Goal: Information Seeking & Learning: Learn about a topic

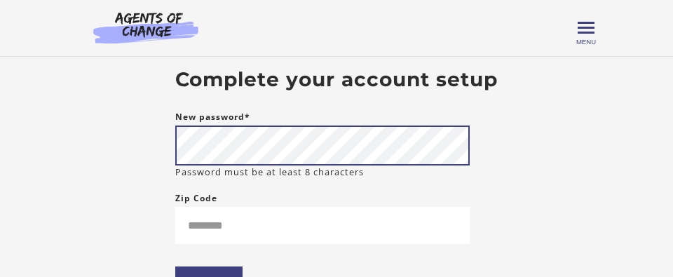
click at [152, 148] on body "Skip to main content [PERSON_NAME] My Account Support Sign Out Toggle menu Menu…" at bounding box center [336, 138] width 673 height 277
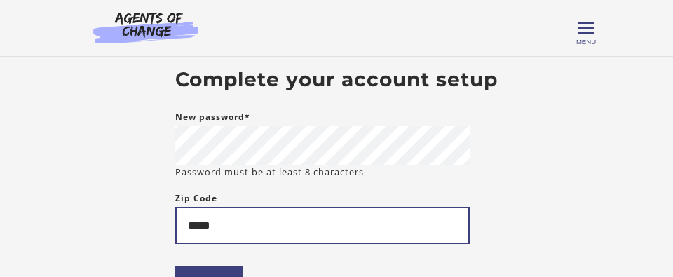
type input "*****"
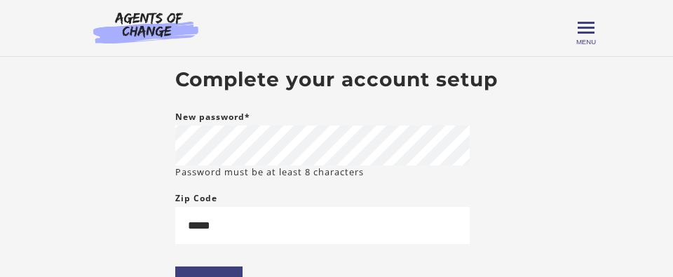
click at [359, 260] on form "New password* Password must be at least 8 characters Zip Code ***** ****" at bounding box center [322, 218] width 294 height 219
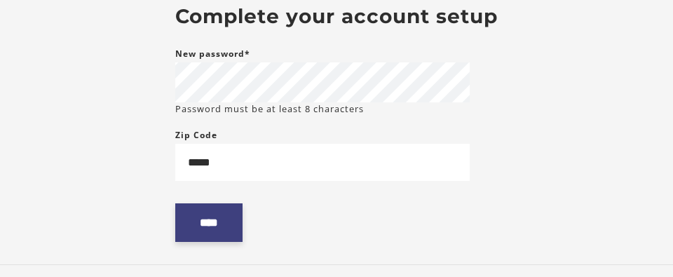
scroll to position [76, 0]
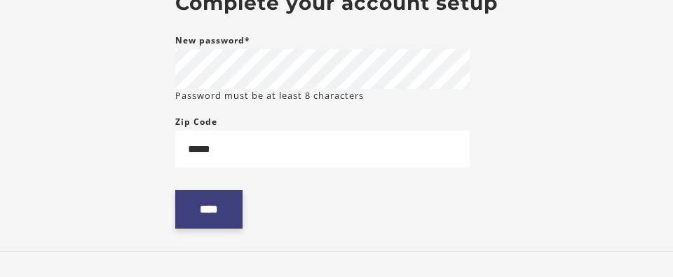
click at [223, 209] on input "****" at bounding box center [208, 209] width 67 height 39
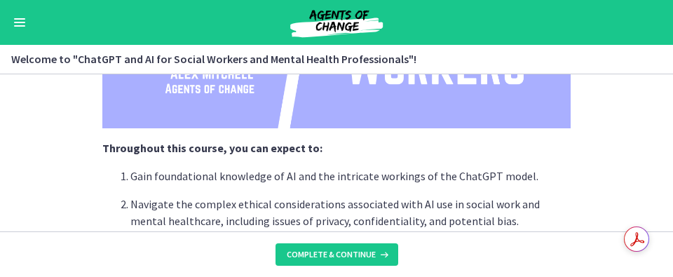
scroll to position [376, 0]
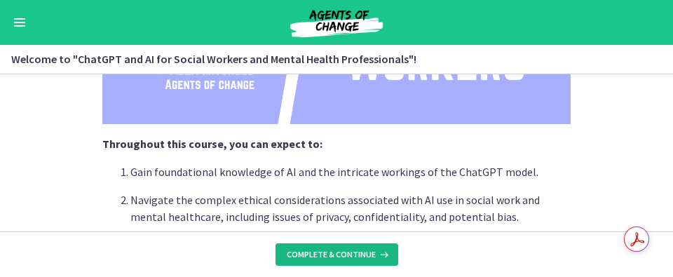
click at [371, 249] on span "Complete & continue" at bounding box center [331, 254] width 89 height 11
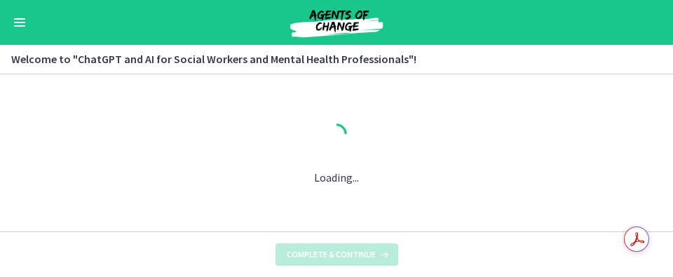
scroll to position [0, 0]
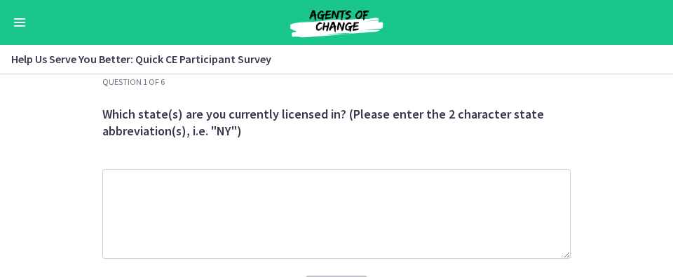
scroll to position [31, 0]
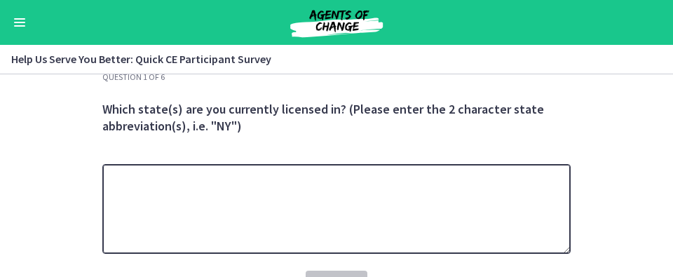
click at [292, 198] on textarea at bounding box center [336, 209] width 468 height 90
type textarea "**"
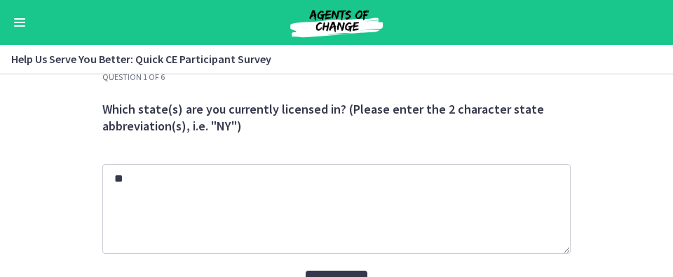
click at [363, 144] on span "Which state(s) are you currently licensed in? (Please enter the 2 character sta…" at bounding box center [336, 117] width 468 height 59
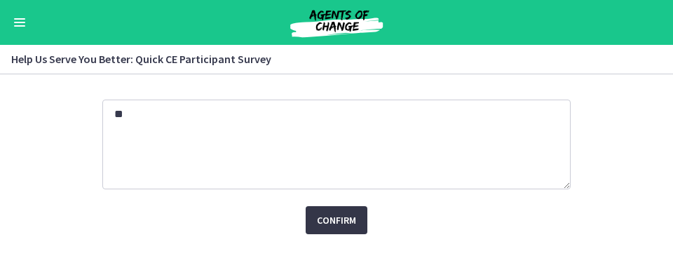
scroll to position [108, 0]
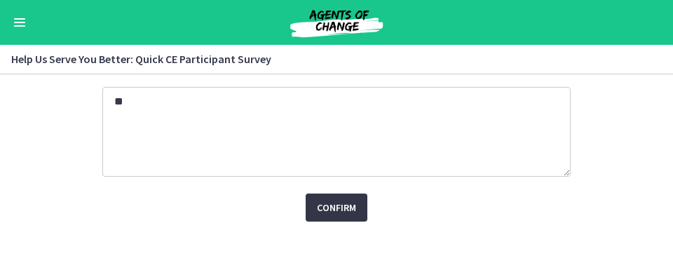
click at [345, 214] on span "Confirm" at bounding box center [336, 207] width 39 height 17
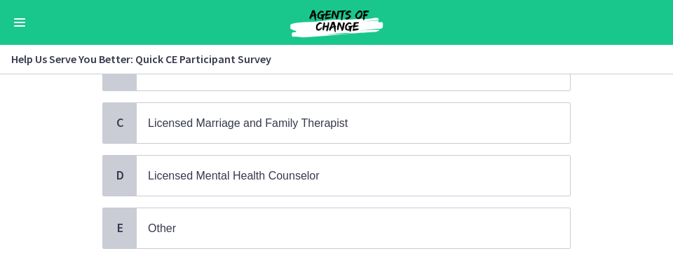
scroll to position [273, 0]
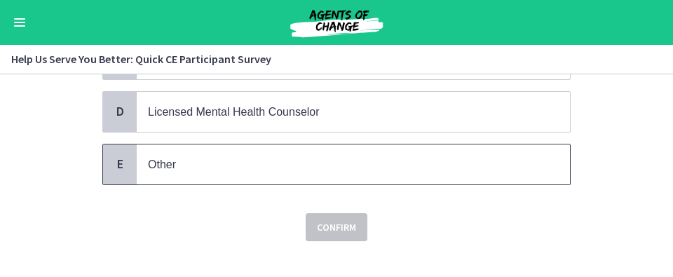
click at [252, 158] on p "Other" at bounding box center [339, 165] width 382 height 18
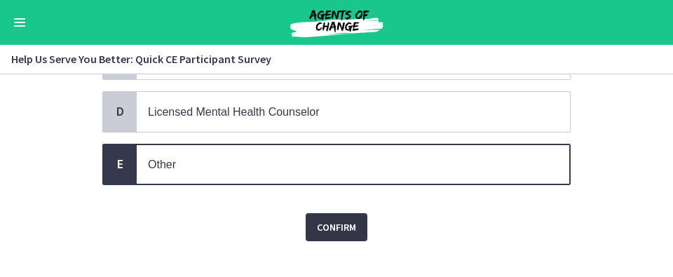
click at [360, 233] on button "Confirm" at bounding box center [336, 227] width 62 height 28
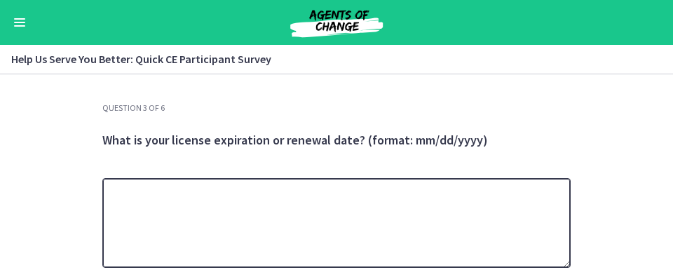
click at [360, 233] on textarea at bounding box center [336, 223] width 468 height 90
type textarea "*"
type textarea "**********"
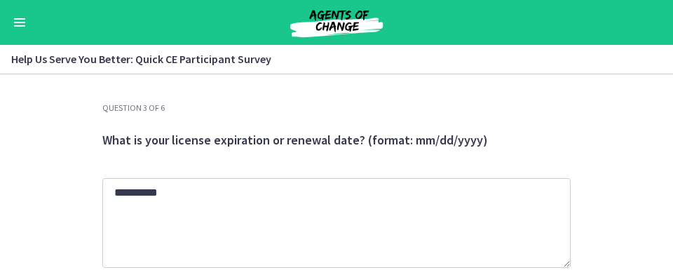
click at [470, 171] on div "**********" at bounding box center [336, 207] width 468 height 210
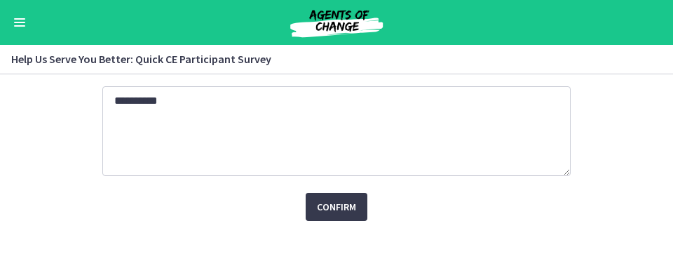
scroll to position [91, 0]
click at [340, 202] on span "Confirm" at bounding box center [336, 207] width 39 height 17
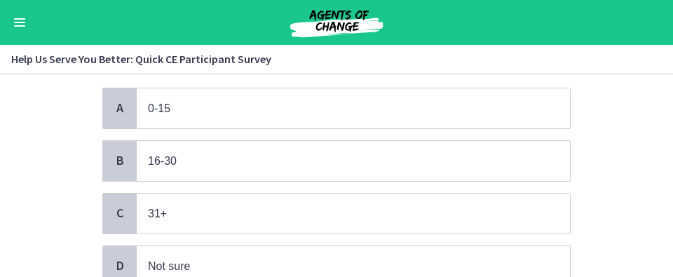
scroll to position [110, 0]
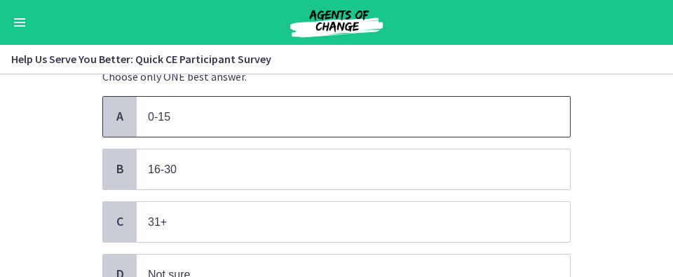
click at [111, 108] on span "A" at bounding box center [119, 116] width 17 height 17
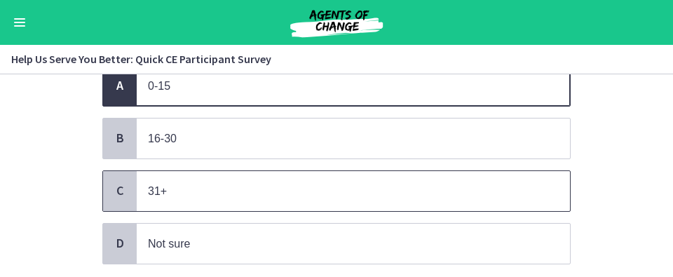
scroll to position [237, 0]
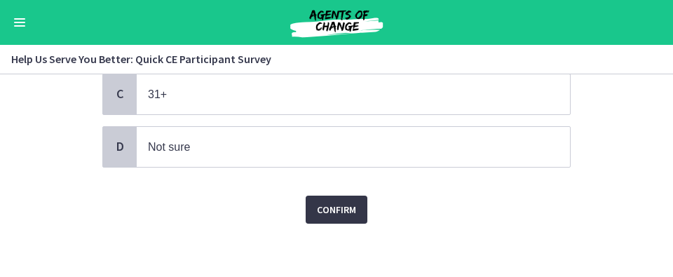
click at [331, 211] on span "Confirm" at bounding box center [336, 209] width 39 height 17
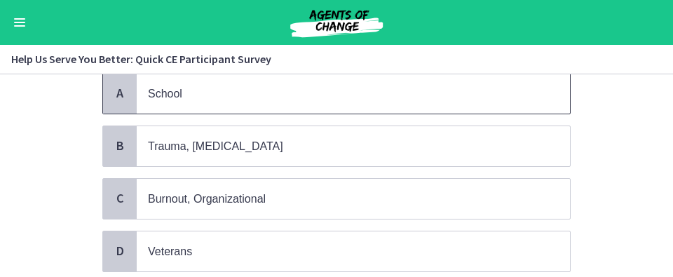
scroll to position [135, 0]
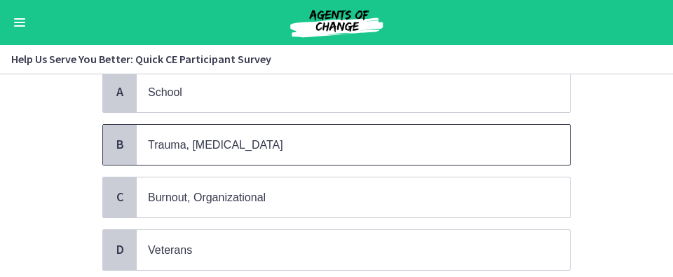
click at [235, 142] on p "Trauma, PTSD" at bounding box center [339, 145] width 382 height 18
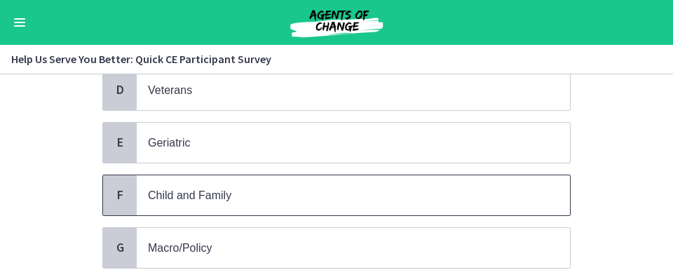
click at [259, 192] on p "Child and Family" at bounding box center [339, 195] width 382 height 18
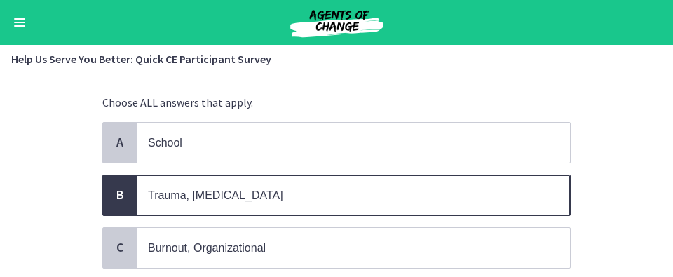
scroll to position [29, 0]
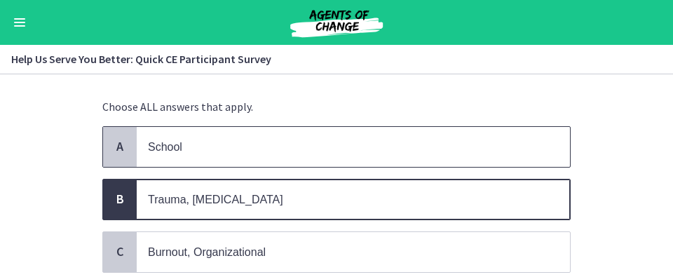
click at [244, 153] on p "School" at bounding box center [339, 147] width 382 height 18
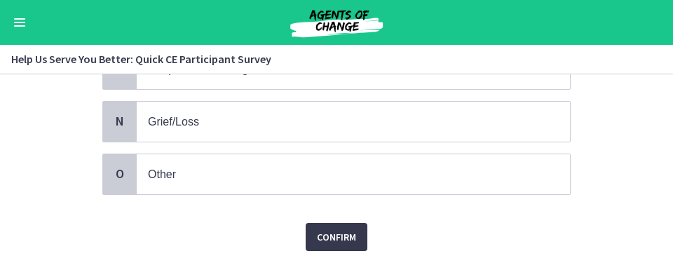
scroll to position [808, 0]
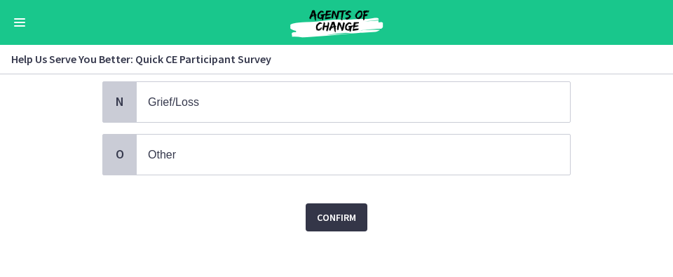
click at [342, 209] on span "Confirm" at bounding box center [336, 217] width 39 height 17
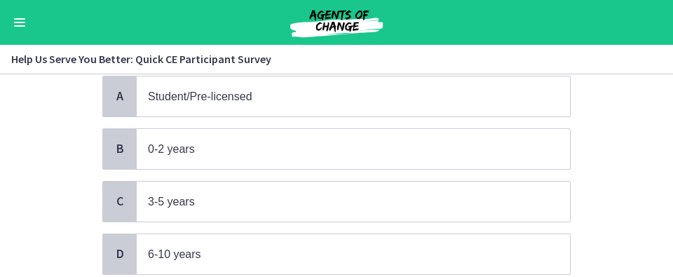
scroll to position [137, 0]
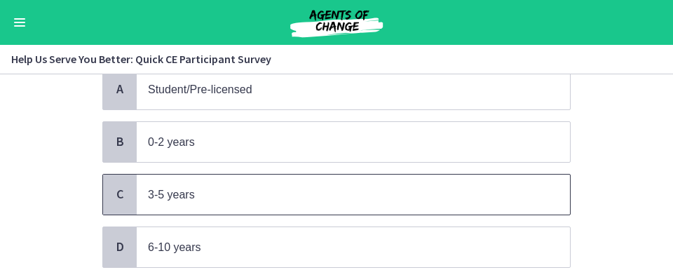
click at [298, 190] on p "3-5 years" at bounding box center [339, 195] width 382 height 18
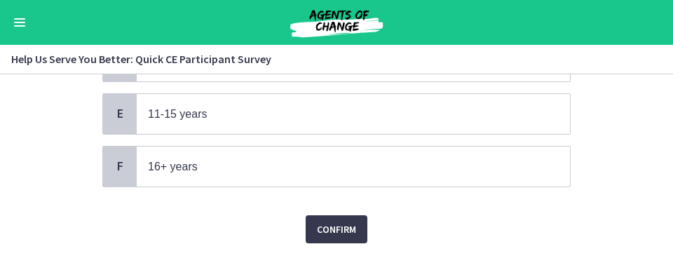
scroll to position [341, 0]
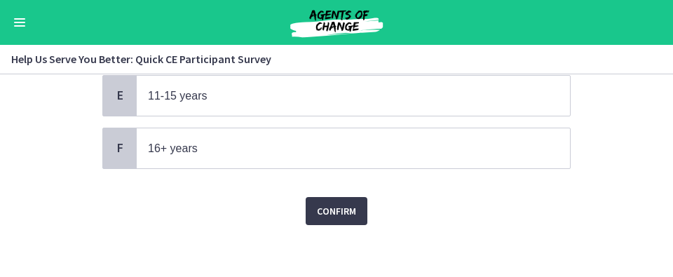
click at [328, 190] on div "Confirm" at bounding box center [336, 202] width 468 height 45
click at [335, 202] on span "Confirm" at bounding box center [336, 210] width 39 height 17
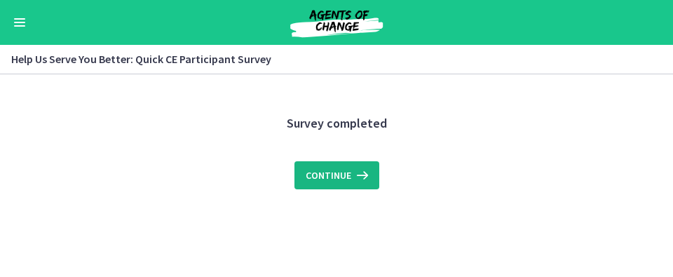
scroll to position [0, 0]
click at [343, 172] on span "Continue" at bounding box center [328, 175] width 46 height 17
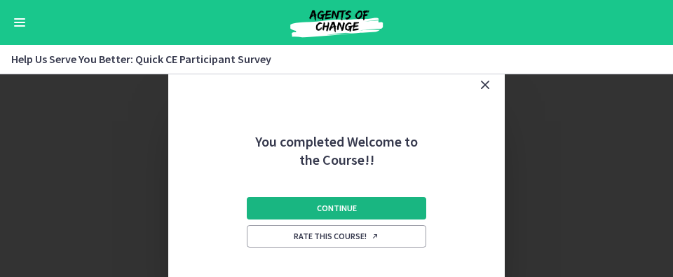
click at [366, 205] on button "Continue" at bounding box center [336, 208] width 179 height 22
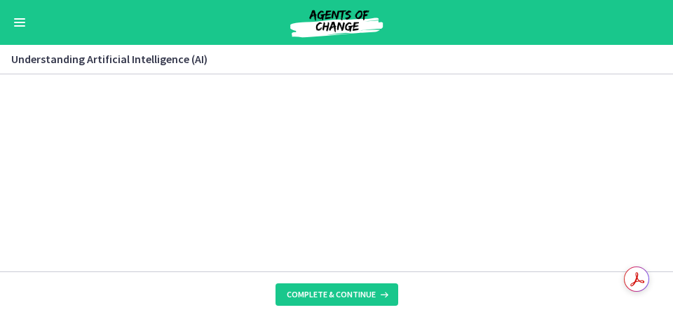
scroll to position [700, 0]
click at [376, 276] on icon at bounding box center [382, 294] width 14 height 11
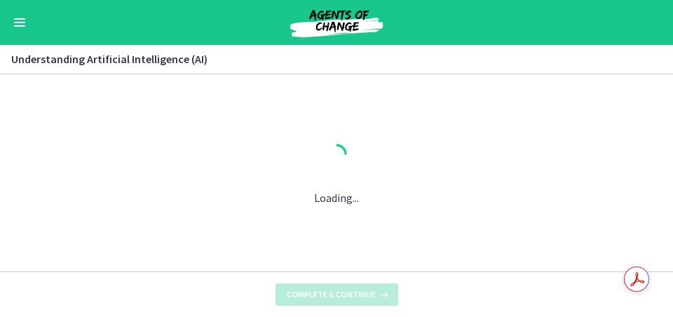
scroll to position [0, 0]
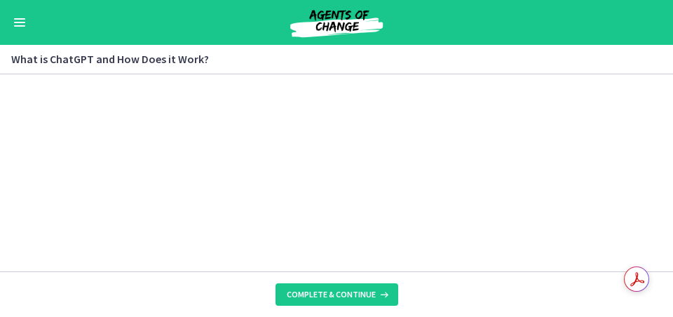
scroll to position [824, 0]
click at [351, 276] on button "Complete & continue" at bounding box center [336, 294] width 123 height 22
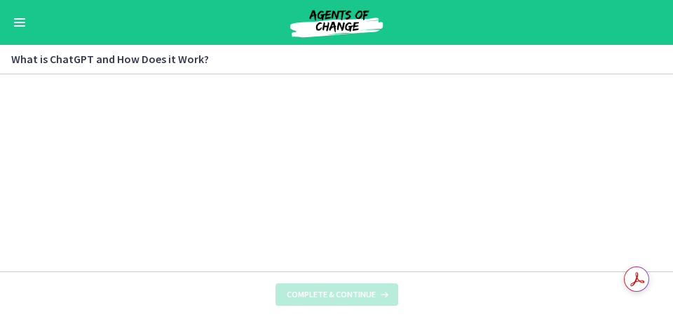
scroll to position [0, 0]
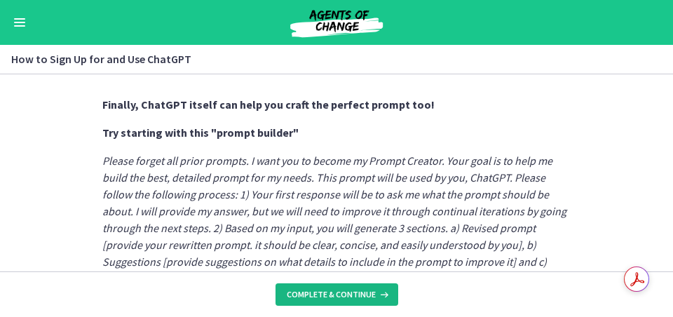
scroll to position [853, 0]
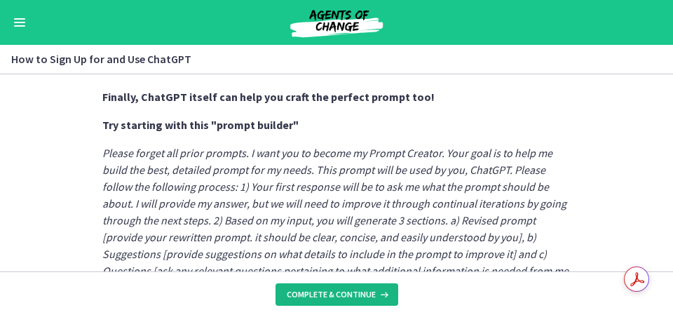
click at [348, 276] on span "Complete & continue" at bounding box center [331, 294] width 89 height 11
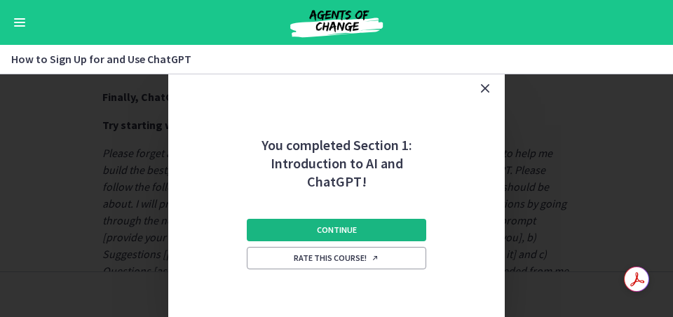
click at [357, 232] on button "Continue" at bounding box center [336, 230] width 179 height 22
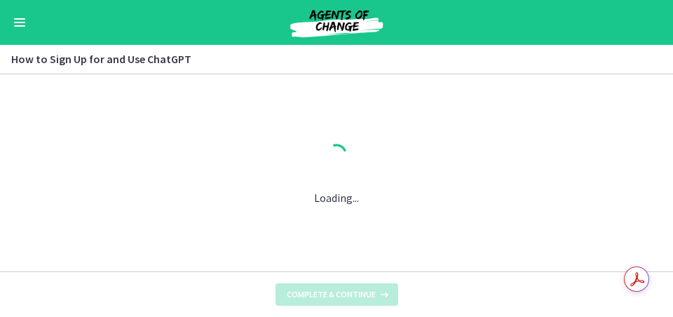
scroll to position [0, 0]
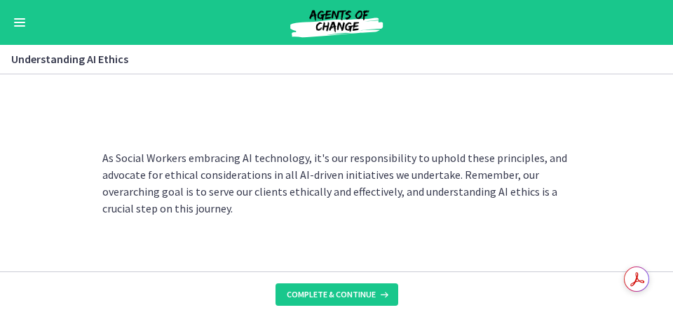
scroll to position [923, 0]
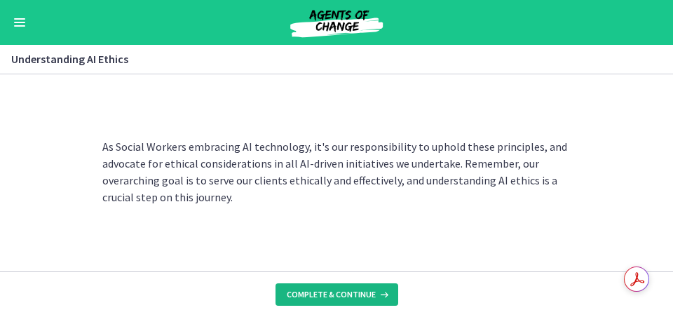
click at [343, 276] on span "Complete & continue" at bounding box center [331, 294] width 89 height 11
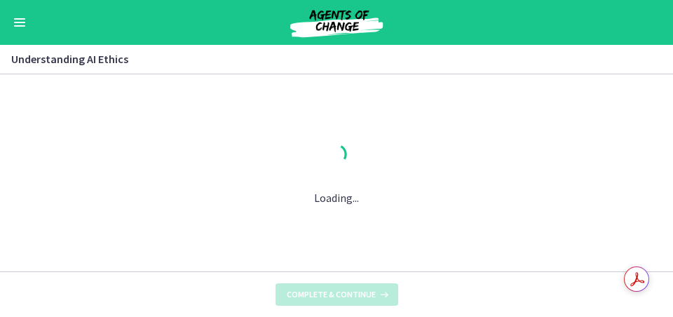
scroll to position [0, 0]
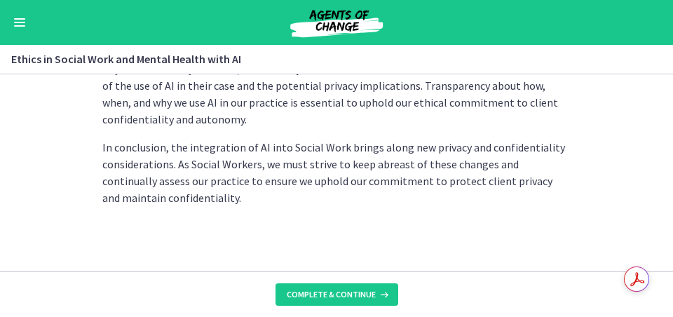
scroll to position [577, 0]
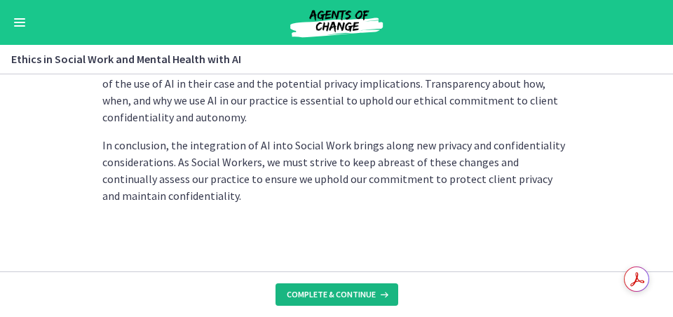
click at [345, 276] on span "Complete & continue" at bounding box center [331, 294] width 89 height 11
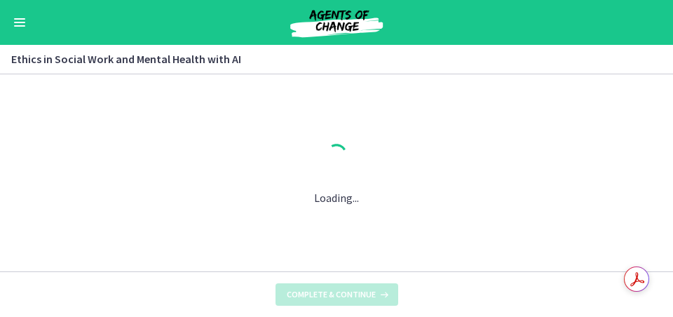
scroll to position [0, 0]
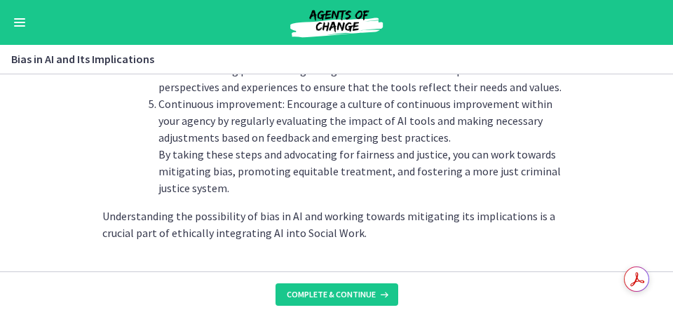
scroll to position [1791, 0]
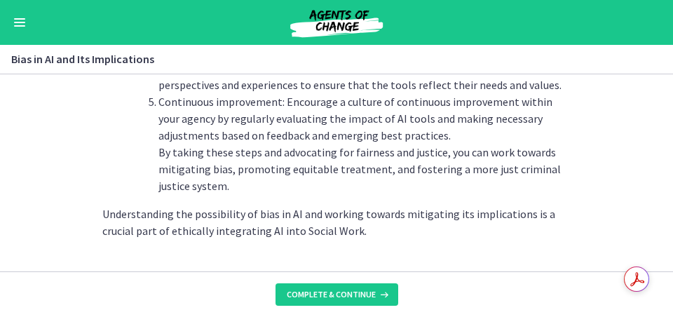
click at [340, 276] on footer "Complete & continue" at bounding box center [336, 294] width 673 height 46
click at [338, 276] on span "Complete & continue" at bounding box center [331, 294] width 89 height 11
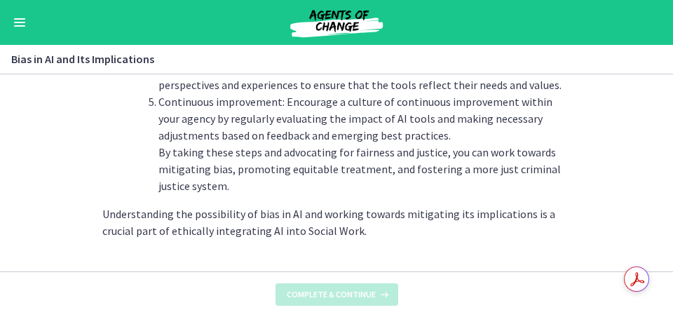
scroll to position [0, 0]
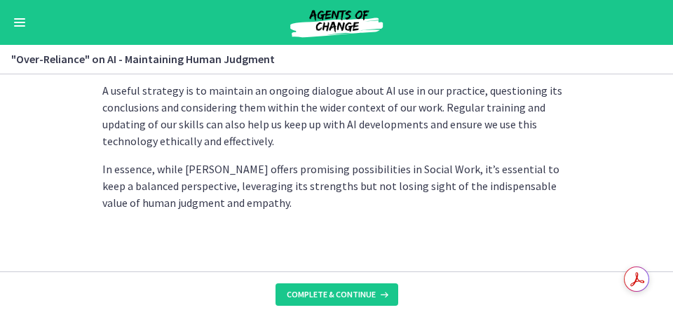
scroll to position [564, 0]
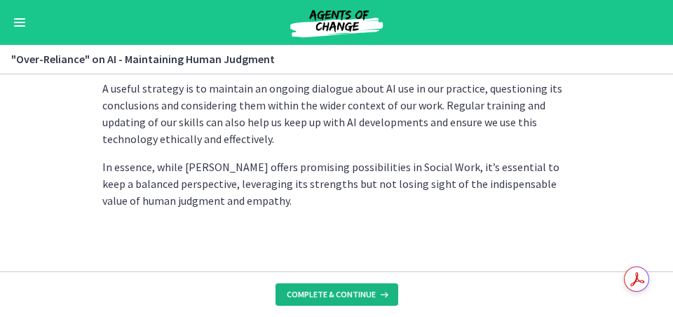
click at [348, 276] on span "Complete & continue" at bounding box center [331, 294] width 89 height 11
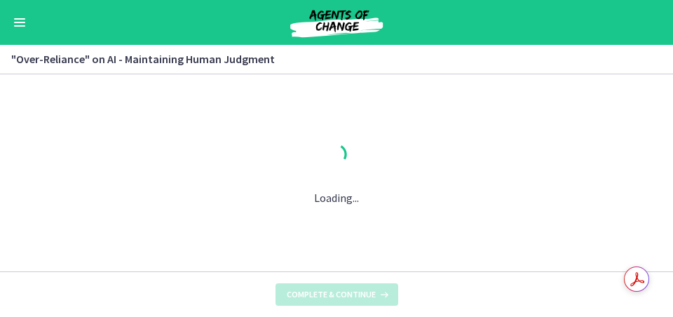
scroll to position [0, 0]
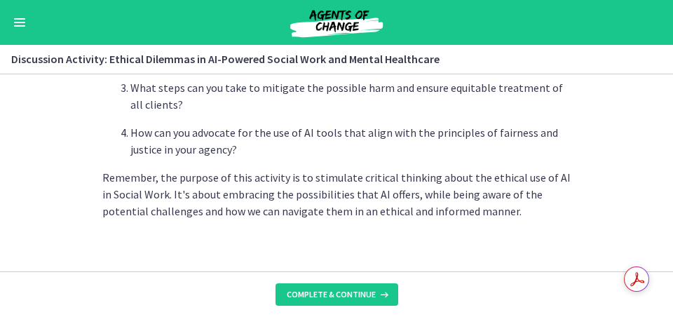
scroll to position [577, 0]
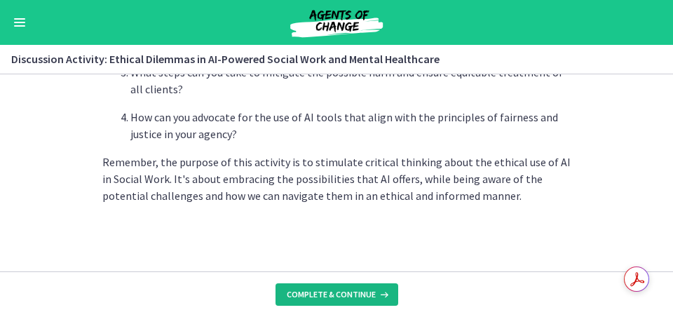
click at [341, 276] on span "Complete & continue" at bounding box center [331, 294] width 89 height 11
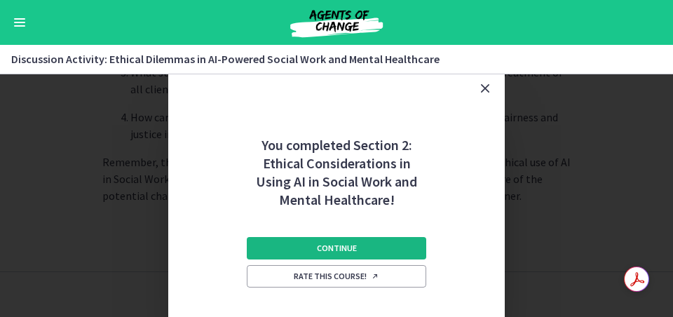
click at [340, 249] on span "Continue" at bounding box center [337, 247] width 40 height 11
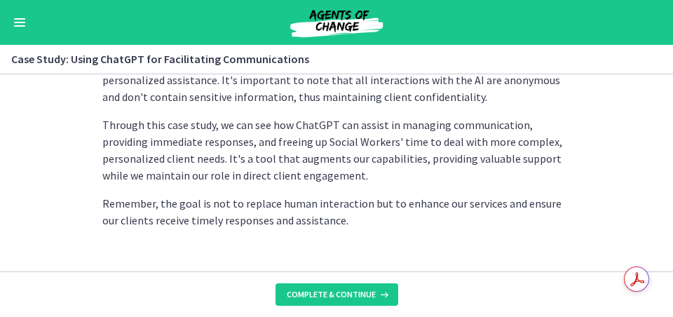
scroll to position [578, 0]
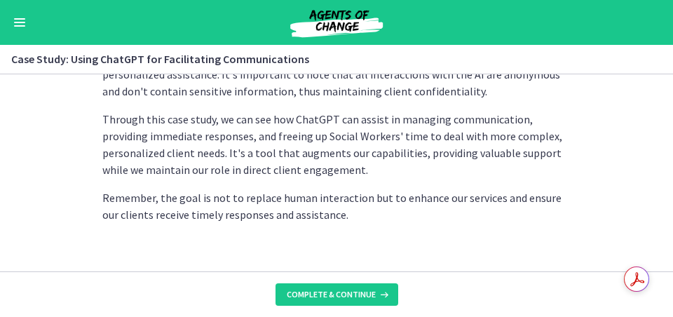
click at [344, 276] on span "Complete & continue" at bounding box center [331, 294] width 89 height 11
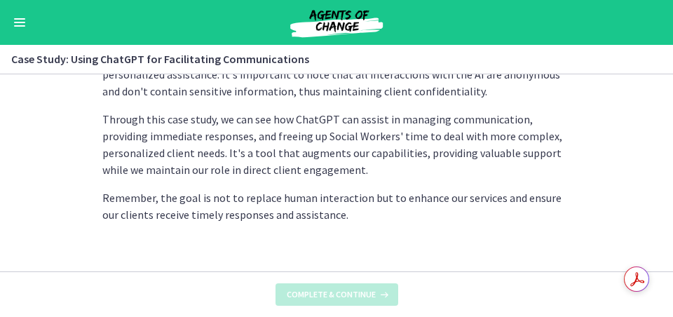
scroll to position [0, 0]
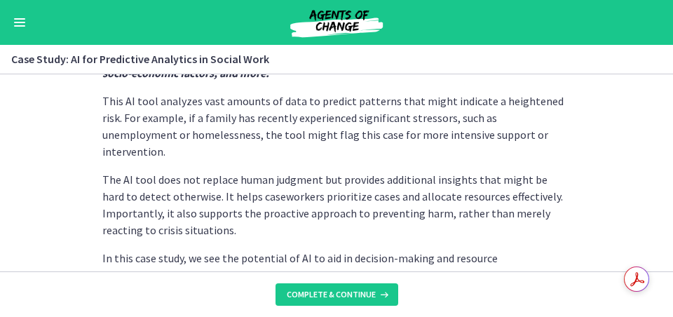
scroll to position [543, 0]
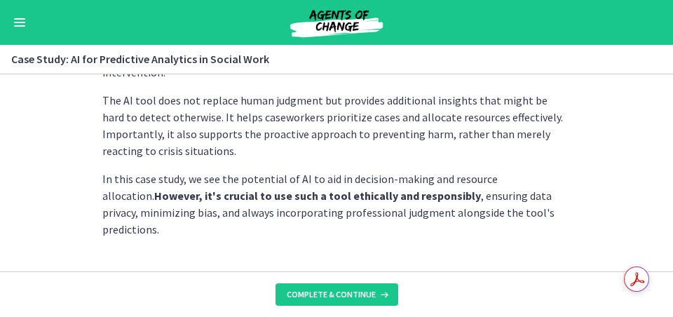
click at [333, 276] on footer "Complete & continue" at bounding box center [336, 294] width 673 height 46
click at [326, 276] on span "Complete & continue" at bounding box center [331, 294] width 89 height 11
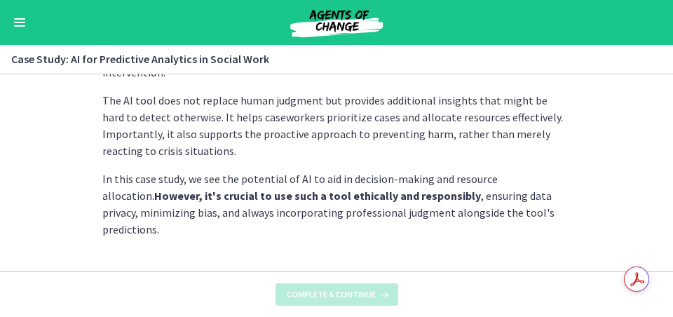
scroll to position [0, 0]
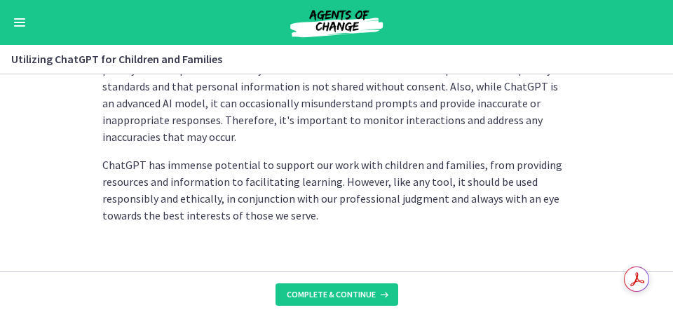
scroll to position [824, 0]
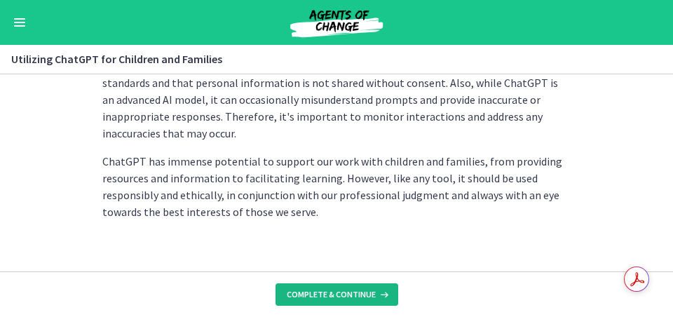
click at [355, 276] on span "Complete & continue" at bounding box center [331, 294] width 89 height 11
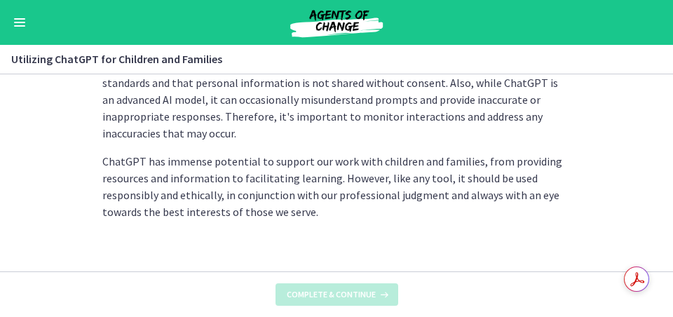
scroll to position [0, 0]
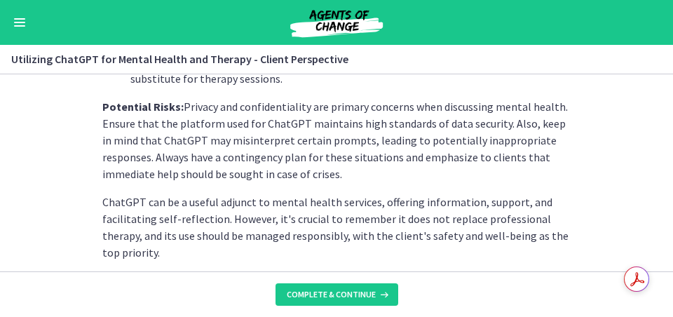
scroll to position [812, 0]
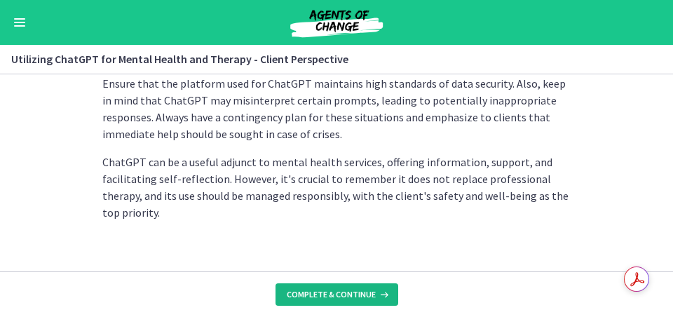
click at [311, 276] on span "Complete & continue" at bounding box center [331, 294] width 89 height 11
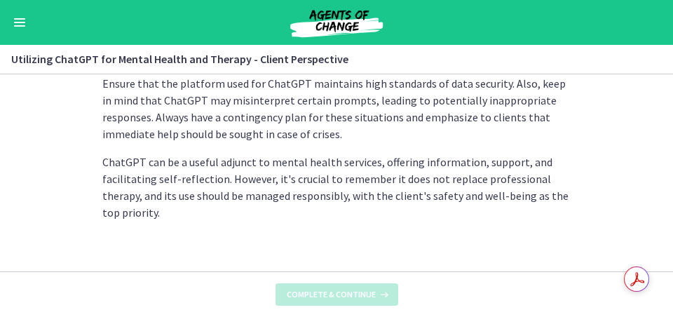
scroll to position [0, 0]
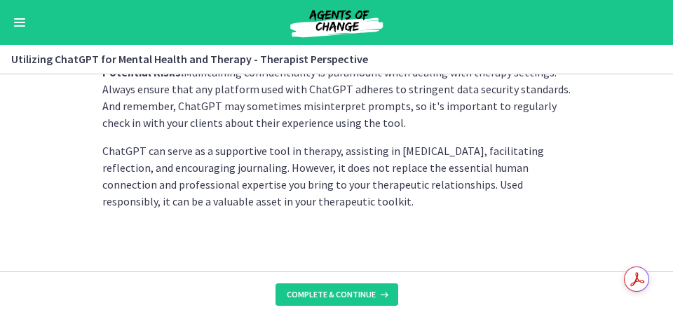
scroll to position [778, 0]
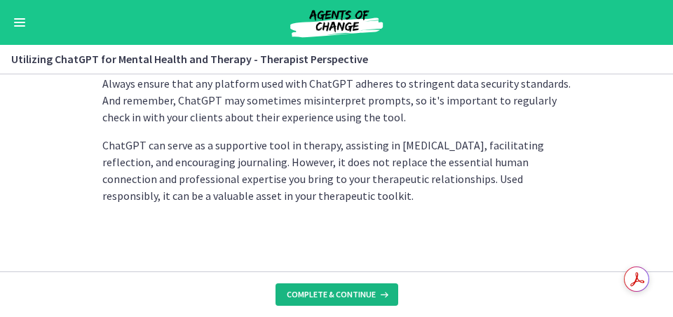
click at [385, 276] on button "Complete & continue" at bounding box center [336, 294] width 123 height 22
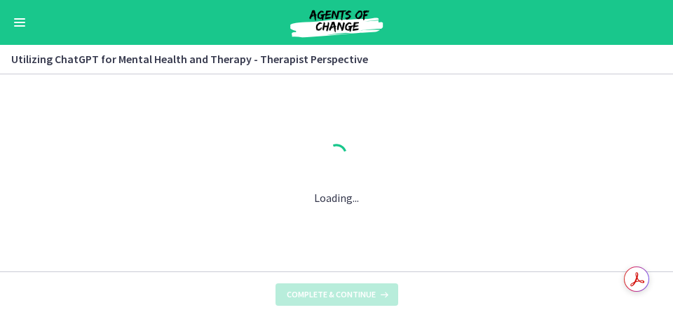
scroll to position [0, 0]
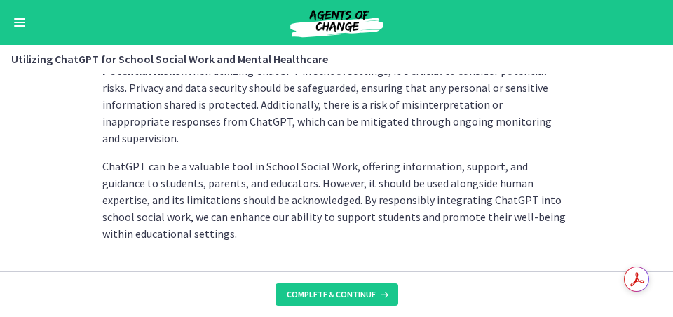
scroll to position [846, 0]
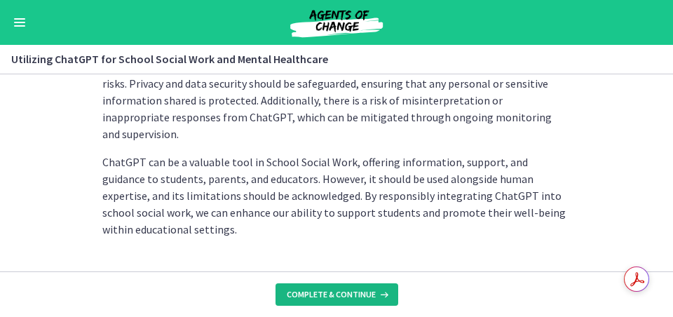
click at [345, 276] on span "Complete & continue" at bounding box center [331, 294] width 89 height 11
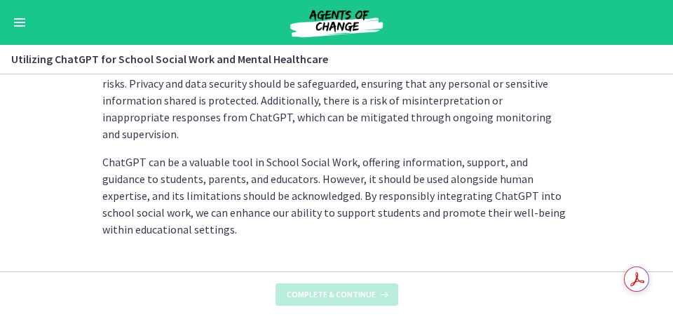
scroll to position [0, 0]
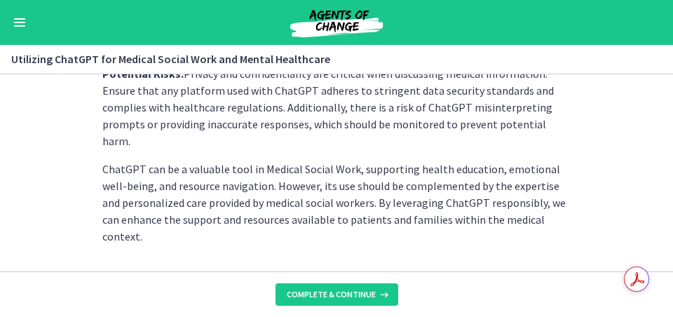
scroll to position [795, 0]
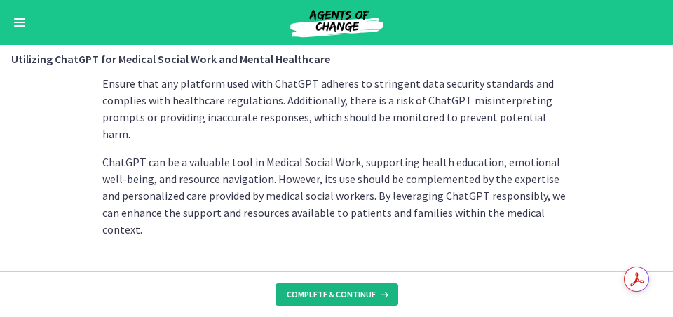
click at [350, 276] on span "Complete & continue" at bounding box center [331, 294] width 89 height 11
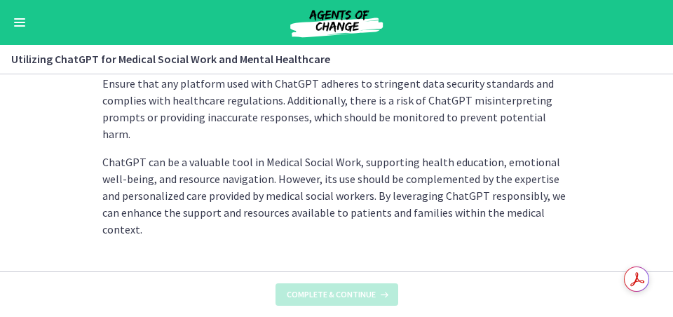
scroll to position [0, 0]
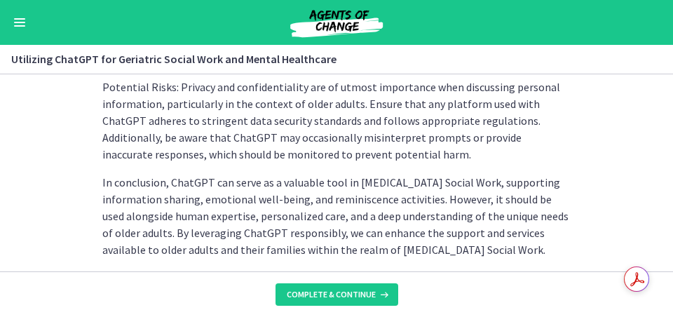
scroll to position [860, 0]
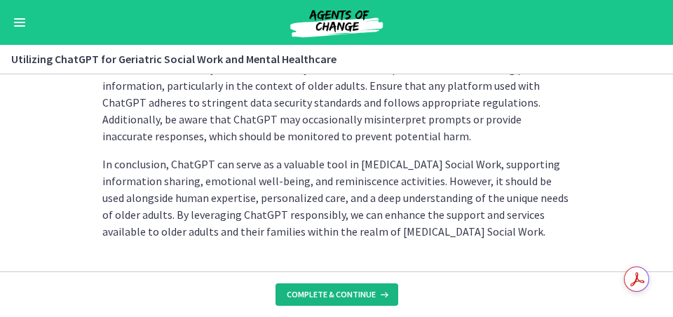
click at [380, 276] on icon at bounding box center [382, 294] width 14 height 11
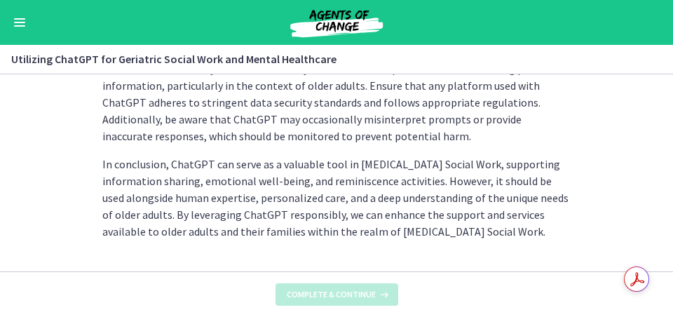
scroll to position [0, 0]
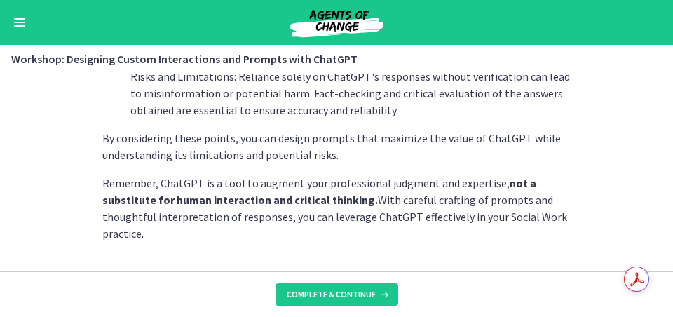
scroll to position [966, 0]
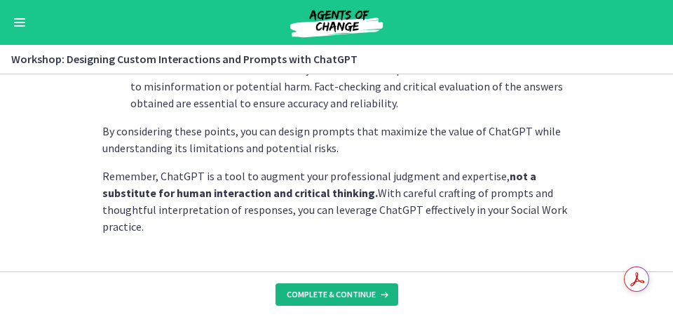
click at [370, 276] on span "Complete & continue" at bounding box center [331, 294] width 89 height 11
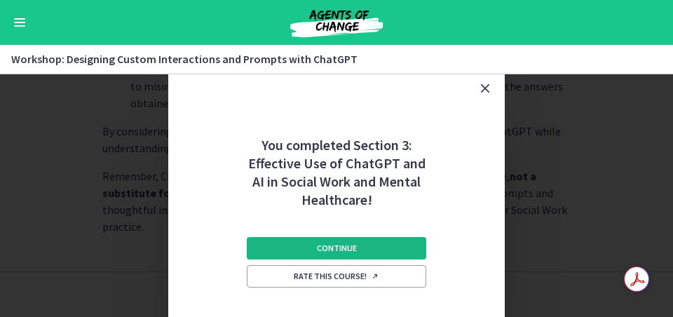
click at [363, 249] on button "Continue" at bounding box center [336, 248] width 179 height 22
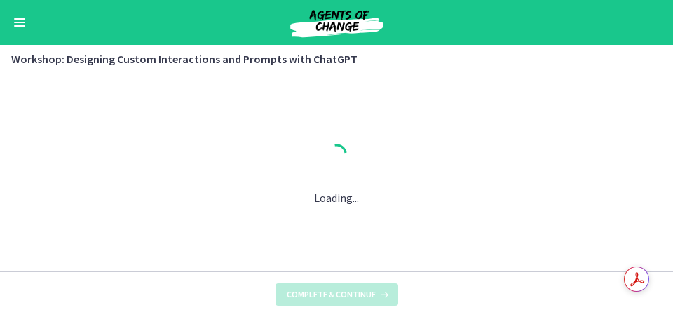
scroll to position [0, 0]
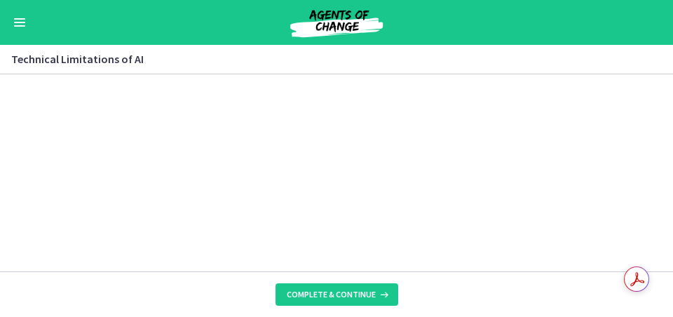
scroll to position [1025, 0]
click at [371, 276] on button "Complete & continue" at bounding box center [336, 294] width 123 height 22
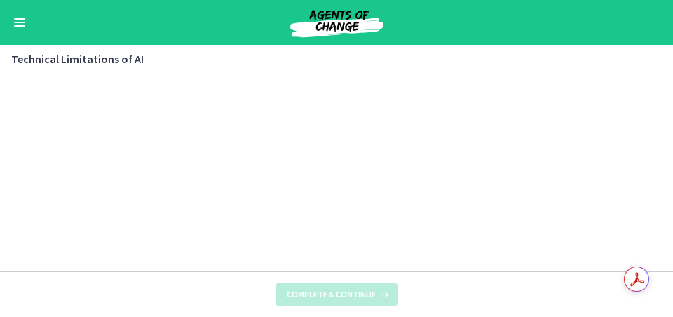
scroll to position [0, 0]
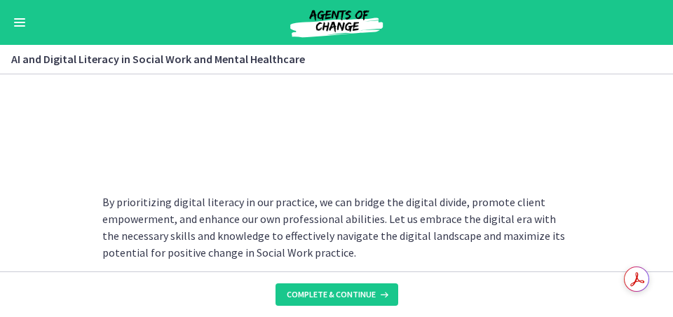
scroll to position [1410, 0]
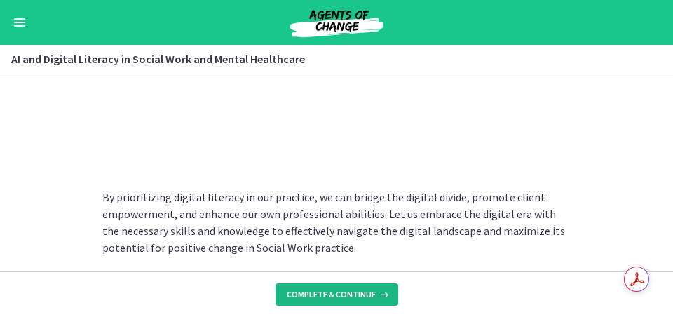
click at [342, 276] on span "Complete & continue" at bounding box center [331, 294] width 89 height 11
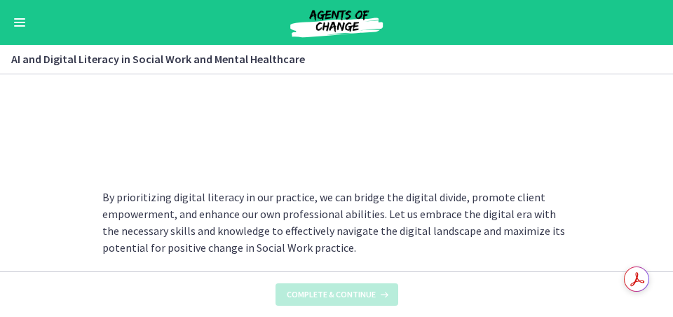
scroll to position [0, 0]
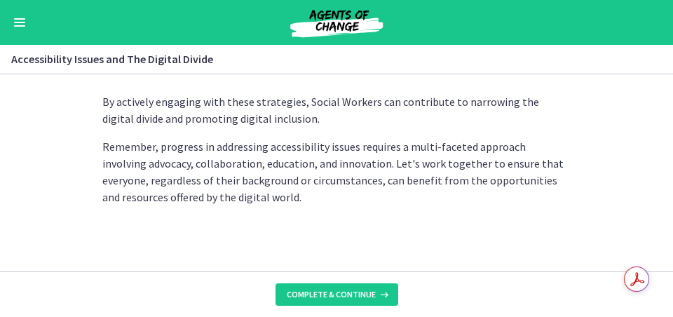
scroll to position [1416, 0]
click at [354, 276] on span "Complete & continue" at bounding box center [331, 294] width 89 height 11
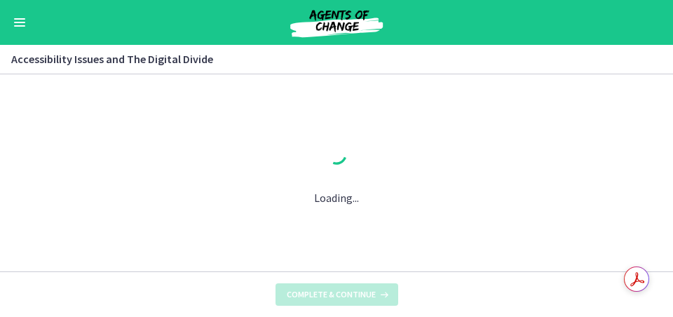
scroll to position [0, 0]
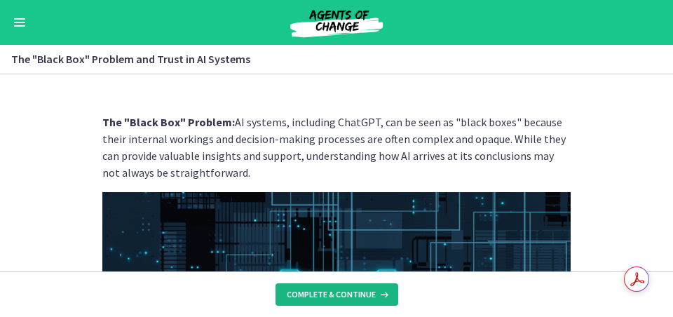
click at [359, 276] on span "Complete & continue" at bounding box center [331, 294] width 89 height 11
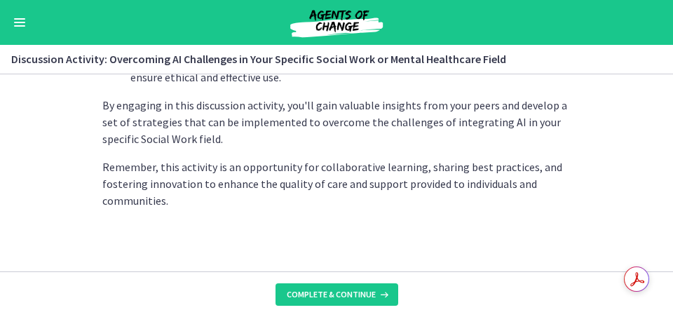
scroll to position [1081, 0]
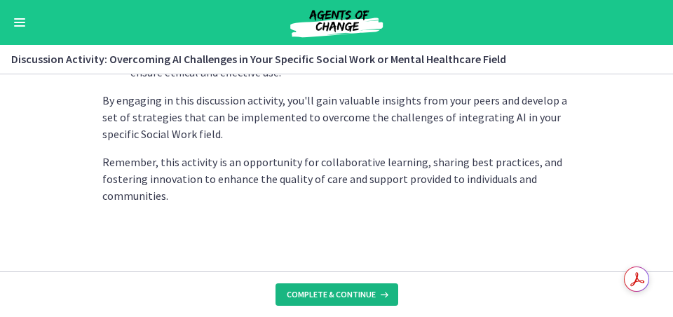
click at [362, 276] on button "Complete & continue" at bounding box center [336, 294] width 123 height 22
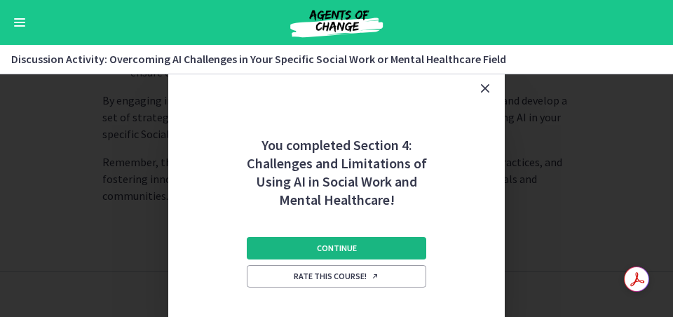
click at [362, 257] on button "Continue" at bounding box center [336, 248] width 179 height 22
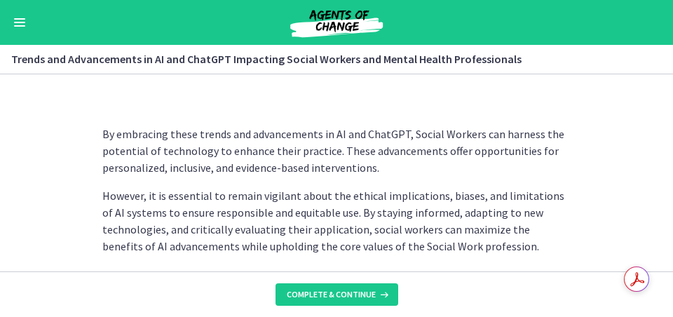
scroll to position [1342, 0]
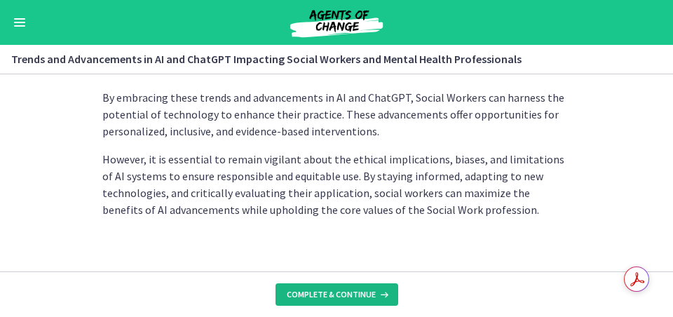
click at [353, 276] on button "Complete & continue" at bounding box center [336, 294] width 123 height 22
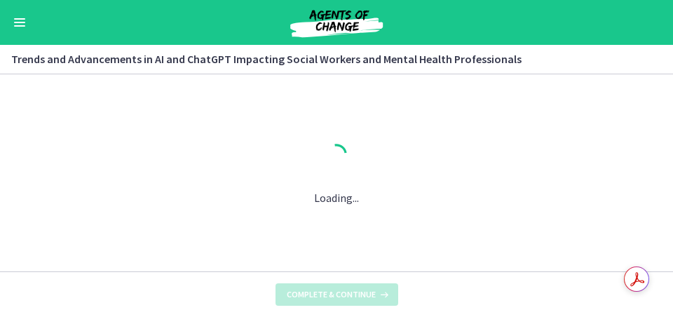
scroll to position [0, 0]
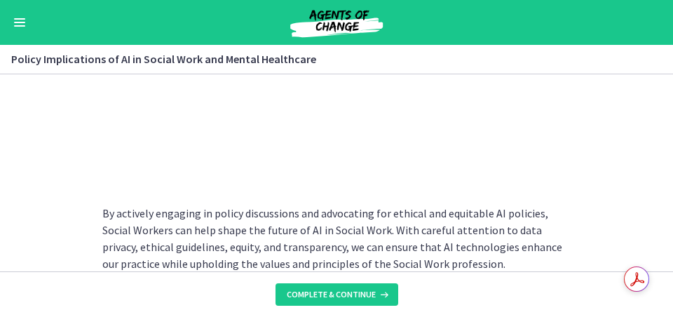
scroll to position [1461, 0]
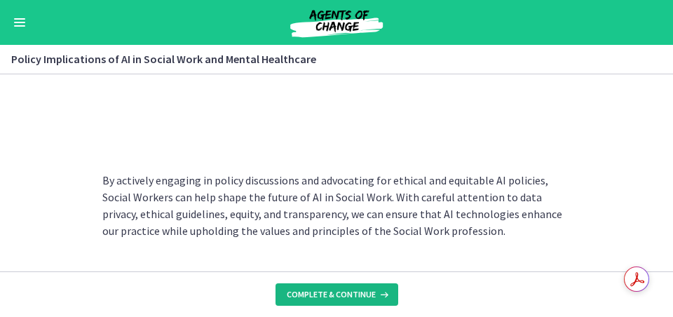
click at [363, 276] on button "Complete & continue" at bounding box center [336, 294] width 123 height 22
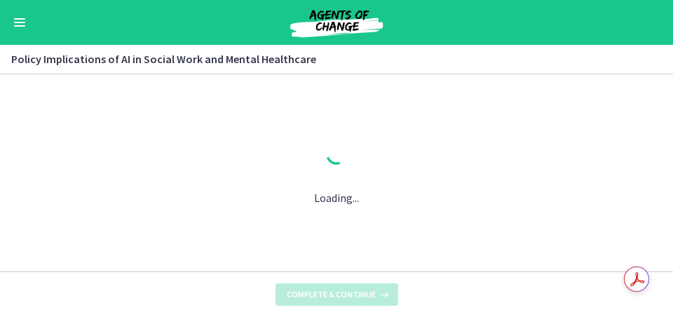
scroll to position [0, 0]
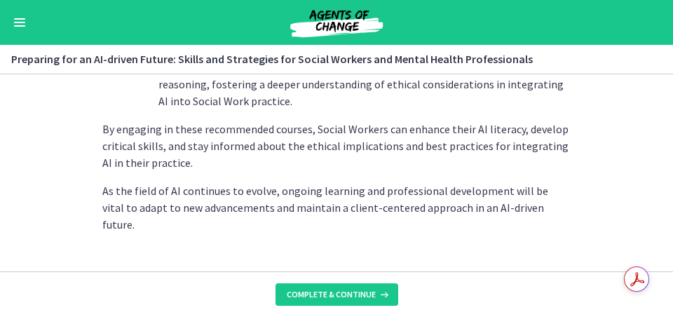
scroll to position [1215, 0]
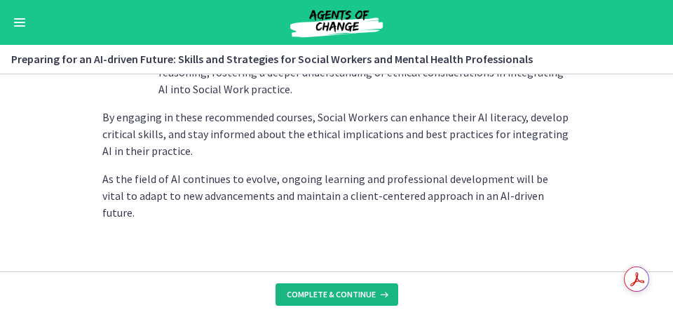
click at [375, 276] on button "Complete & continue" at bounding box center [336, 294] width 123 height 22
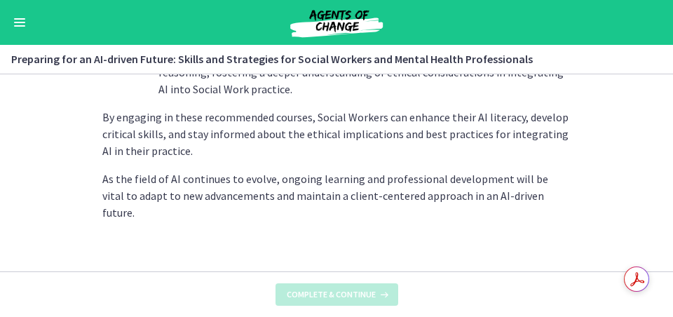
scroll to position [0, 0]
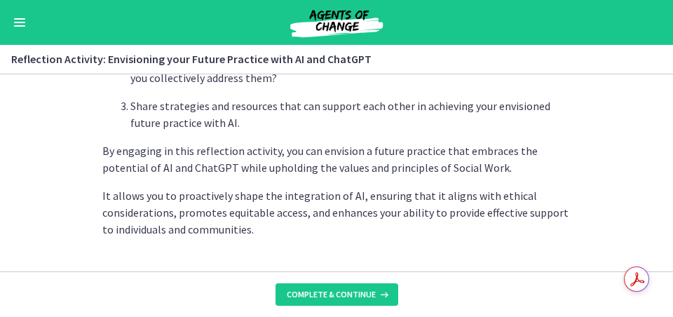
scroll to position [1406, 0]
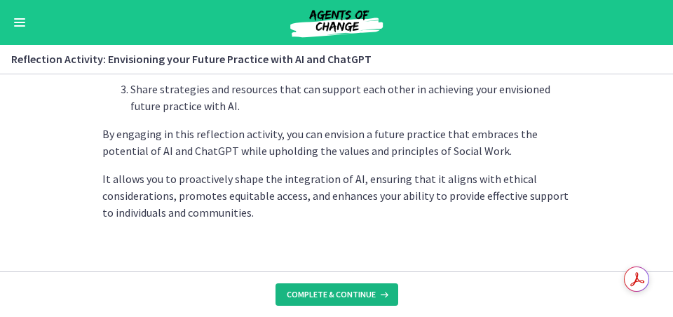
click at [366, 276] on span "Complete & continue" at bounding box center [331, 294] width 89 height 11
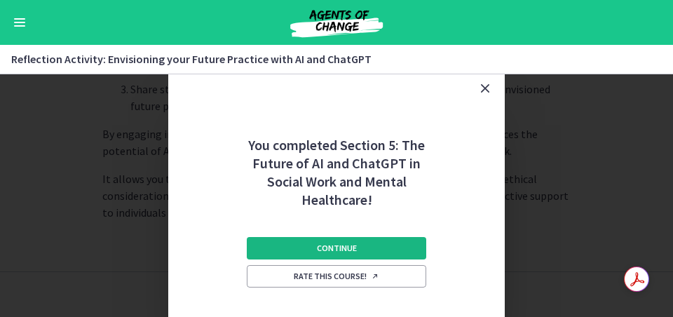
click at [361, 251] on button "Continue" at bounding box center [336, 248] width 179 height 22
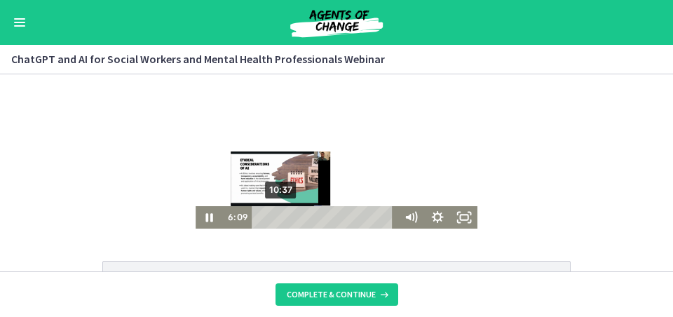
click at [282, 216] on div "10:37" at bounding box center [326, 217] width 134 height 22
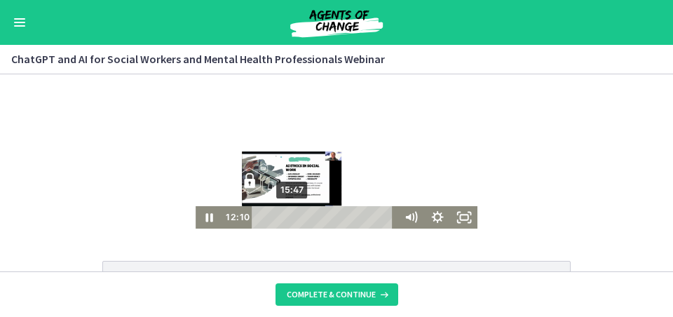
click at [293, 218] on div "15:47" at bounding box center [326, 217] width 134 height 22
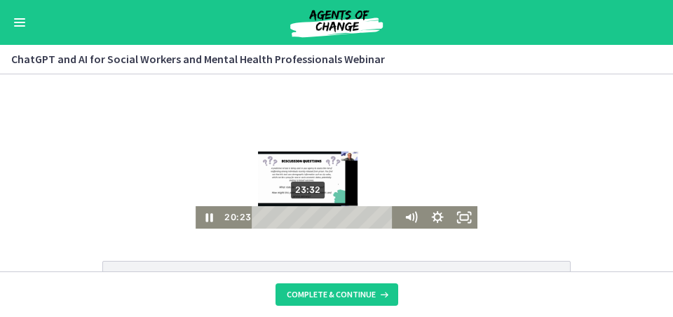
click at [310, 216] on div "23:32" at bounding box center [326, 217] width 134 height 22
click at [313, 216] on div "25:09" at bounding box center [326, 217] width 134 height 22
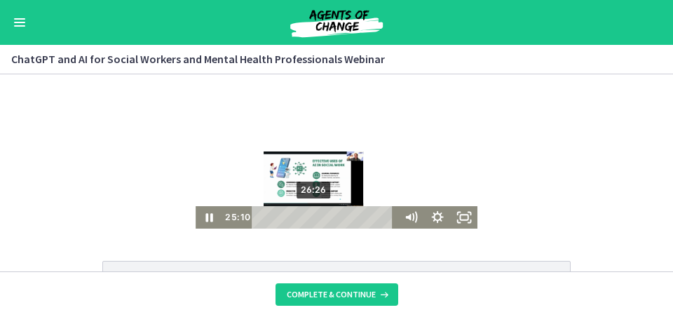
click at [316, 216] on div "26:26" at bounding box center [326, 217] width 134 height 22
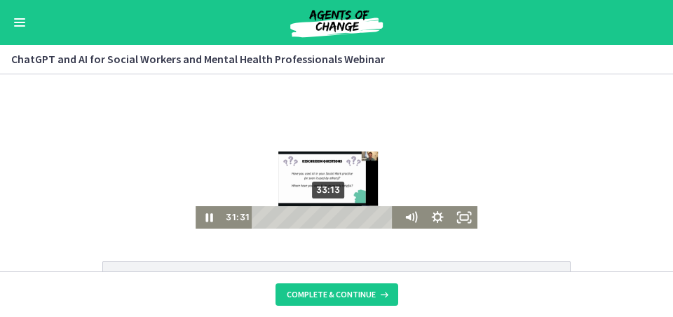
click at [331, 216] on div "33:13" at bounding box center [326, 217] width 134 height 22
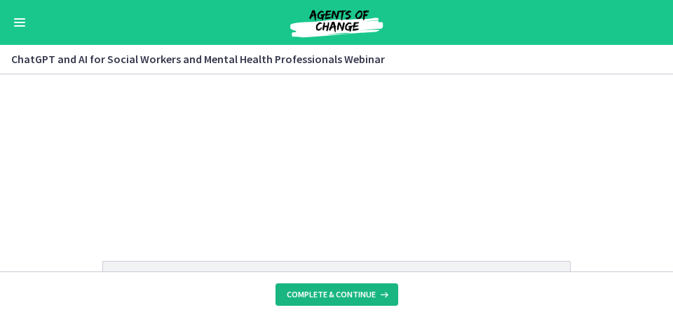
click at [371, 276] on span "Complete & continue" at bounding box center [331, 294] width 89 height 11
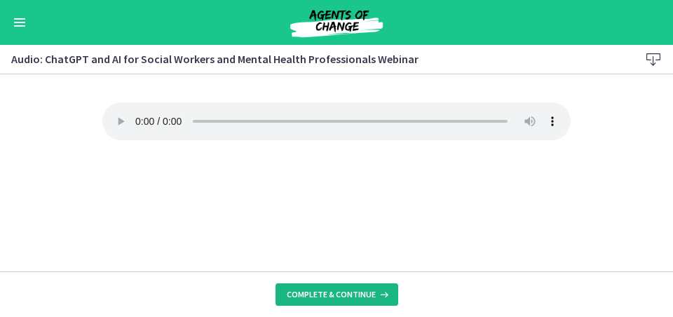
click at [341, 276] on span "Complete & continue" at bounding box center [331, 294] width 89 height 11
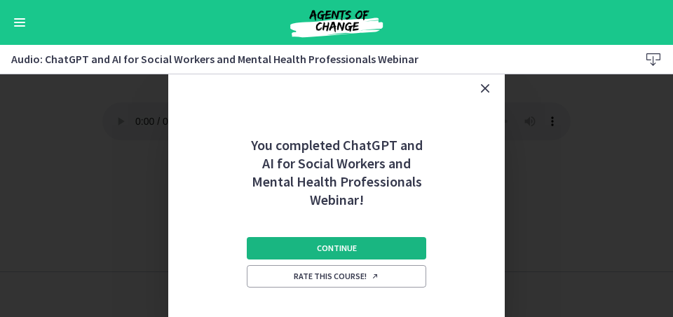
click at [345, 242] on span "Continue" at bounding box center [337, 247] width 40 height 11
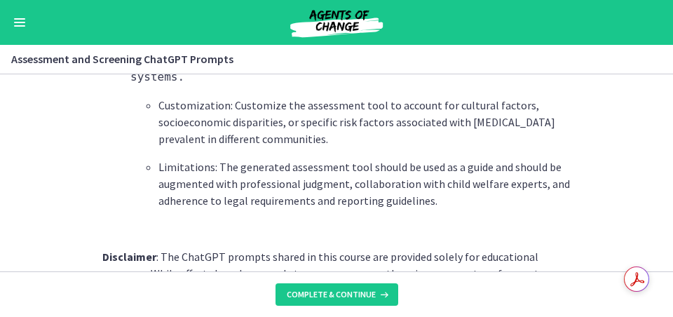
scroll to position [2366, 0]
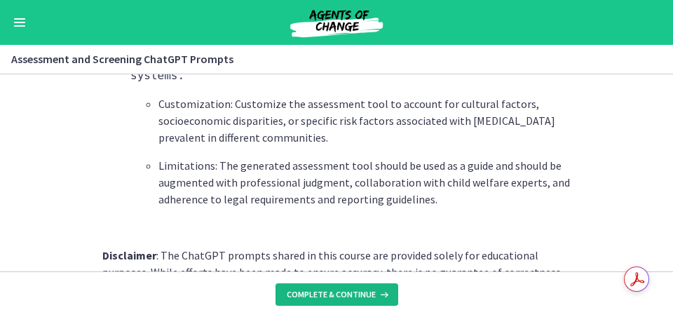
click at [366, 276] on span "Complete & continue" at bounding box center [331, 294] width 89 height 11
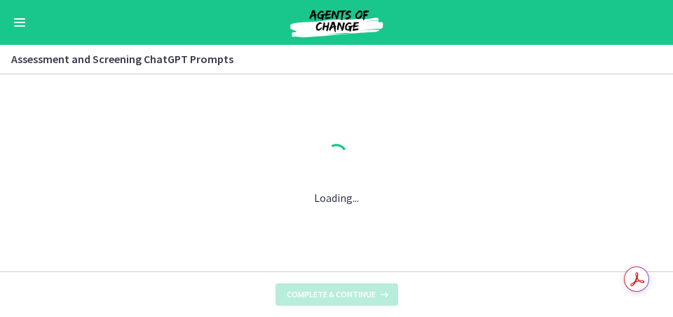
scroll to position [0, 0]
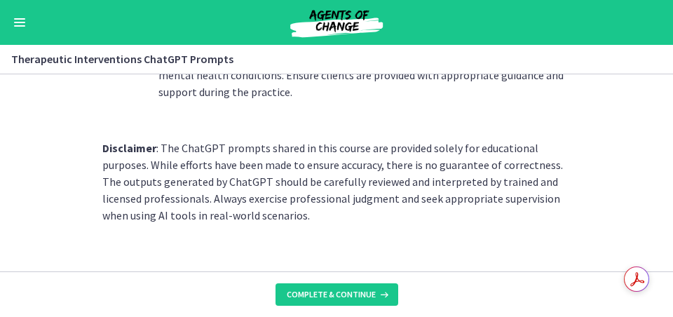
scroll to position [2213, 0]
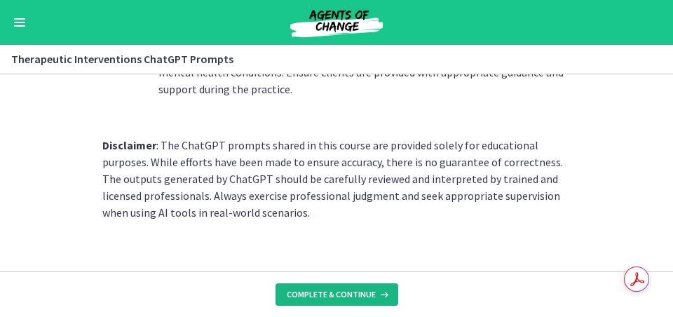
click at [321, 276] on span "Complete & continue" at bounding box center [331, 294] width 89 height 11
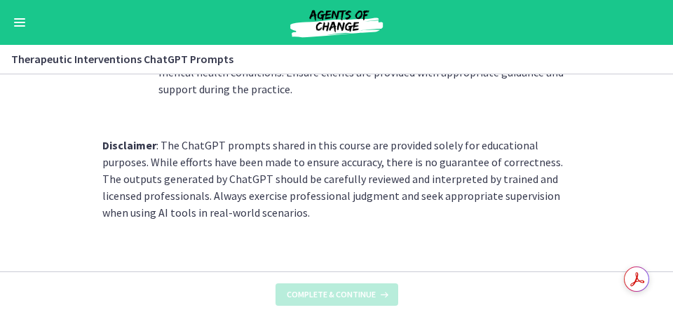
scroll to position [0, 0]
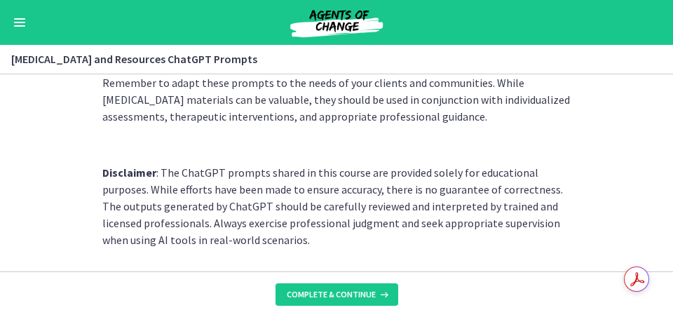
scroll to position [2157, 0]
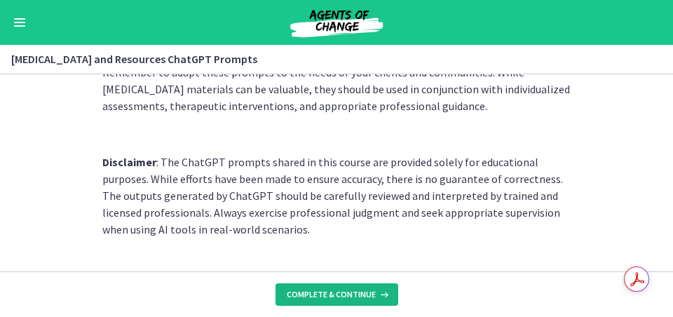
click at [343, 276] on span "Complete & continue" at bounding box center [331, 294] width 89 height 11
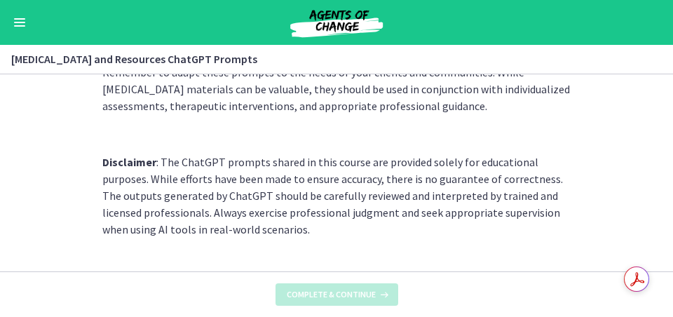
scroll to position [0, 0]
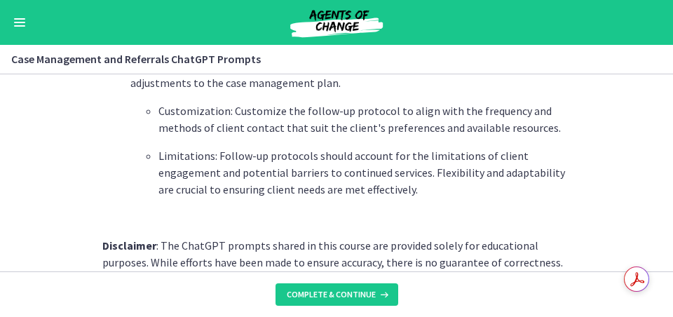
scroll to position [2112, 0]
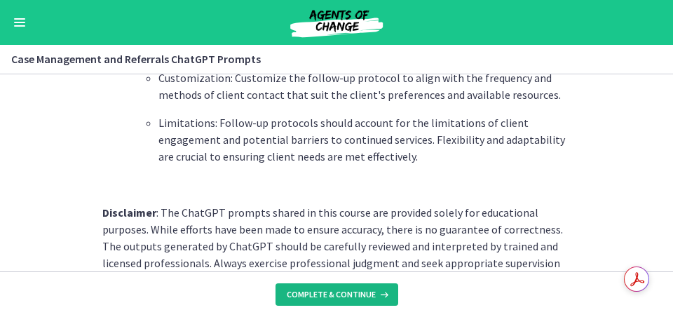
click at [345, 276] on span "Complete & continue" at bounding box center [331, 294] width 89 height 11
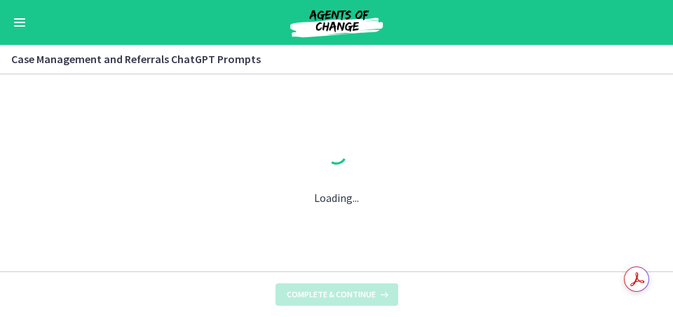
scroll to position [0, 0]
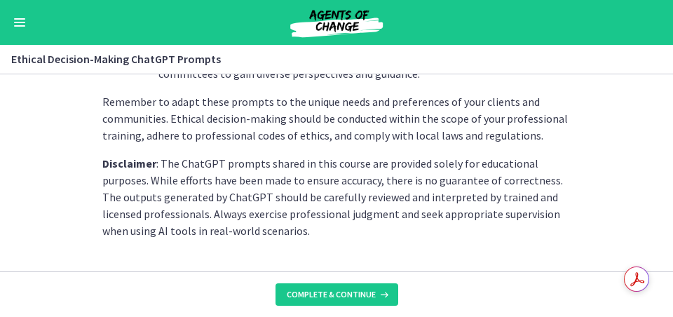
scroll to position [2163, 0]
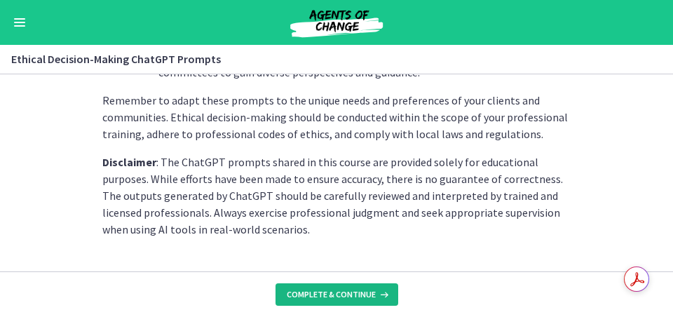
click at [338, 276] on span "Complete & continue" at bounding box center [331, 294] width 89 height 11
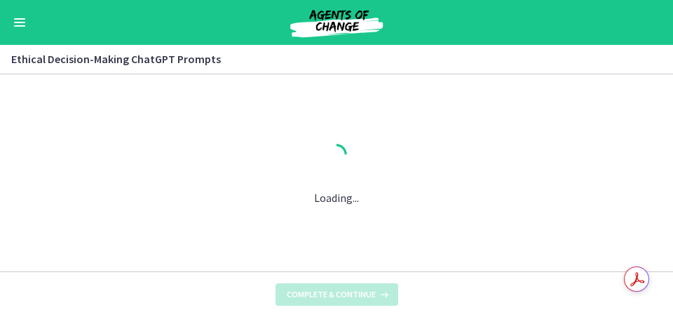
scroll to position [0, 0]
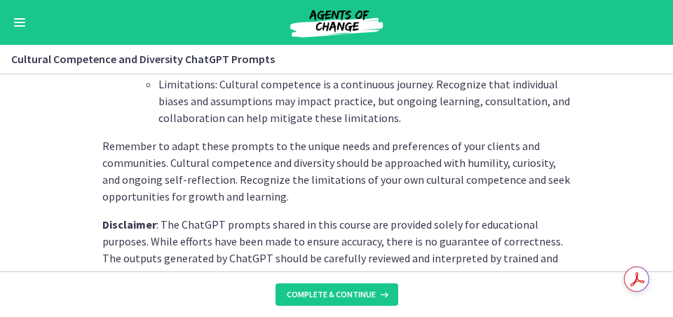
scroll to position [2213, 0]
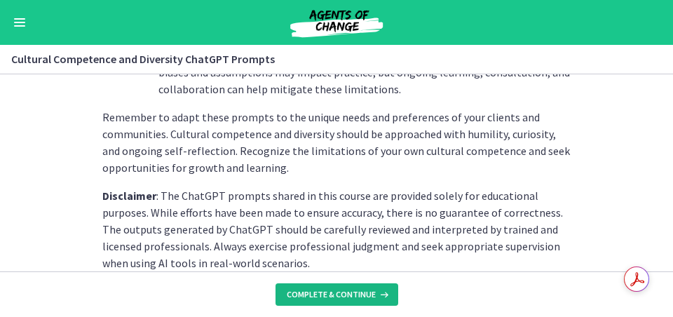
click at [342, 276] on button "Complete & continue" at bounding box center [336, 294] width 123 height 22
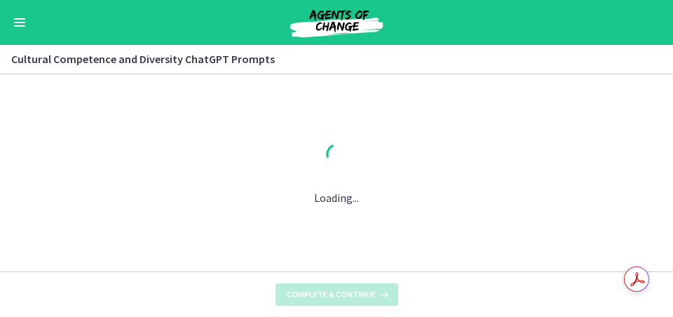
scroll to position [0, 0]
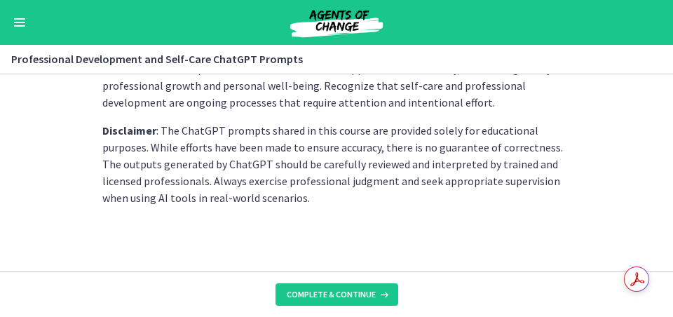
scroll to position [2280, 0]
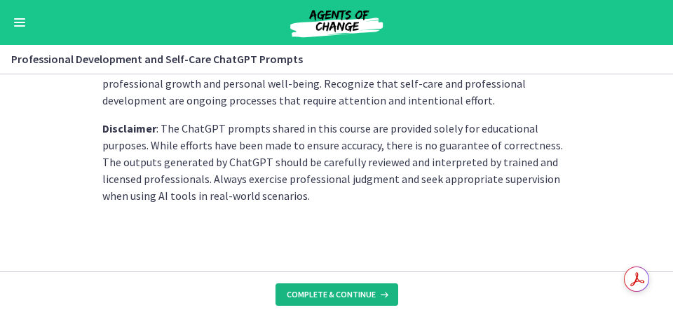
click at [343, 276] on span "Complete & continue" at bounding box center [331, 294] width 89 height 11
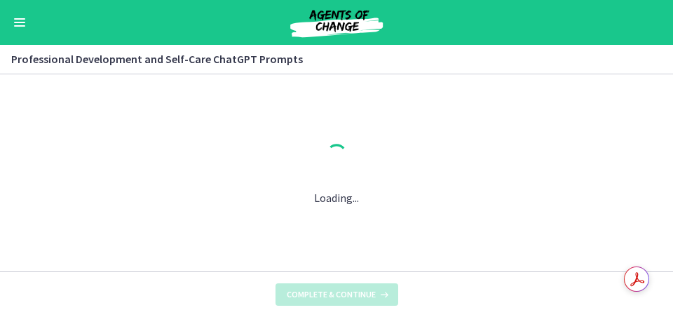
scroll to position [0, 0]
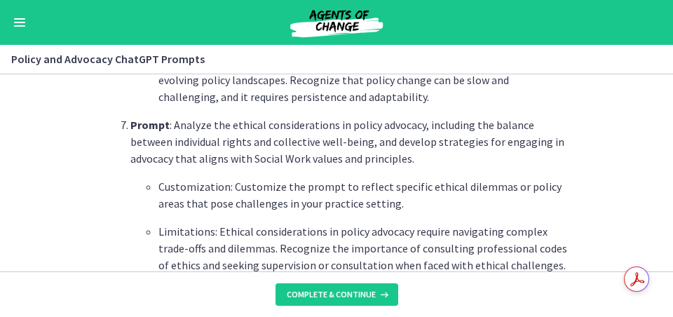
scroll to position [1543, 0]
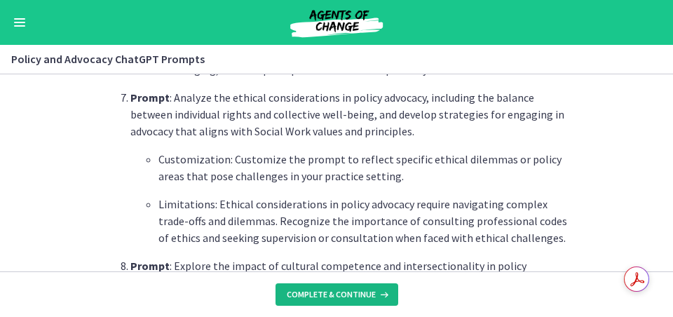
click at [345, 276] on span "Complete & continue" at bounding box center [331, 294] width 89 height 11
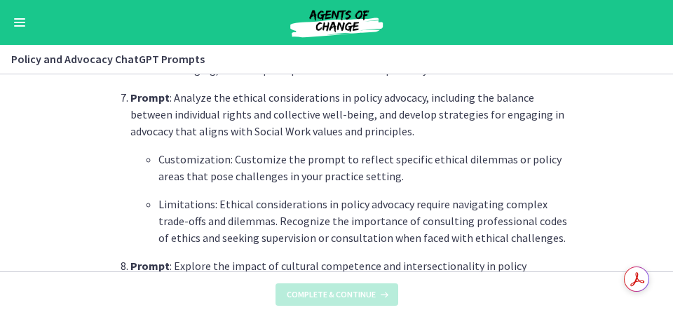
scroll to position [0, 0]
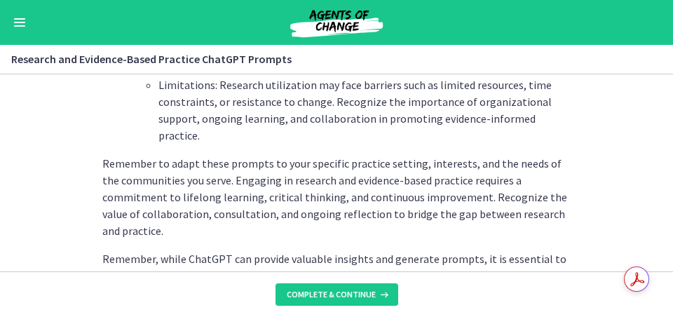
scroll to position [2265, 0]
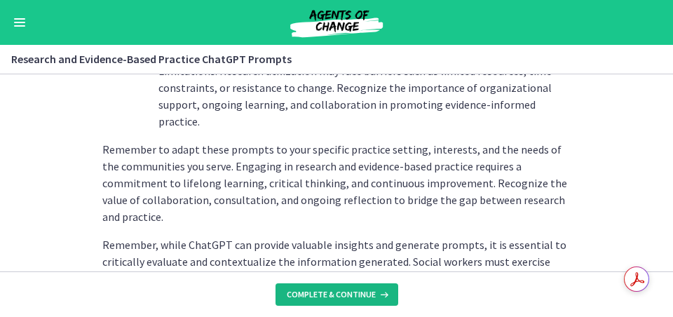
click at [341, 276] on span "Complete & continue" at bounding box center [331, 294] width 89 height 11
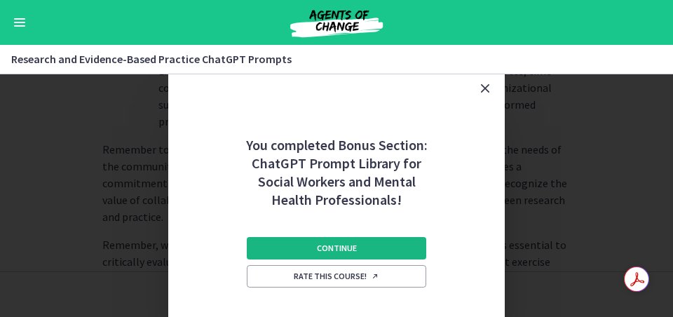
click at [354, 251] on span "Continue" at bounding box center [337, 247] width 40 height 11
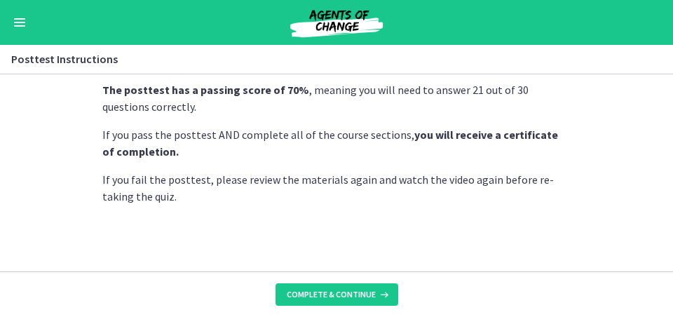
scroll to position [78, 0]
click at [359, 276] on button "Complete & continue" at bounding box center [336, 294] width 123 height 22
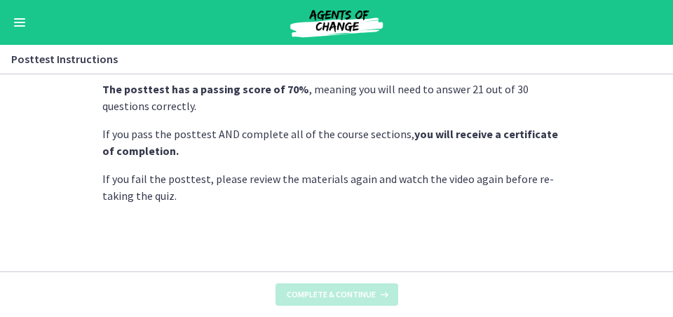
scroll to position [0, 0]
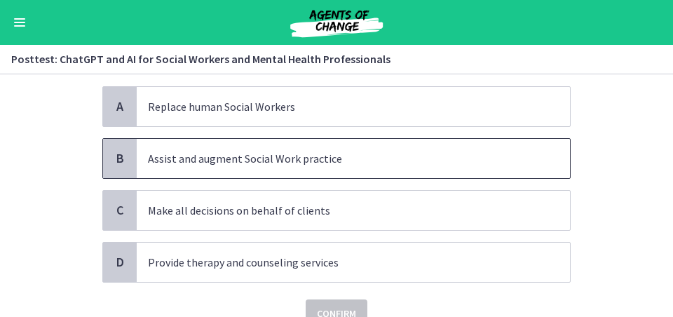
scroll to position [97, 0]
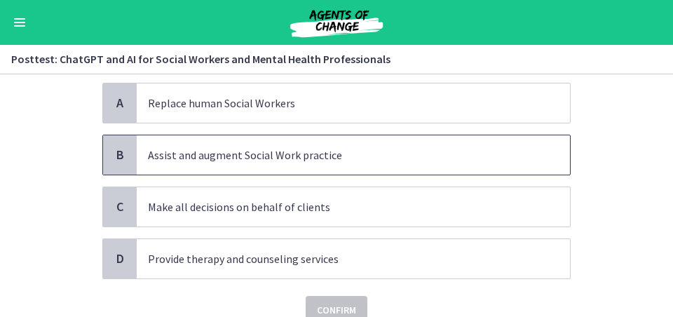
click at [316, 158] on p "Assist and augment Social Work practice" at bounding box center [339, 154] width 382 height 17
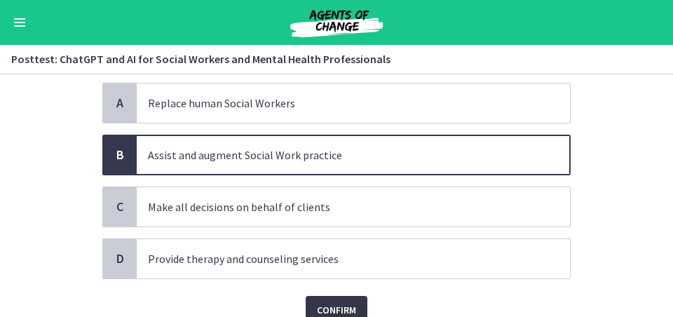
click at [343, 276] on span "Confirm" at bounding box center [336, 309] width 39 height 17
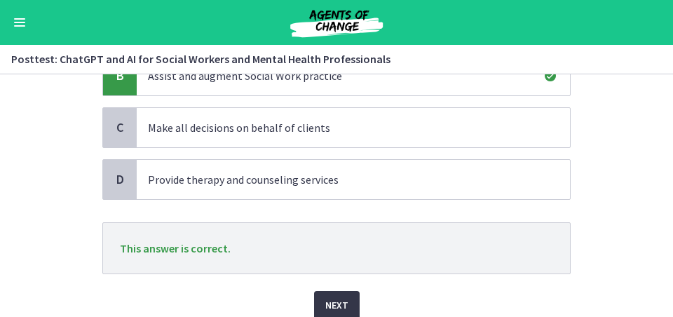
scroll to position [178, 0]
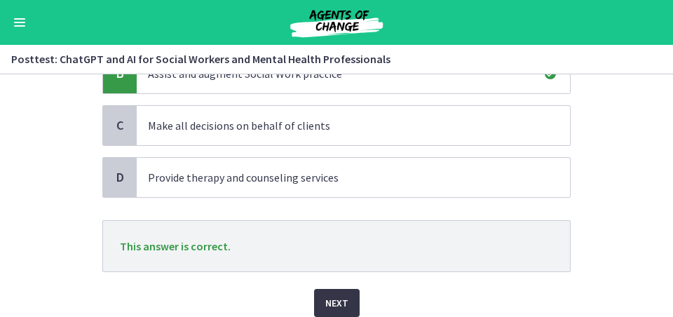
click at [343, 276] on span "Next" at bounding box center [336, 302] width 23 height 17
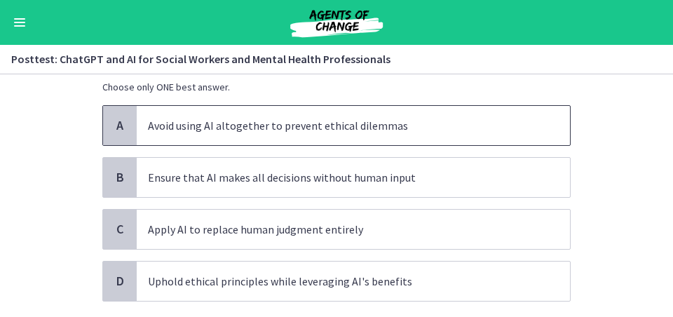
scroll to position [94, 0]
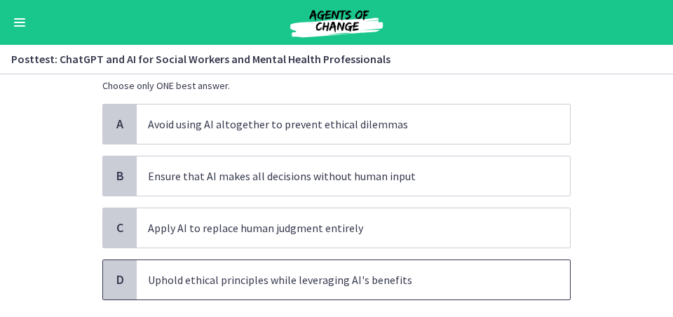
click at [331, 276] on span "Uphold ethical principles while leveraging AI's benefits" at bounding box center [353, 279] width 433 height 39
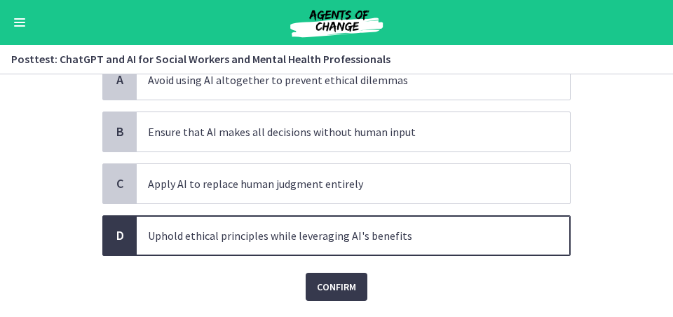
scroll to position [158, 0]
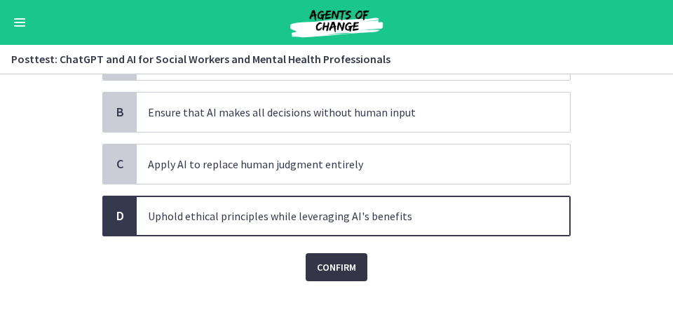
click at [336, 270] on span "Confirm" at bounding box center [336, 267] width 39 height 17
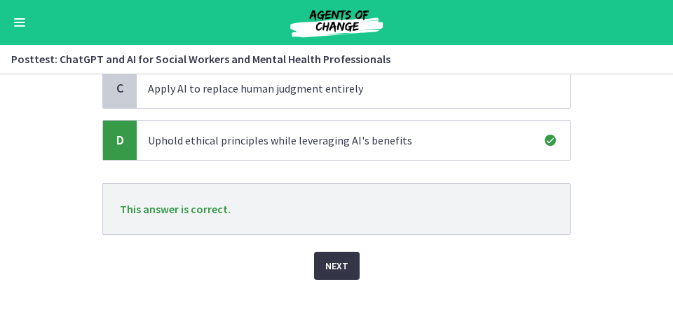
scroll to position [240, 0]
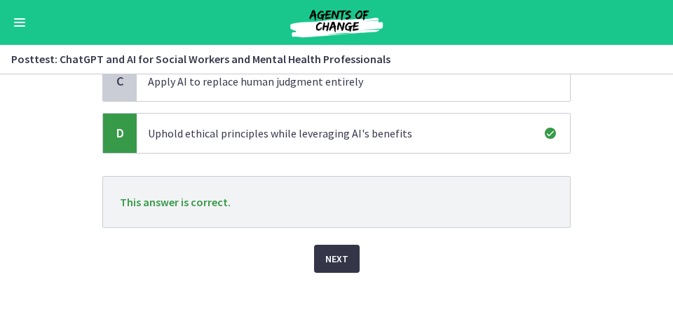
click at [339, 272] on button "Next" at bounding box center [337, 258] width 46 height 28
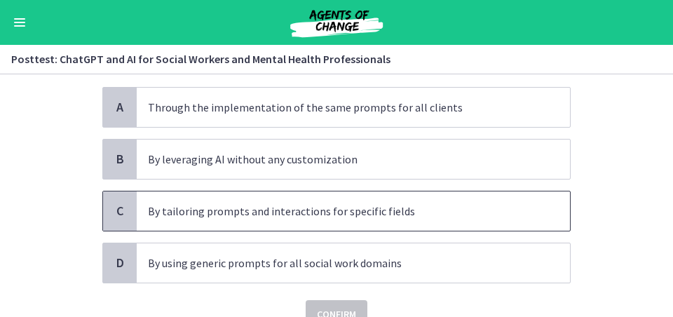
scroll to position [118, 0]
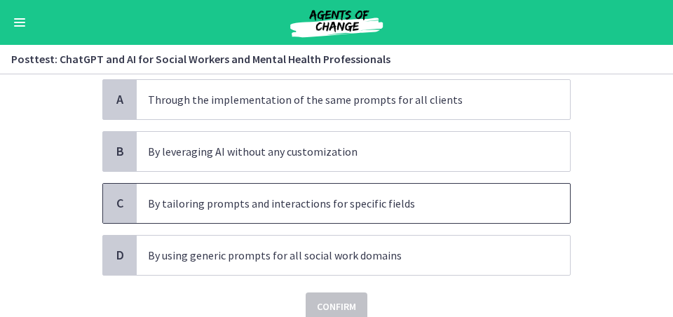
click at [337, 207] on p "By tailoring prompts and interactions for specific fields" at bounding box center [339, 203] width 382 height 17
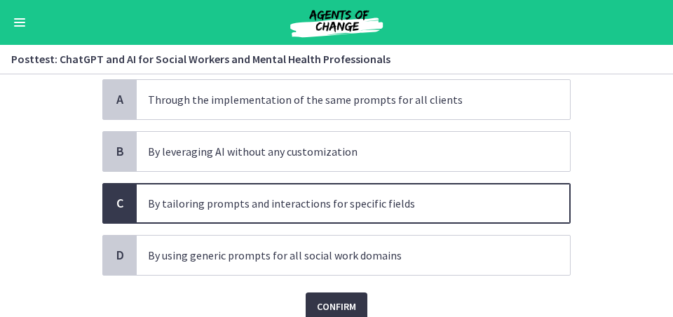
click at [342, 276] on span "Confirm" at bounding box center [336, 306] width 39 height 17
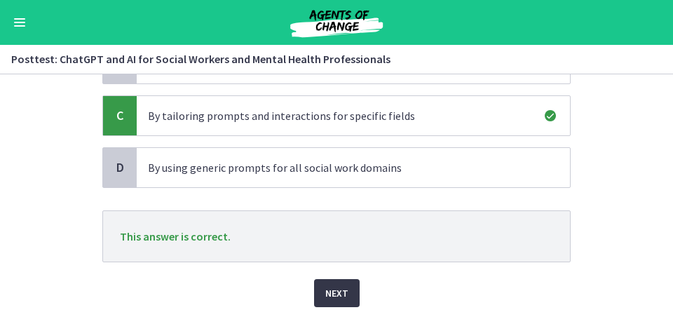
scroll to position [212, 0]
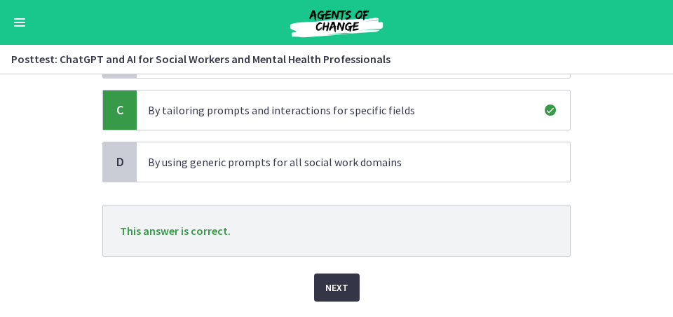
click at [345, 276] on span "Next" at bounding box center [336, 287] width 23 height 17
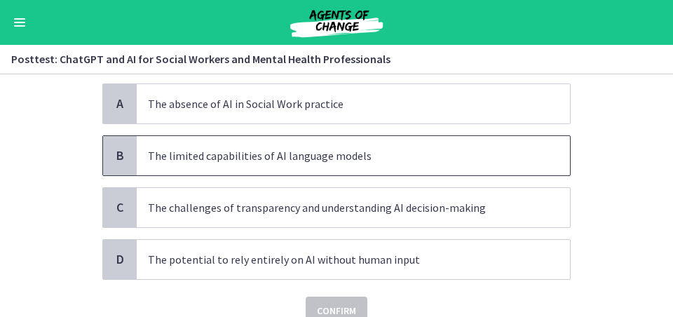
scroll to position [98, 0]
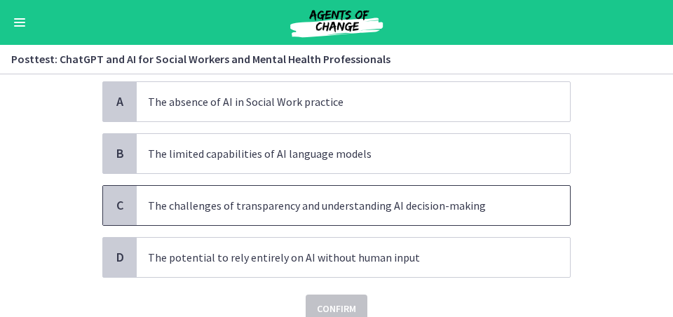
click at [343, 219] on span "The challenges of transparency and understanding AI decision-making" at bounding box center [353, 205] width 433 height 39
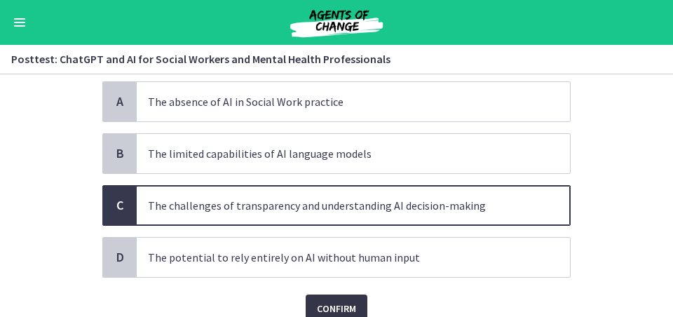
click at [347, 276] on span "Confirm" at bounding box center [336, 308] width 39 height 17
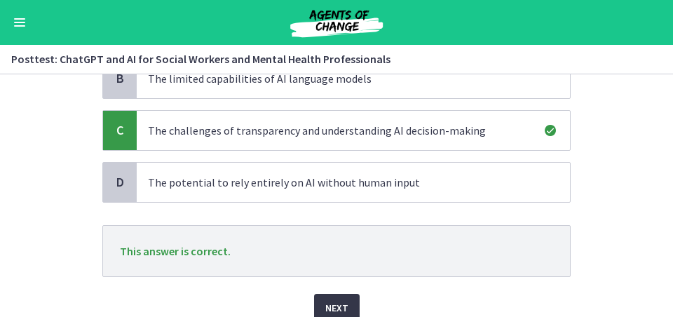
scroll to position [177, 0]
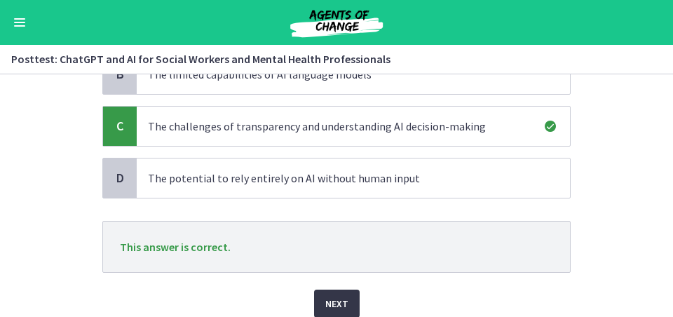
click at [336, 276] on span "Next" at bounding box center [336, 303] width 23 height 17
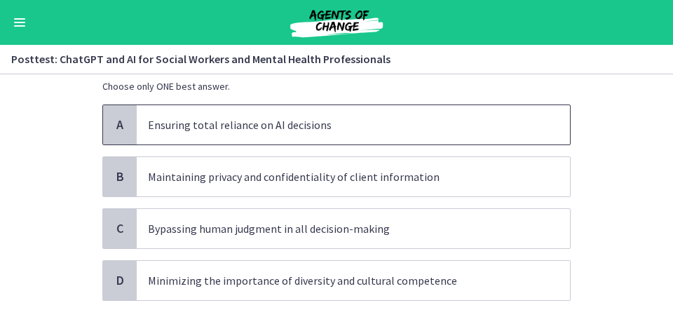
scroll to position [76, 0]
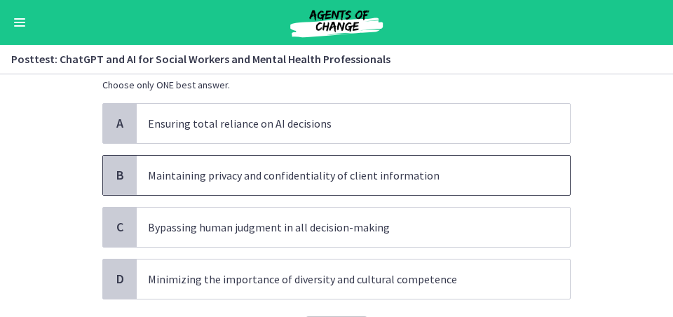
click at [340, 170] on p "Maintaining privacy and confidentiality of client information" at bounding box center [339, 175] width 382 height 17
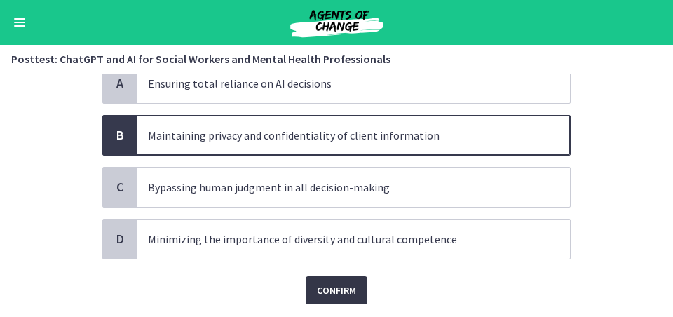
scroll to position [120, 0]
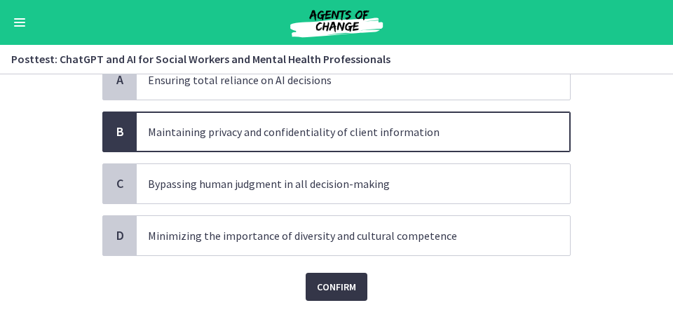
click at [336, 276] on span "Confirm" at bounding box center [336, 286] width 39 height 17
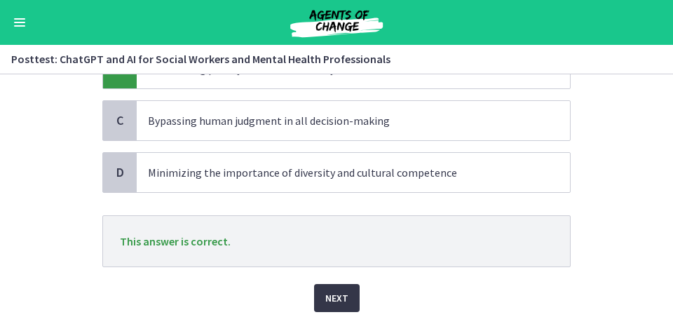
scroll to position [184, 0]
click at [338, 276] on span "Next" at bounding box center [336, 297] width 23 height 17
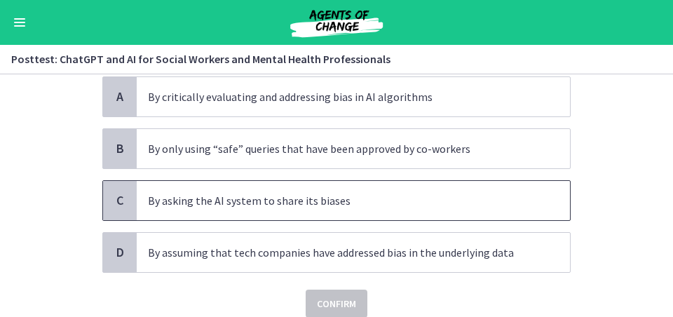
scroll to position [111, 0]
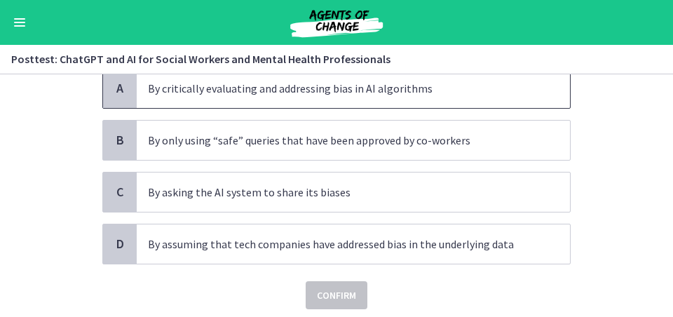
click at [240, 90] on p "By critically evaluating and addressing bias in AI algorithms" at bounding box center [339, 88] width 382 height 17
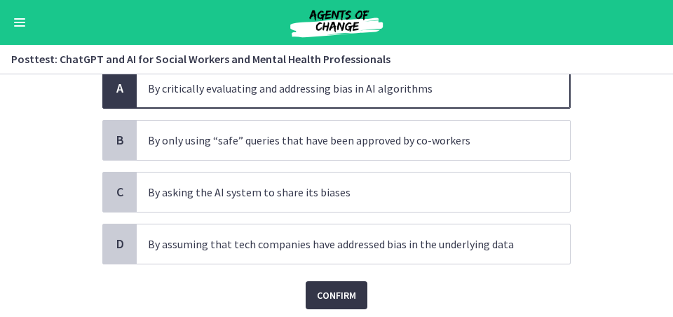
click at [344, 276] on span "Confirm" at bounding box center [336, 295] width 39 height 17
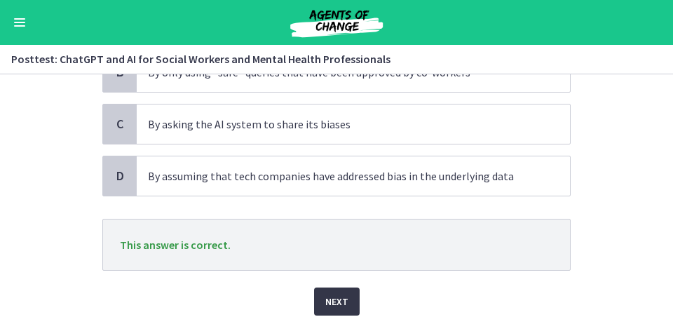
scroll to position [184, 0]
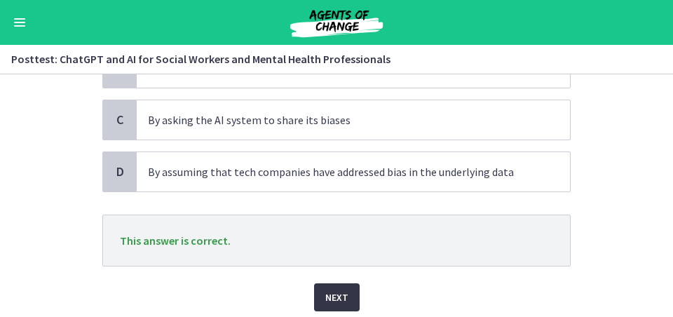
click at [340, 276] on span "Next" at bounding box center [336, 297] width 23 height 17
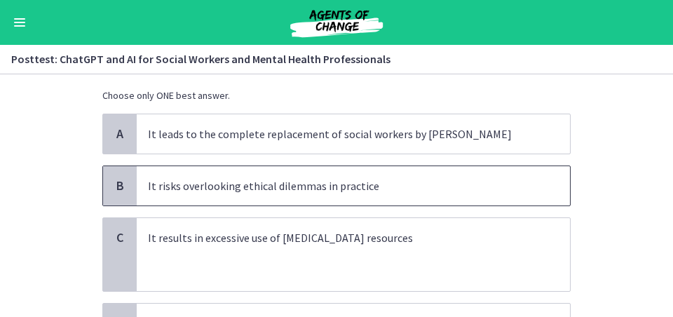
click at [336, 181] on p "It risks overlooking ethical dilemmas in practice" at bounding box center [339, 185] width 382 height 17
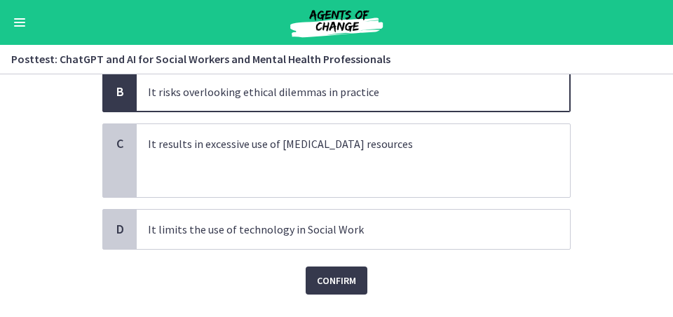
scroll to position [186, 0]
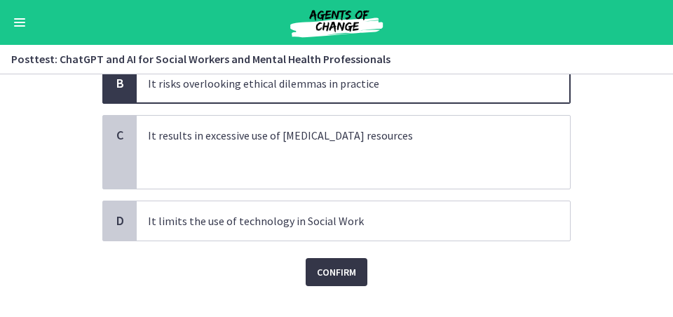
click at [343, 276] on button "Confirm" at bounding box center [336, 272] width 62 height 28
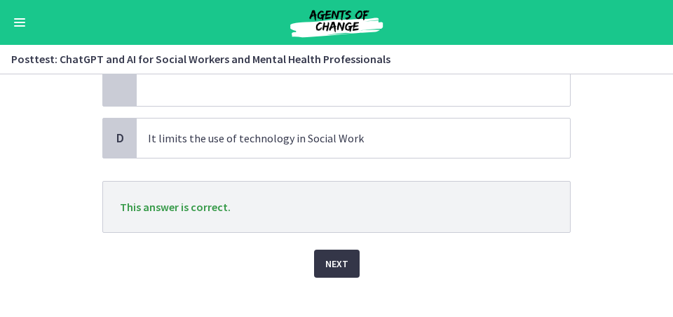
scroll to position [273, 0]
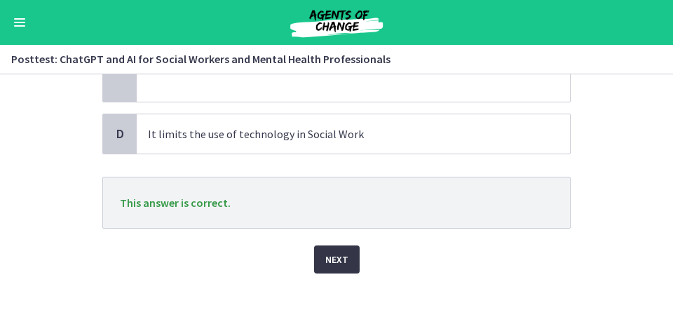
click at [339, 261] on span "Next" at bounding box center [336, 259] width 23 height 17
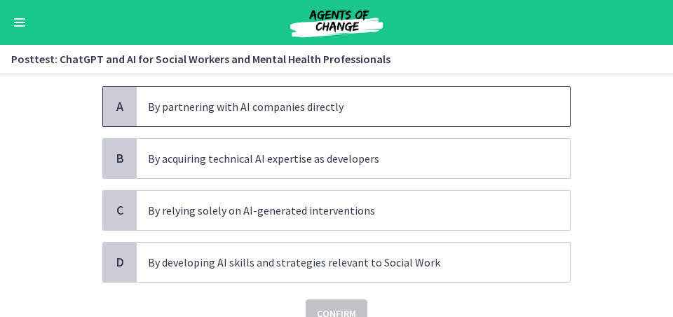
scroll to position [116, 0]
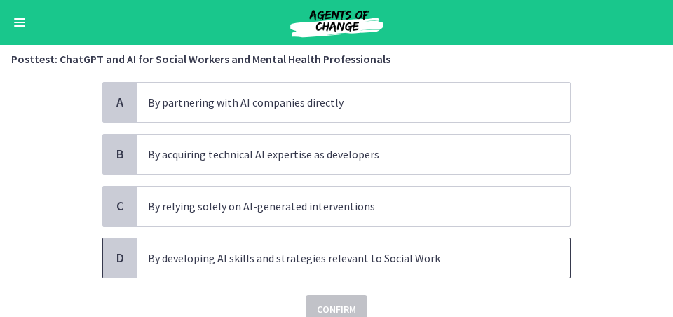
click at [297, 268] on span "By developing AI skills and strategies relevant to Social Work" at bounding box center [353, 257] width 433 height 39
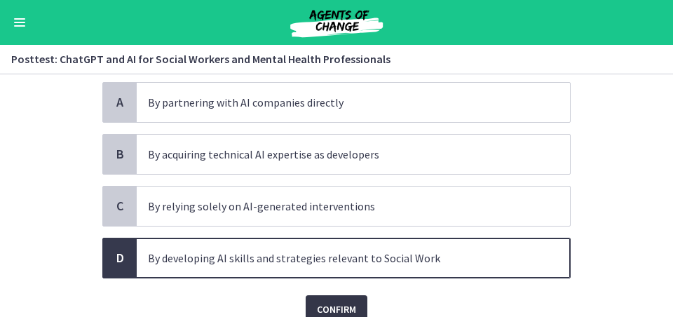
click at [329, 276] on button "Confirm" at bounding box center [336, 309] width 62 height 28
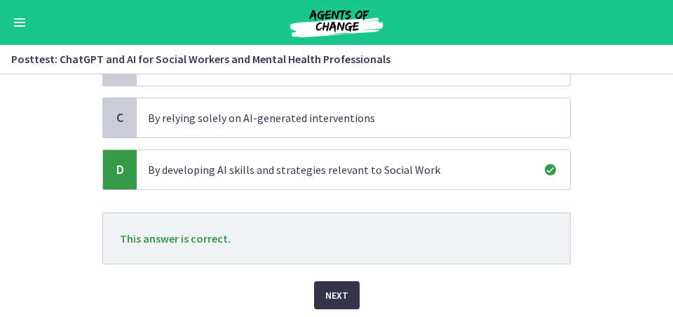
scroll to position [205, 0]
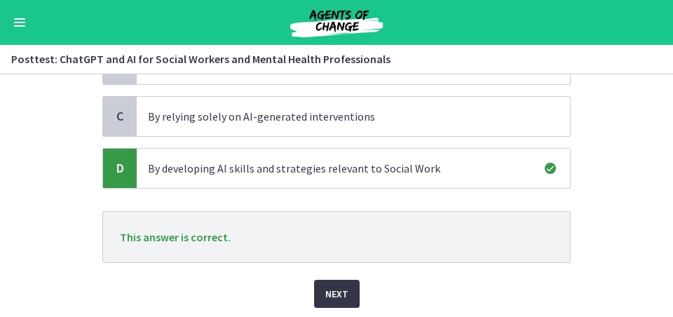
click at [330, 276] on span "Next" at bounding box center [336, 293] width 23 height 17
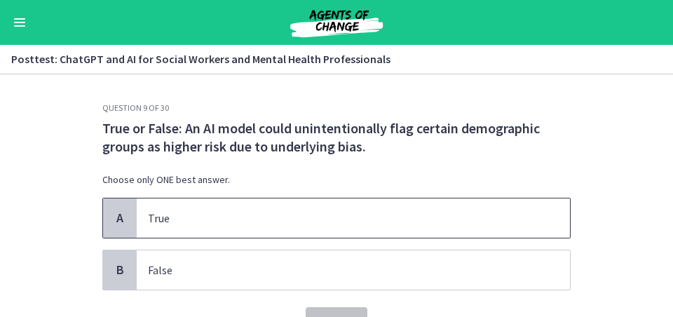
click at [156, 220] on p "True" at bounding box center [339, 217] width 382 height 17
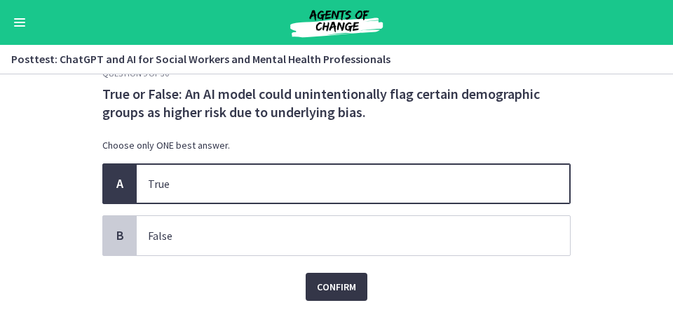
scroll to position [35, 0]
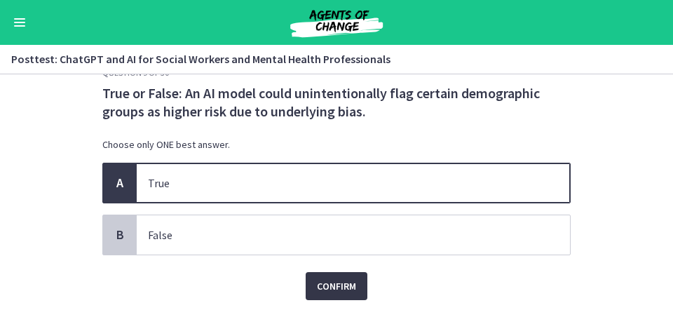
click at [332, 276] on button "Confirm" at bounding box center [336, 286] width 62 height 28
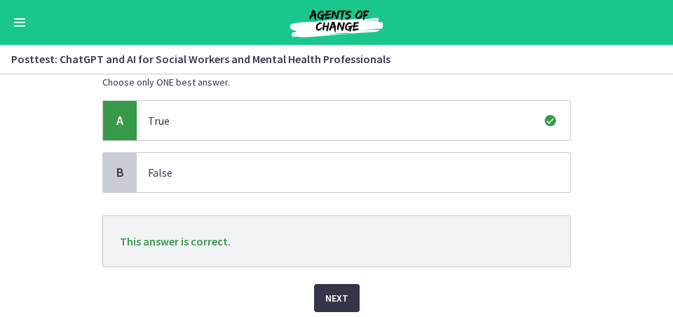
scroll to position [99, 0]
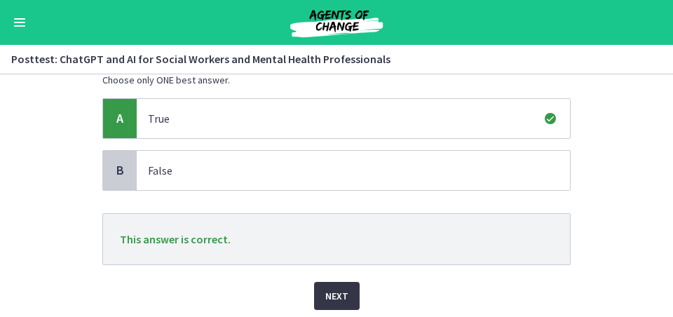
click at [329, 276] on span "Next" at bounding box center [336, 295] width 23 height 17
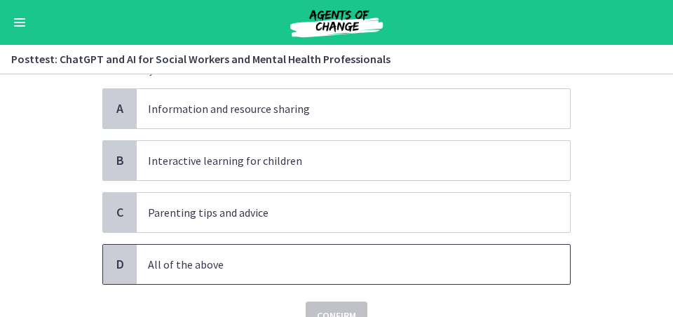
scroll to position [92, 0]
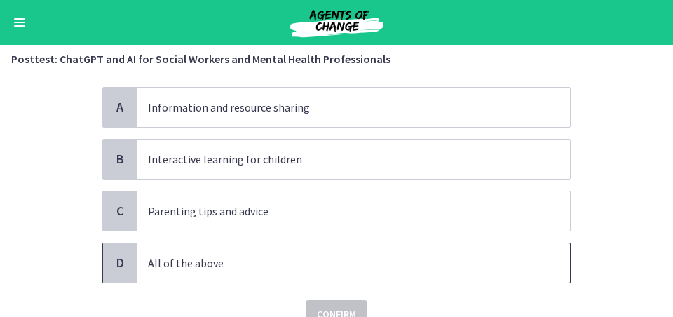
click at [283, 256] on p "All of the above" at bounding box center [339, 262] width 382 height 17
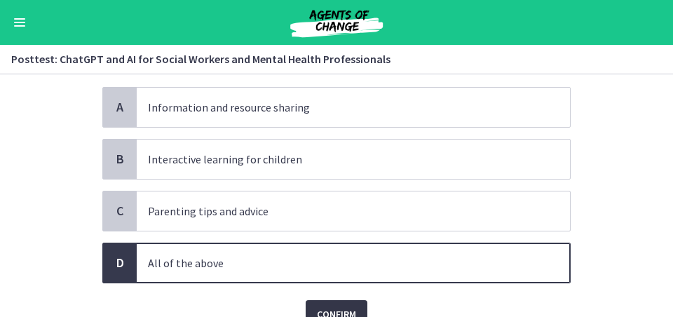
click at [345, 276] on span "Confirm" at bounding box center [336, 313] width 39 height 17
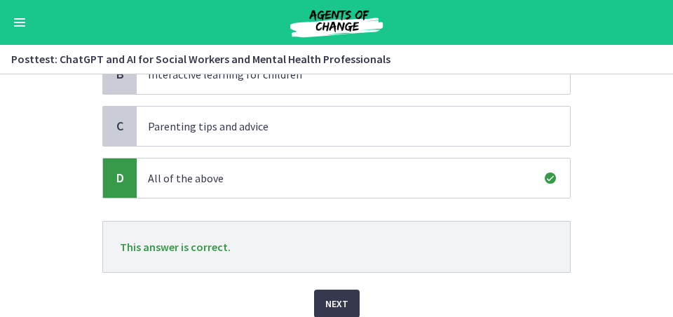
scroll to position [181, 0]
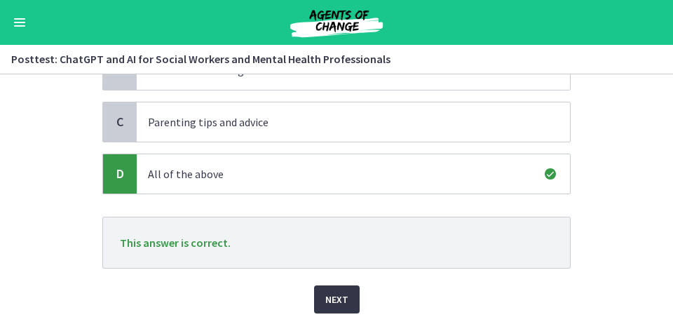
click at [346, 276] on span "Next" at bounding box center [336, 299] width 23 height 17
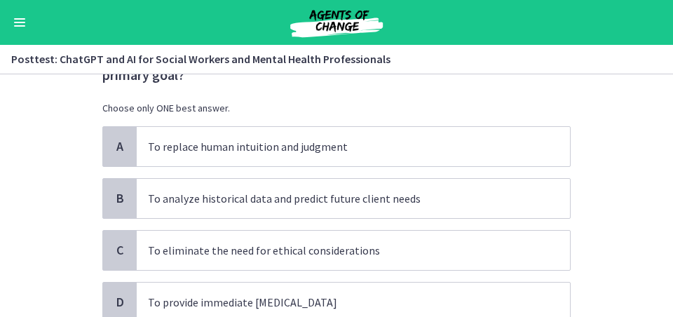
scroll to position [77, 0]
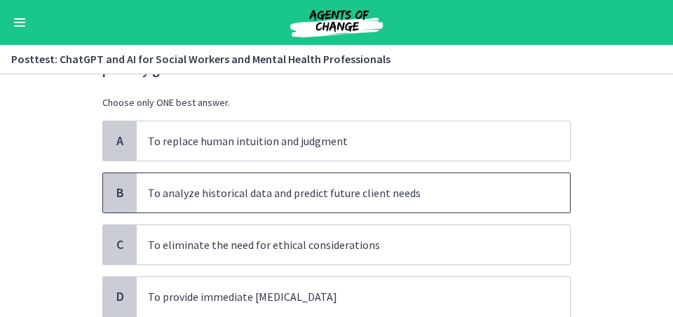
click at [295, 191] on p "To analyze historical data and predict future client needs" at bounding box center [339, 192] width 382 height 17
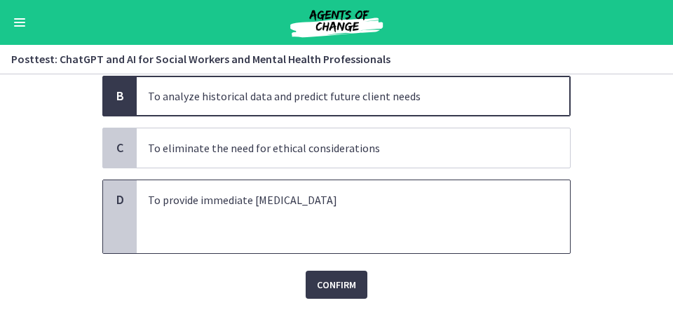
scroll to position [175, 0]
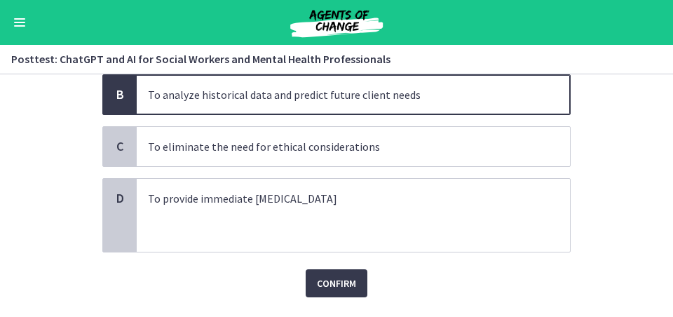
click at [341, 142] on div "Question 11 of 30 When using ChatGPT for predictive analytics in Social Work, w…" at bounding box center [336, 34] width 490 height 214
click at [331, 276] on span "Confirm" at bounding box center [336, 283] width 39 height 17
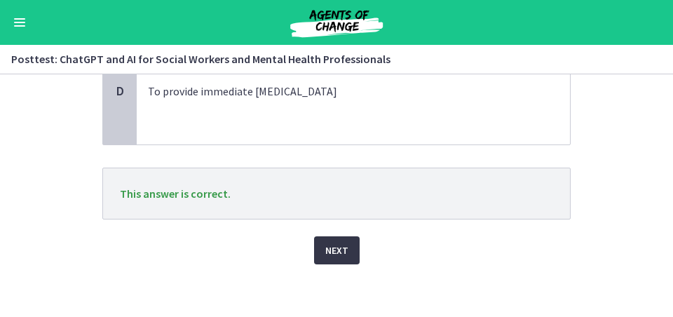
scroll to position [286, 0]
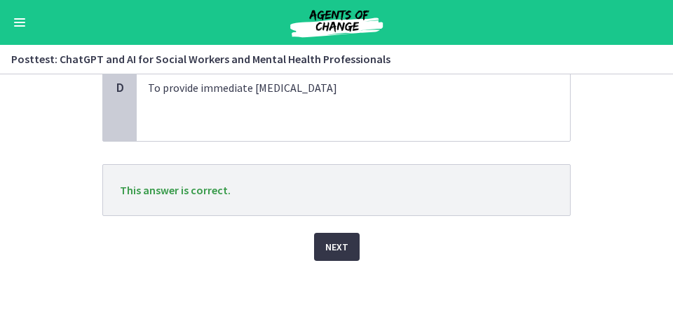
click at [354, 235] on button "Next" at bounding box center [337, 247] width 46 height 28
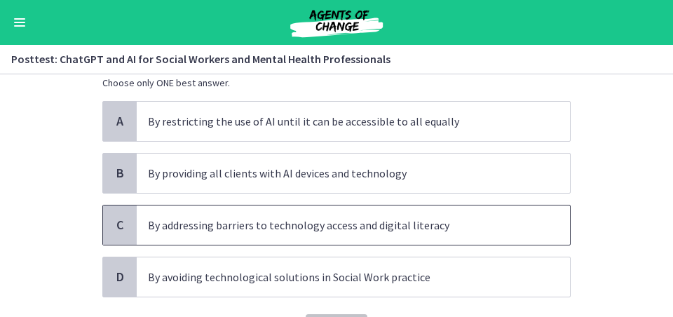
scroll to position [106, 0]
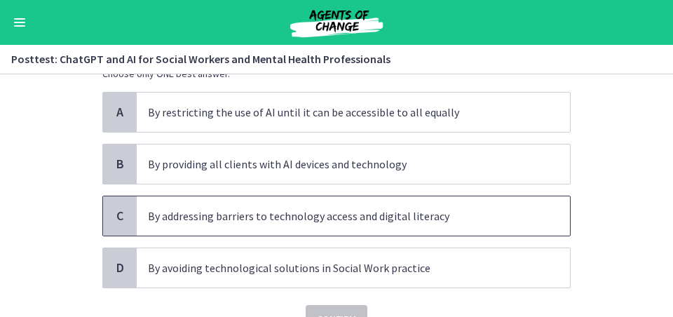
click at [348, 228] on span "By addressing barriers to technology access and digital literacy" at bounding box center [353, 215] width 433 height 39
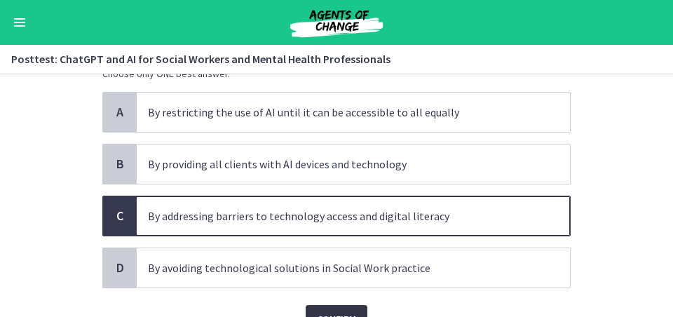
click at [357, 276] on button "Confirm" at bounding box center [336, 319] width 62 height 28
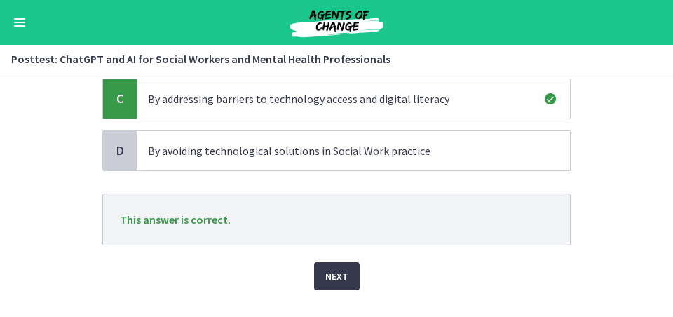
scroll to position [223, 0]
click at [347, 266] on button "Next" at bounding box center [337, 275] width 46 height 28
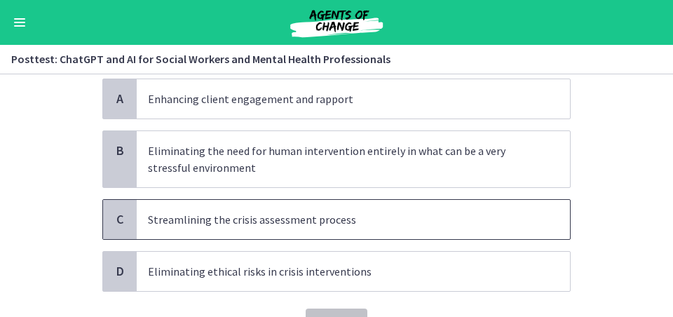
scroll to position [127, 0]
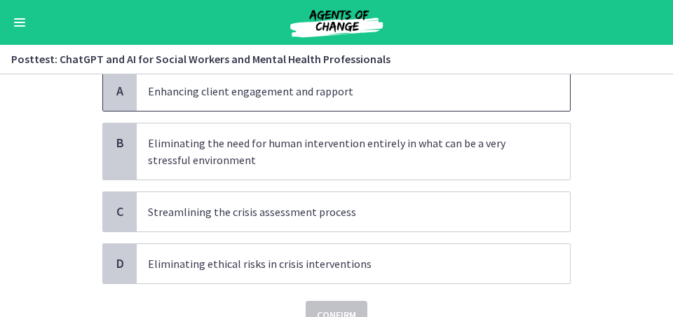
click at [274, 103] on span "Enhancing client engagement and rapport" at bounding box center [353, 90] width 433 height 39
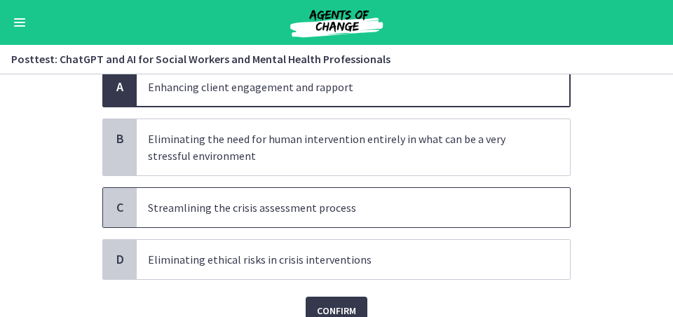
scroll to position [135, 0]
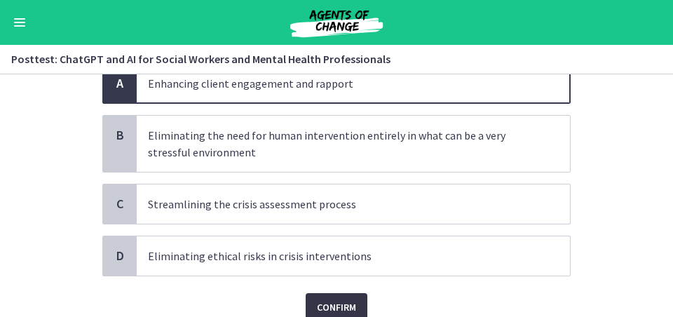
click at [342, 276] on span "Confirm" at bounding box center [336, 306] width 39 height 17
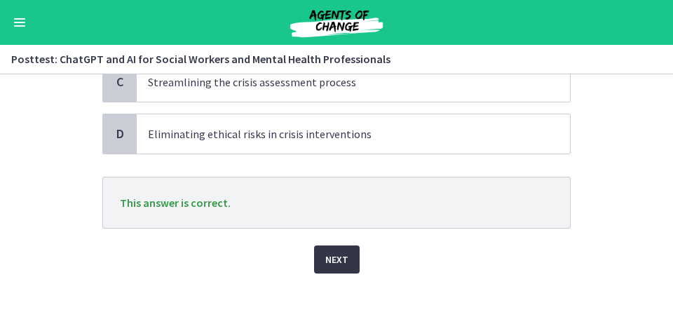
scroll to position [263, 0]
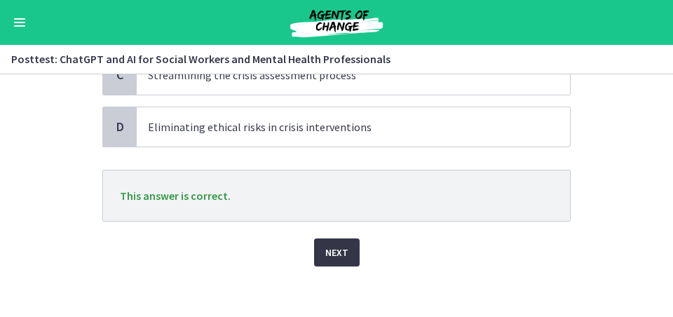
click at [346, 261] on button "Next" at bounding box center [337, 252] width 46 height 28
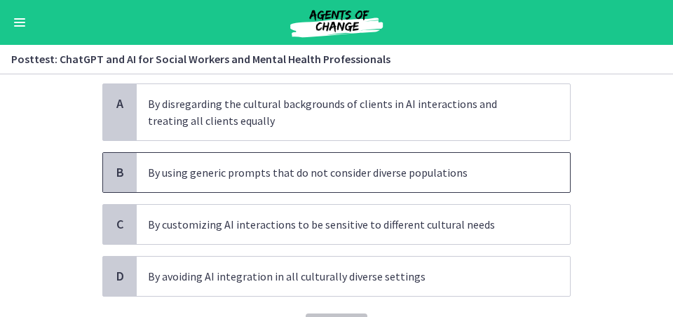
scroll to position [116, 0]
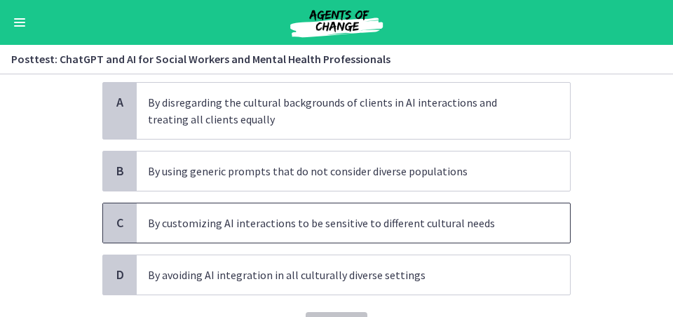
click at [277, 235] on span "By customizing AI interactions to be sensitive to different cultural needs" at bounding box center [353, 222] width 433 height 39
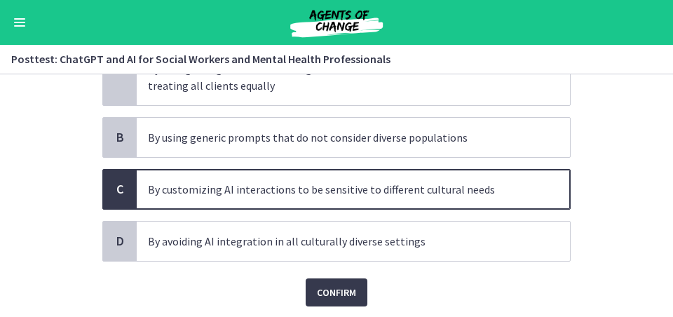
scroll to position [161, 0]
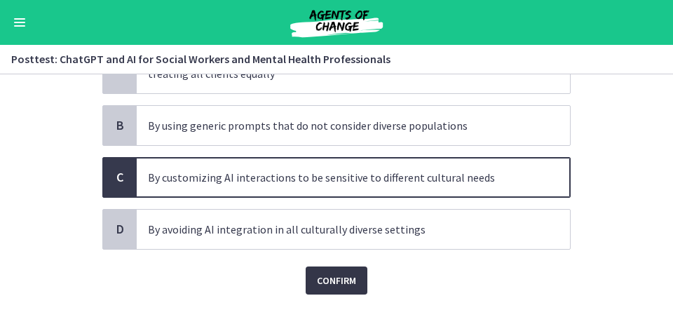
click at [350, 276] on button "Confirm" at bounding box center [336, 280] width 62 height 28
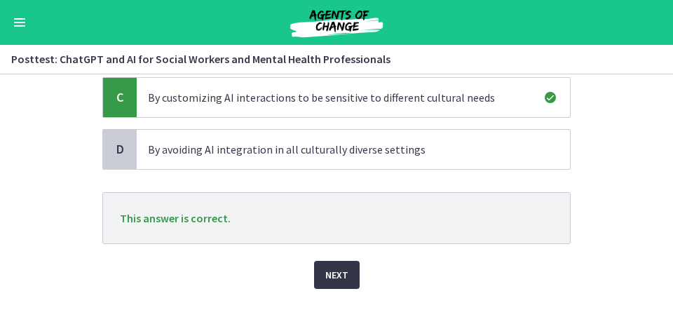
scroll to position [242, 0]
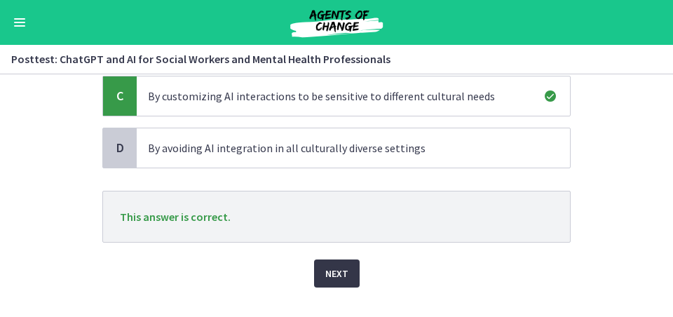
click at [337, 272] on span "Next" at bounding box center [336, 273] width 23 height 17
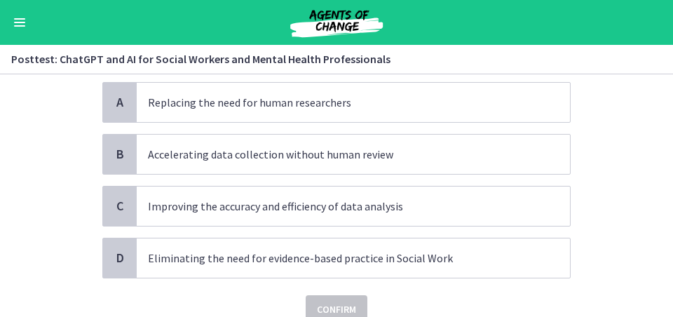
scroll to position [116, 0]
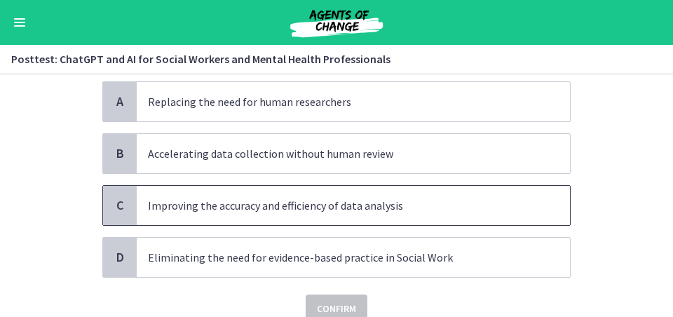
click at [289, 214] on span "Improving the accuracy and efficiency of data analysis" at bounding box center [353, 205] width 433 height 39
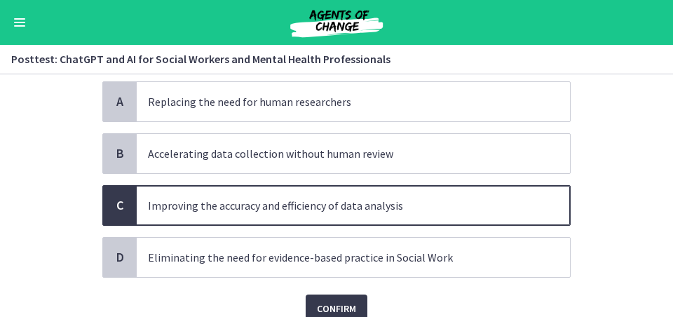
scroll to position [165, 0]
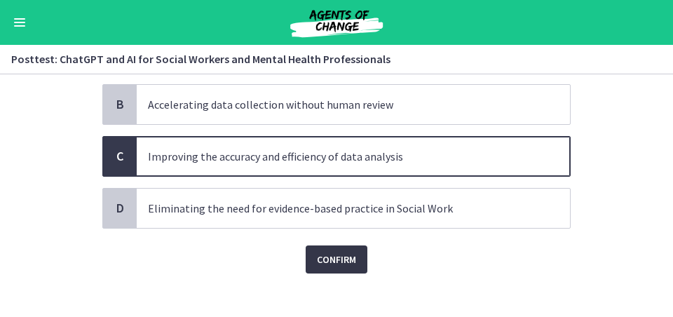
click at [338, 259] on span "Confirm" at bounding box center [336, 259] width 39 height 17
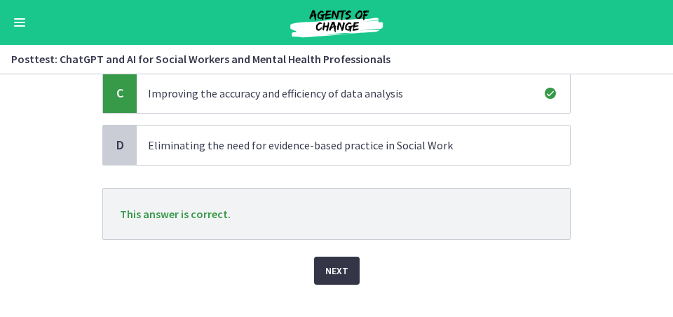
scroll to position [230, 0]
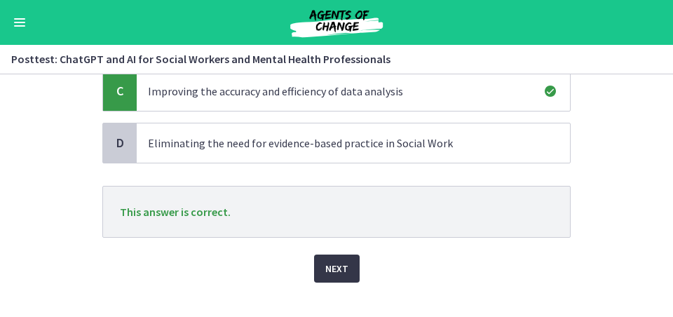
click at [338, 274] on span "Next" at bounding box center [336, 268] width 23 height 17
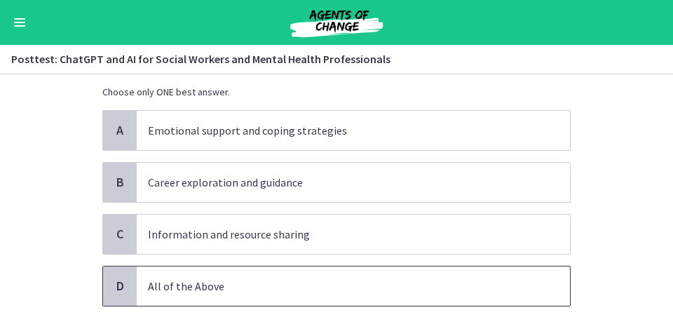
click at [270, 276] on p "All of the Above" at bounding box center [339, 285] width 382 height 17
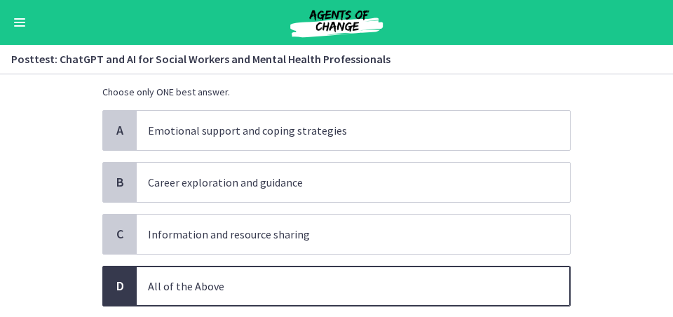
scroll to position [160, 0]
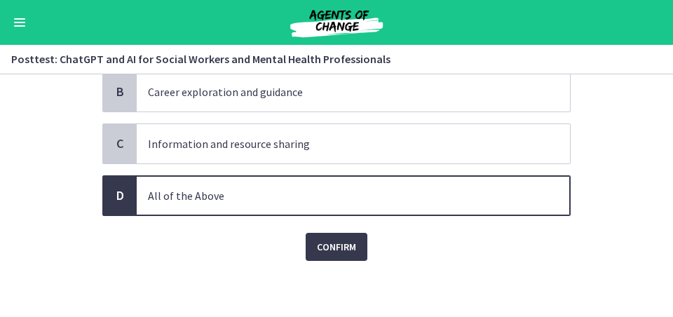
click at [308, 157] on div "Question 16 of 30 What are the potential uses of ChatGPT in School Social Work?…" at bounding box center [336, 50] width 490 height 214
click at [313, 249] on button "Confirm" at bounding box center [336, 247] width 62 height 28
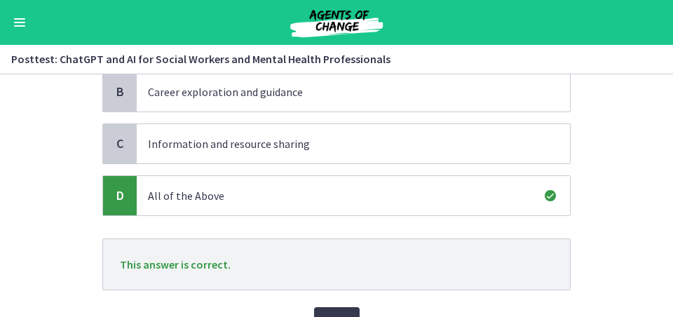
scroll to position [177, 0]
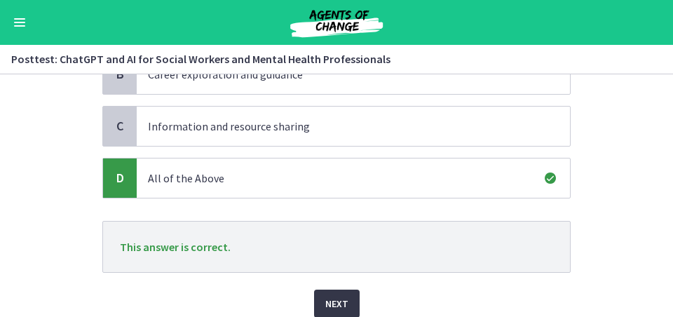
click at [336, 276] on span "Next" at bounding box center [336, 303] width 23 height 17
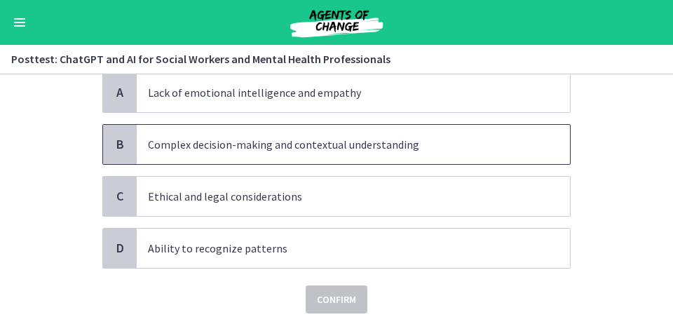
scroll to position [113, 0]
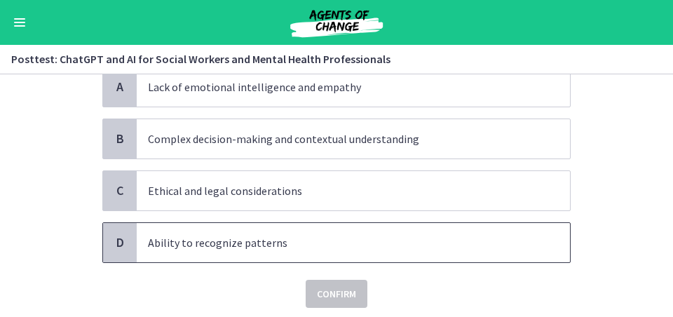
click at [331, 248] on p "Ability to recognize patterns" at bounding box center [339, 242] width 382 height 17
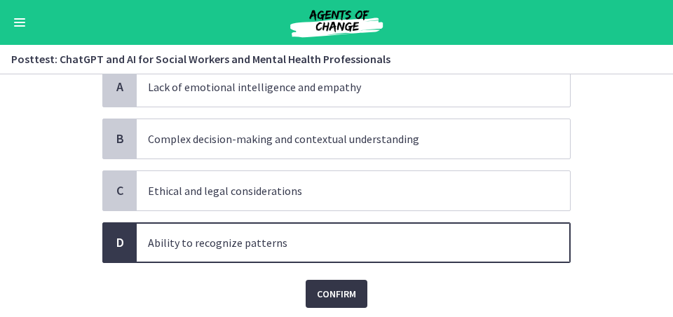
click at [339, 276] on span "Confirm" at bounding box center [336, 293] width 39 height 17
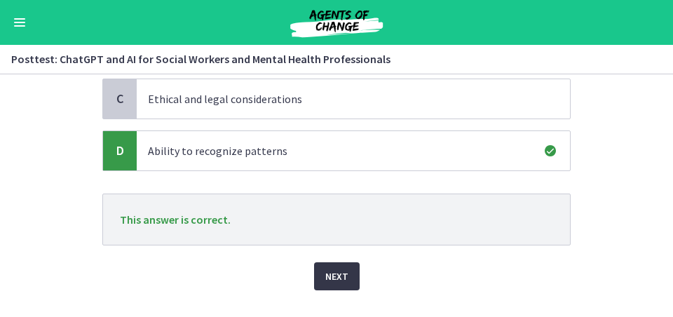
scroll to position [207, 0]
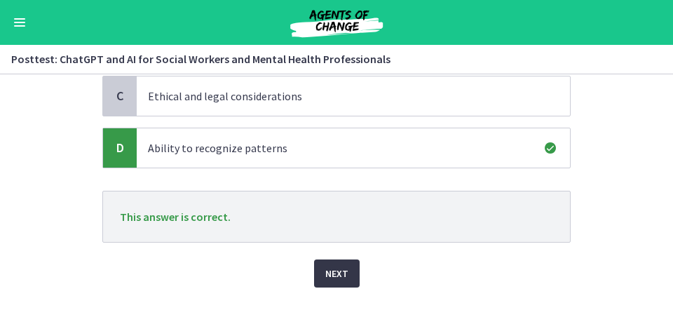
click at [338, 276] on button "Next" at bounding box center [337, 273] width 46 height 28
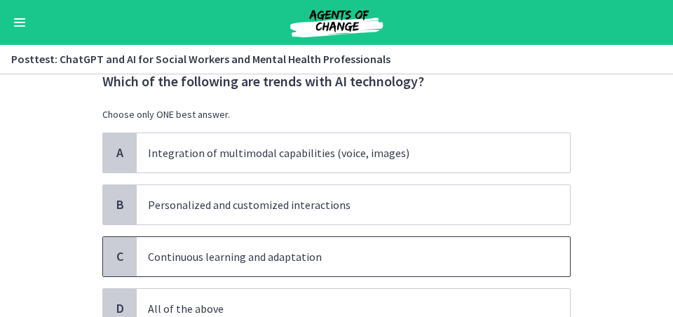
scroll to position [102, 0]
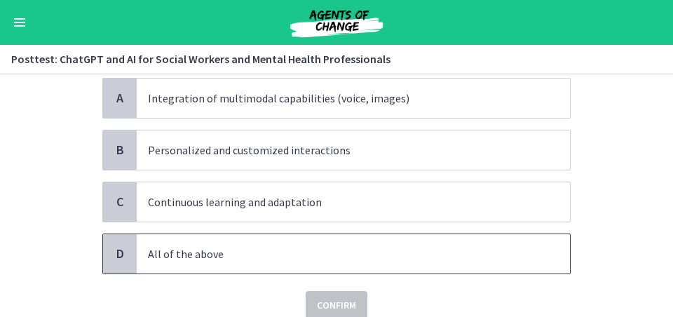
click at [290, 261] on p "All of the above" at bounding box center [339, 253] width 382 height 17
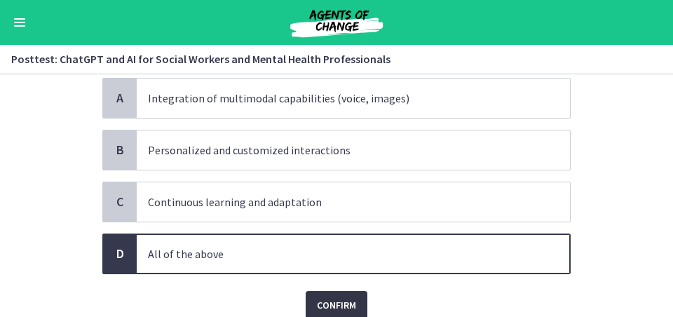
click at [326, 276] on span "Confirm" at bounding box center [336, 304] width 39 height 17
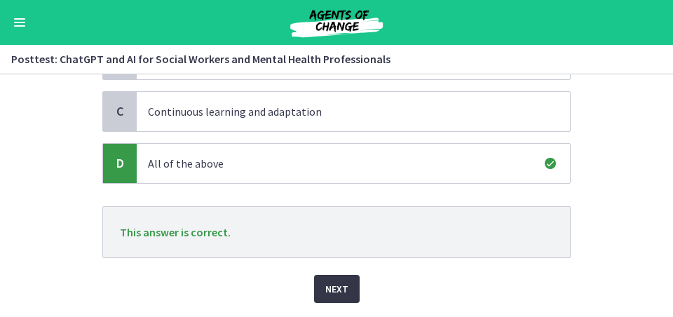
scroll to position [193, 0]
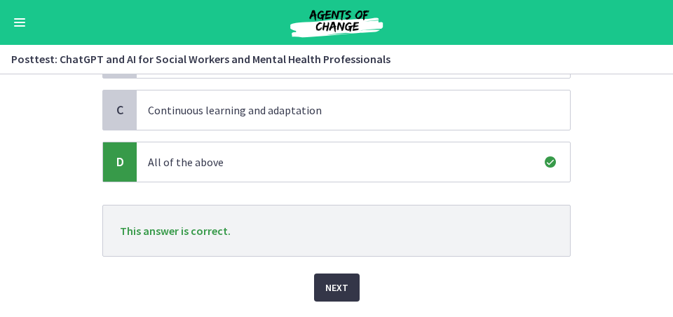
click at [324, 276] on button "Next" at bounding box center [337, 287] width 46 height 28
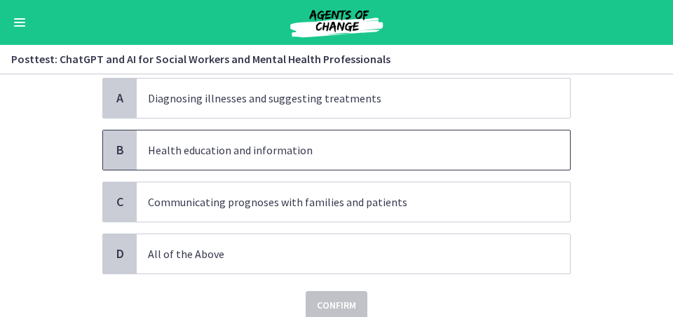
scroll to position [104, 0]
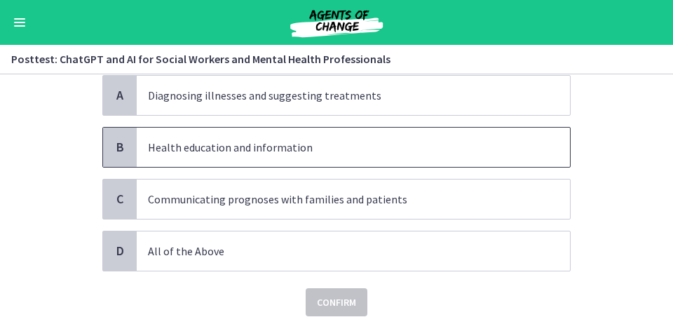
click at [291, 152] on p "Health education and information" at bounding box center [339, 147] width 382 height 17
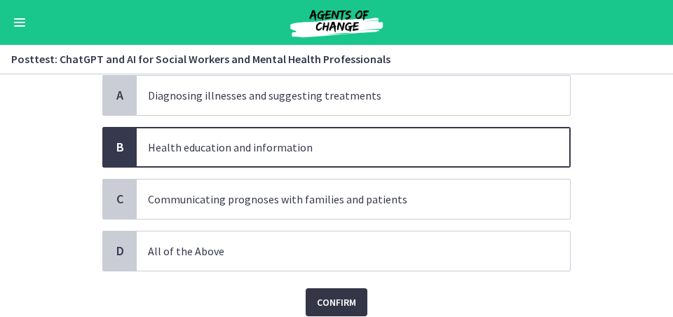
click at [337, 276] on span "Confirm" at bounding box center [336, 302] width 39 height 17
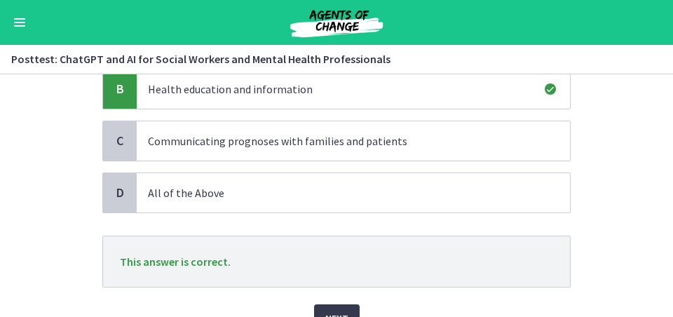
scroll to position [164, 0]
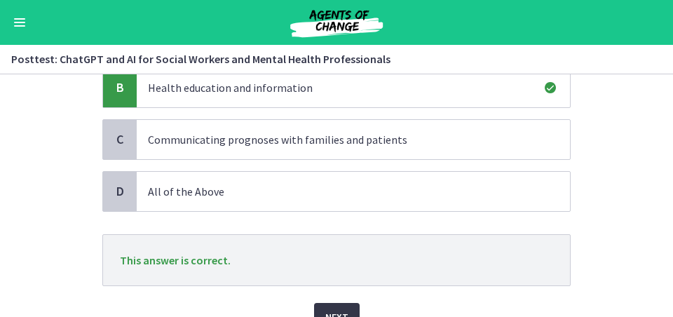
click at [338, 276] on span "Next" at bounding box center [336, 316] width 23 height 17
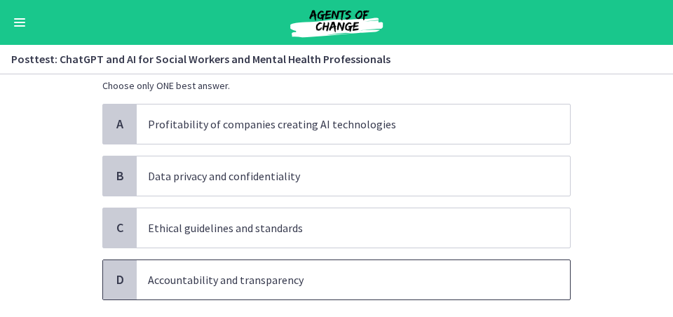
scroll to position [75, 0]
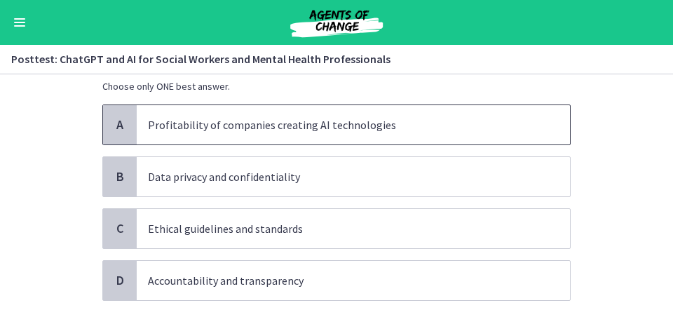
click at [287, 127] on p "Profitability of companies creating AI technologies" at bounding box center [339, 124] width 382 height 17
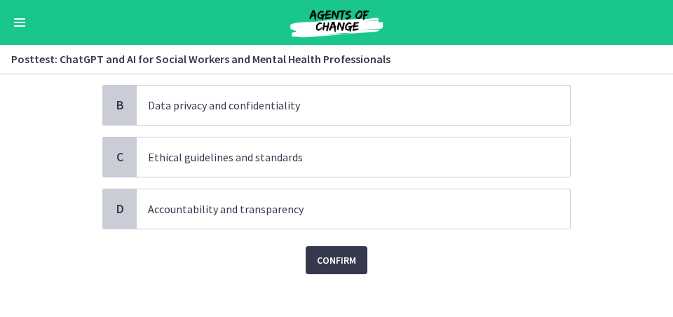
scroll to position [160, 0]
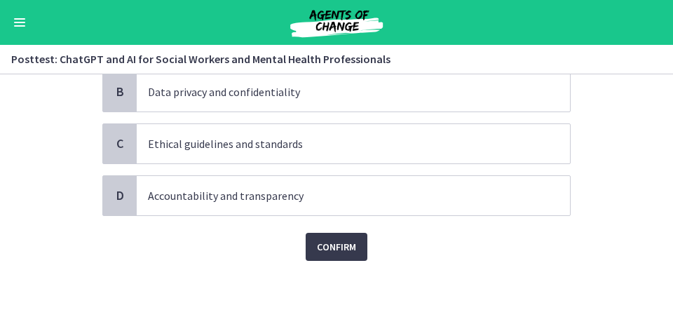
click at [337, 157] on div "Question 20 of 30 Which of the following is NOT a policy implication of AI in S…" at bounding box center [336, 50] width 490 height 214
click at [334, 240] on span "Confirm" at bounding box center [336, 246] width 39 height 17
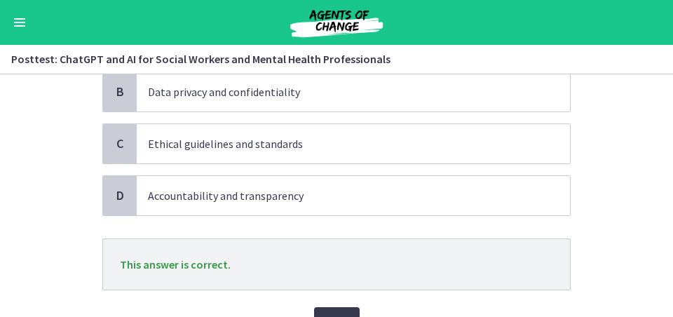
scroll to position [194, 0]
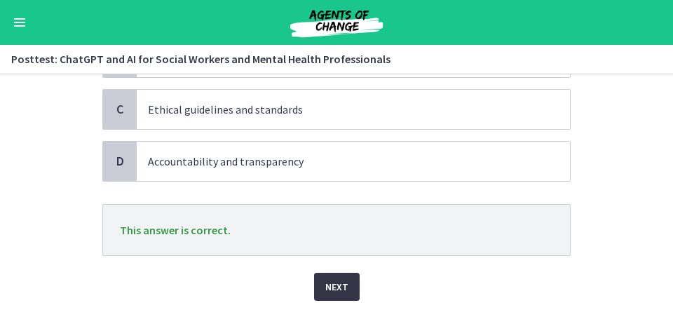
click at [336, 276] on span "Next" at bounding box center [336, 286] width 23 height 17
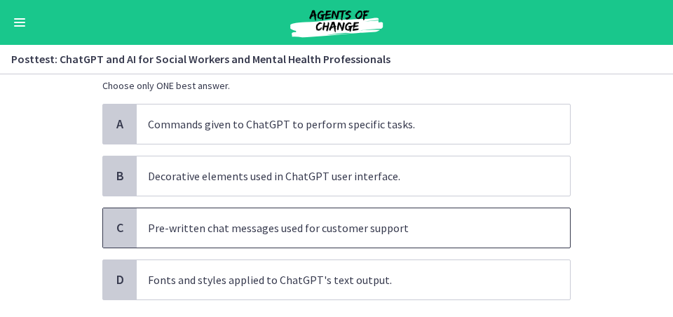
scroll to position [96, 0]
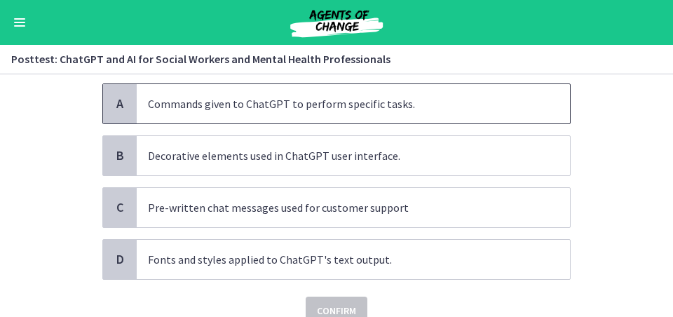
click at [307, 102] on p "Commands given to ChatGPT to perform specific tasks." at bounding box center [339, 103] width 382 height 17
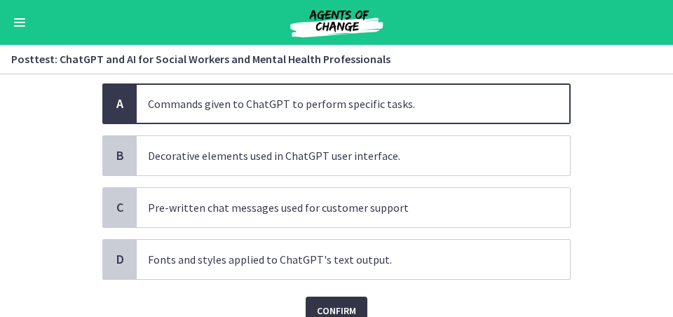
click at [347, 276] on span "Confirm" at bounding box center [336, 310] width 39 height 17
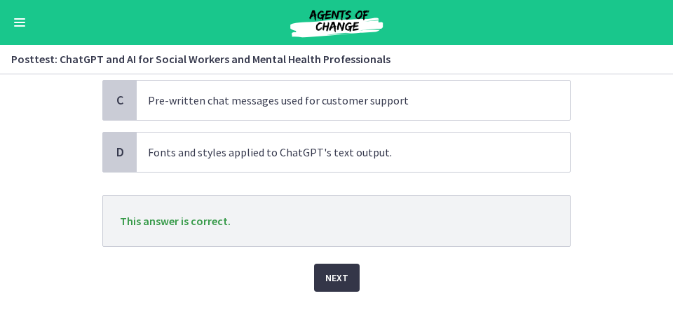
scroll to position [205, 0]
click at [342, 273] on span "Next" at bounding box center [336, 276] width 23 height 17
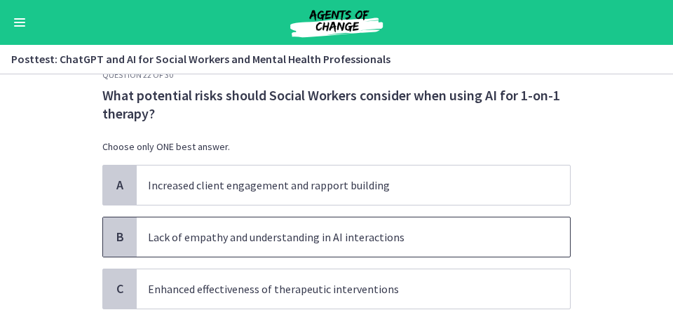
scroll to position [28, 0]
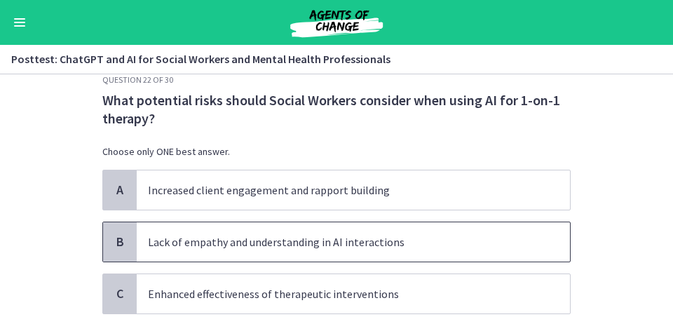
click at [309, 245] on p "Lack of empathy and understanding in AI interactions" at bounding box center [339, 241] width 382 height 17
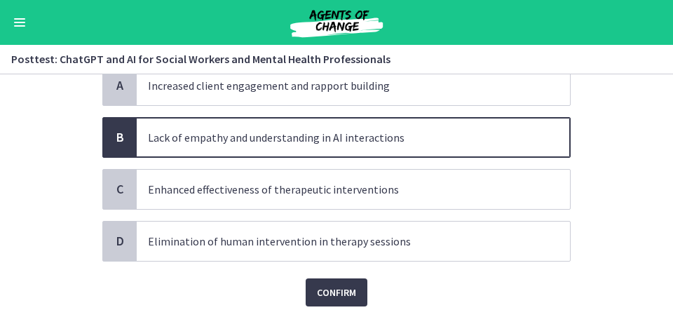
scroll to position [135, 0]
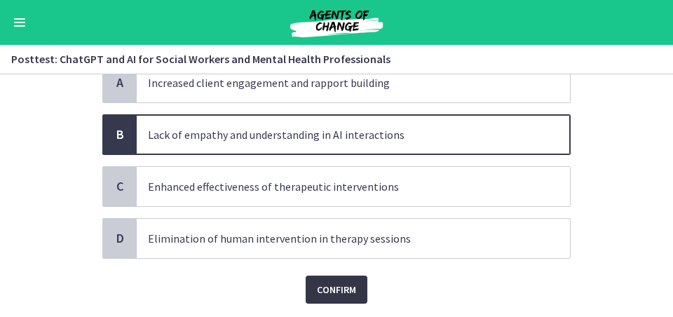
click at [354, 276] on span "Confirm" at bounding box center [336, 289] width 39 height 17
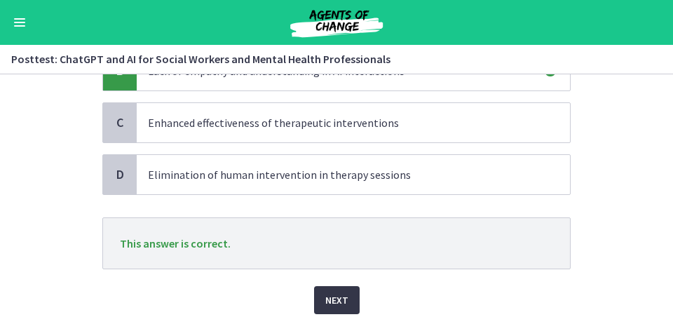
scroll to position [200, 0]
click at [332, 276] on button "Next" at bounding box center [337, 299] width 46 height 28
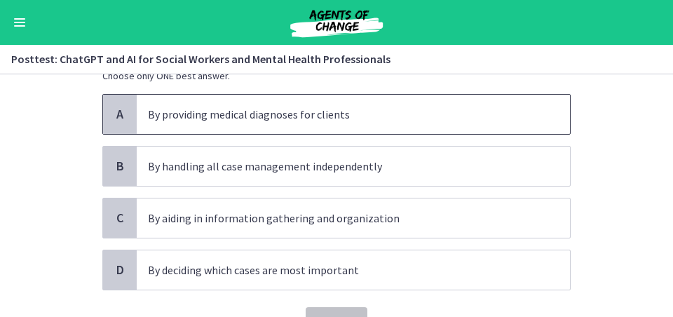
scroll to position [90, 0]
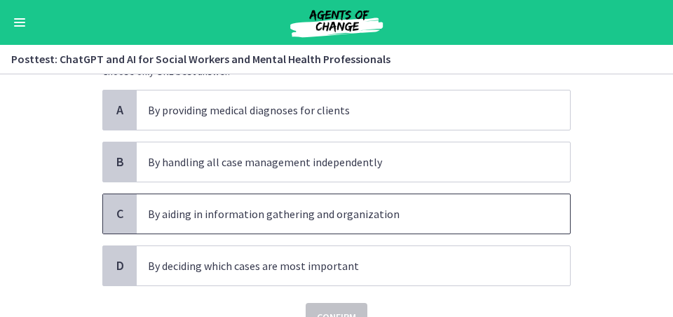
click at [315, 226] on span "By aiding in information gathering and organization" at bounding box center [353, 213] width 433 height 39
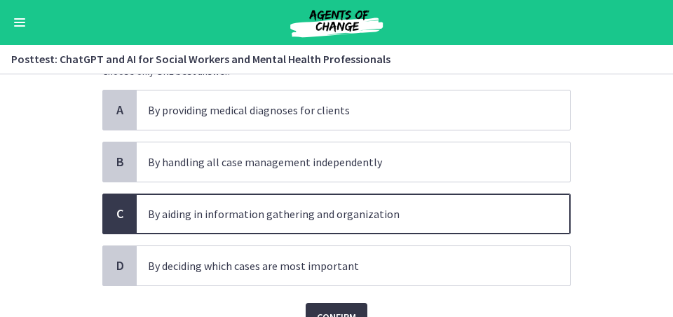
click at [342, 276] on span "Confirm" at bounding box center [336, 316] width 39 height 17
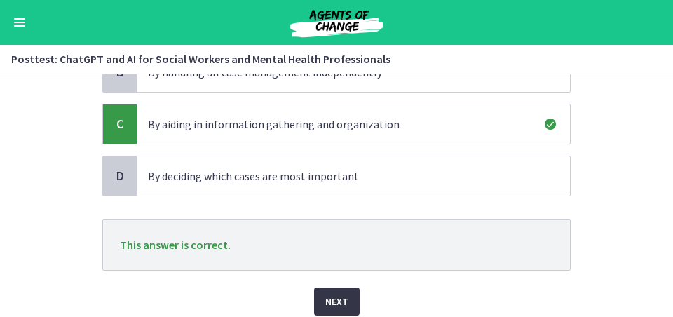
scroll to position [181, 0]
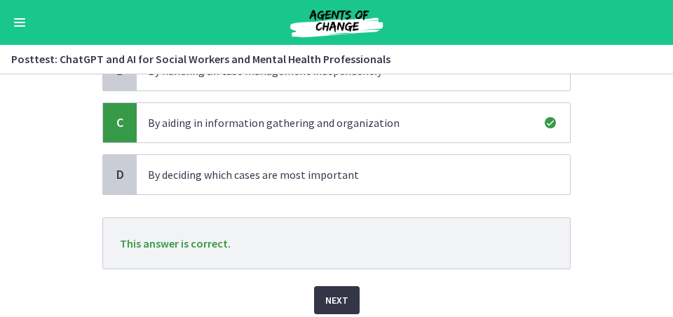
click at [343, 276] on span "Next" at bounding box center [336, 299] width 23 height 17
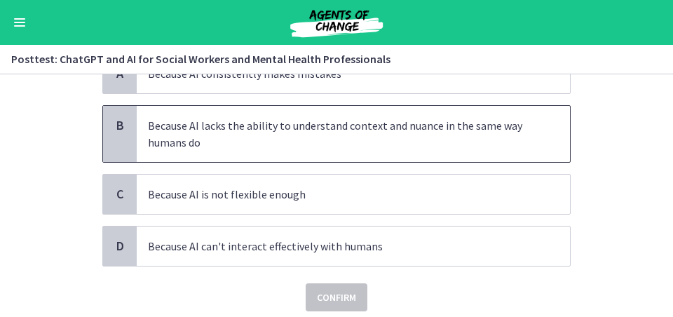
scroll to position [147, 0]
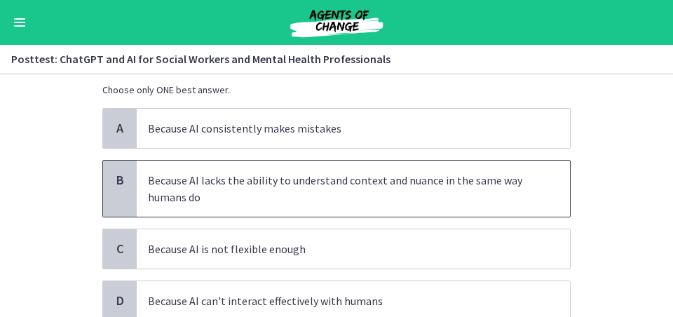
click at [294, 193] on p "Because AI lacks the ability to understand context and nuance in the same way h…" at bounding box center [339, 189] width 382 height 34
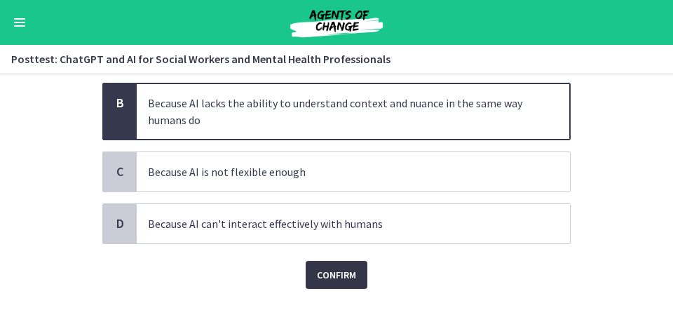
scroll to position [169, 0]
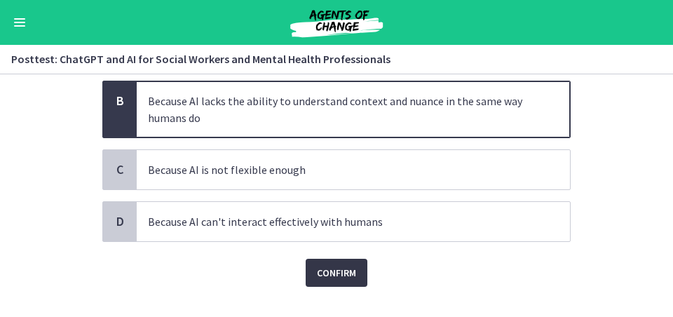
click at [324, 269] on span "Confirm" at bounding box center [336, 272] width 39 height 17
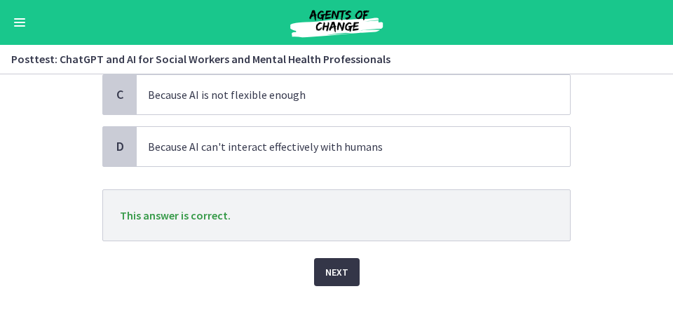
scroll to position [269, 0]
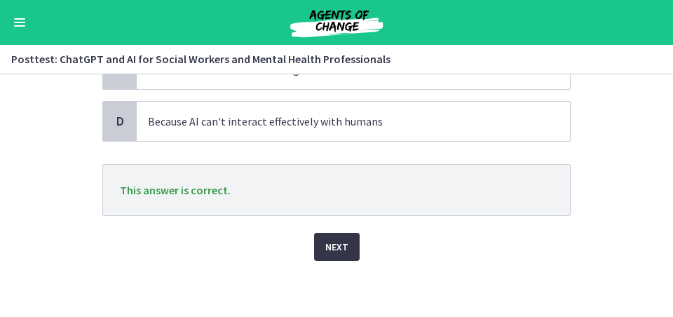
click at [331, 257] on button "Next" at bounding box center [337, 247] width 46 height 28
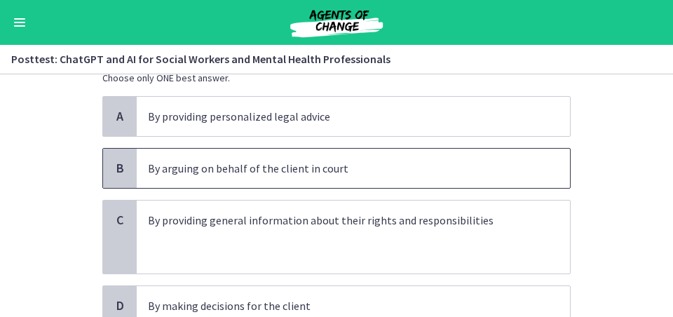
scroll to position [102, 0]
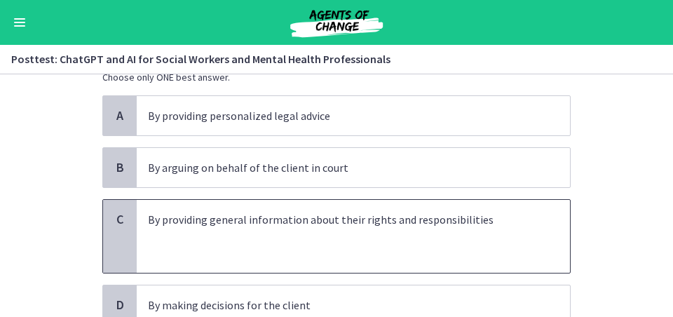
click at [236, 239] on p at bounding box center [339, 236] width 382 height 17
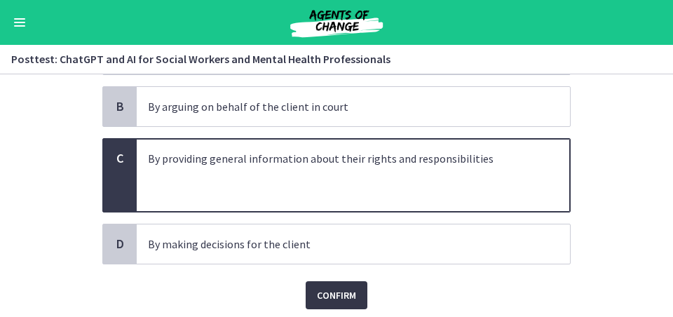
scroll to position [165, 0]
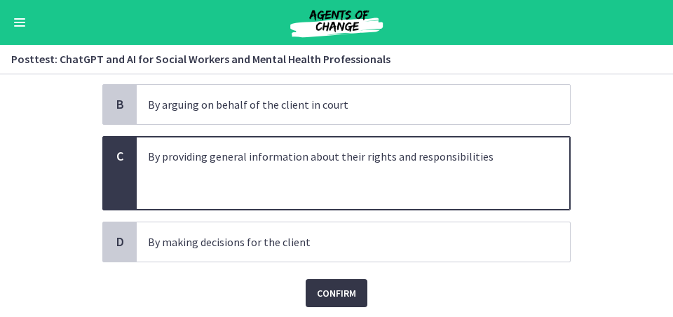
click at [352, 276] on span "Confirm" at bounding box center [336, 292] width 39 height 17
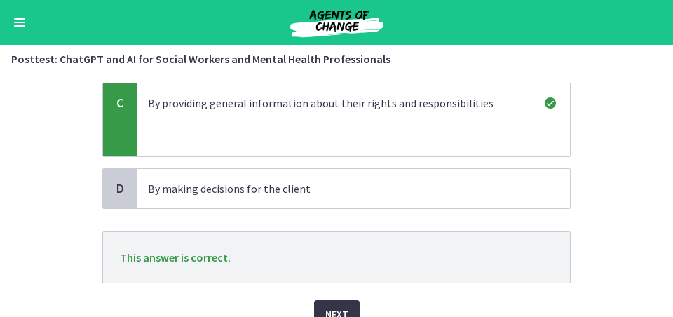
scroll to position [228, 0]
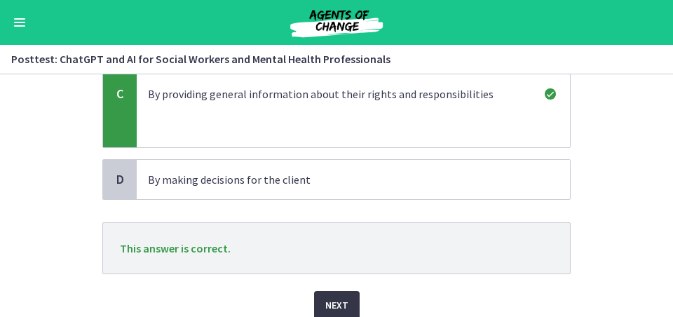
click at [337, 276] on button "Next" at bounding box center [337, 305] width 46 height 28
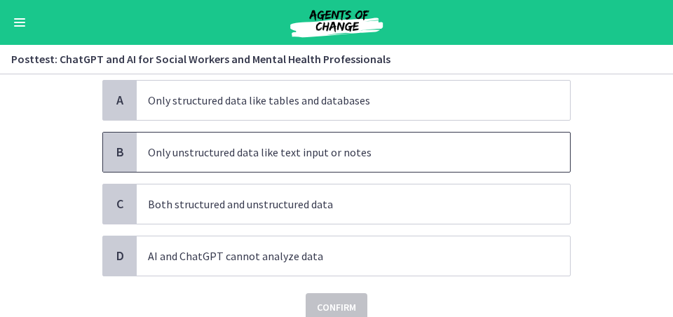
scroll to position [105, 0]
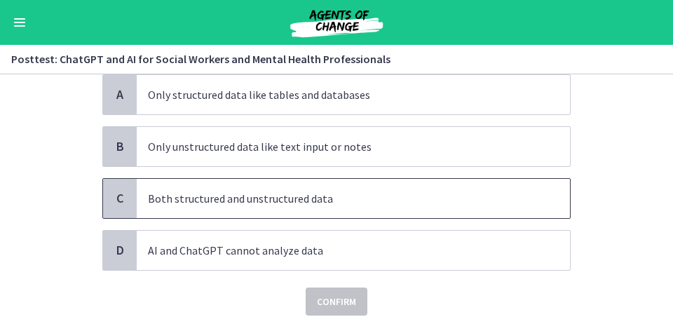
click at [254, 197] on p "Both structured and unstructured data" at bounding box center [339, 198] width 382 height 17
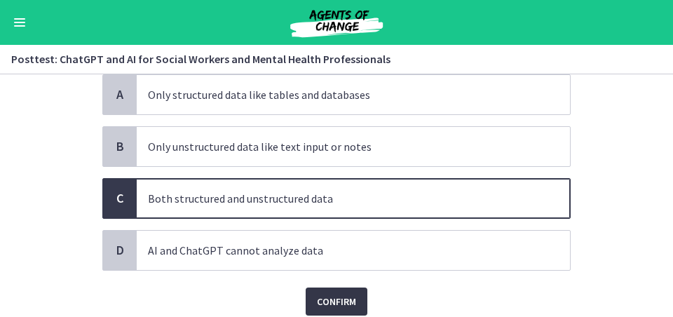
click at [343, 276] on button "Confirm" at bounding box center [336, 301] width 62 height 28
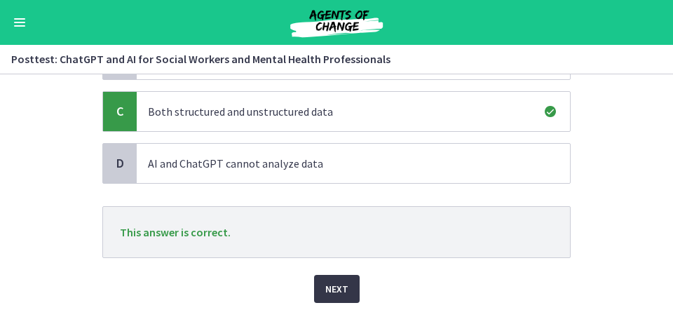
scroll to position [193, 0]
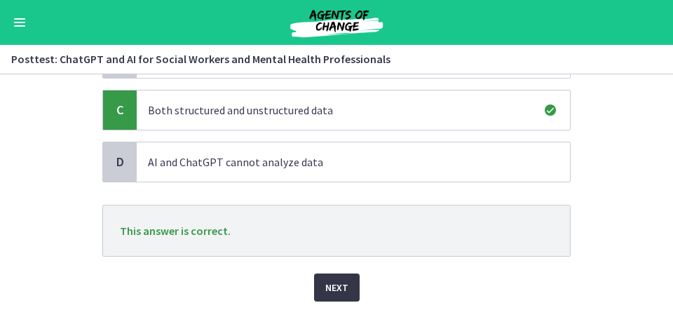
click at [341, 276] on button "Next" at bounding box center [337, 287] width 46 height 28
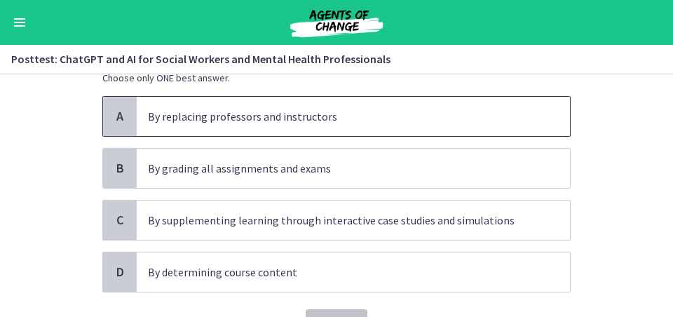
scroll to position [90, 0]
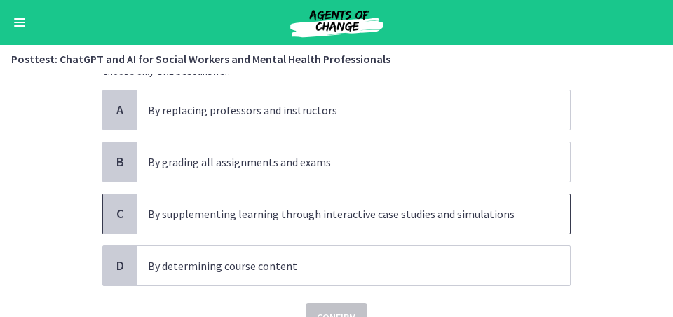
click at [315, 218] on p "By supplementing learning through interactive case studies and simulations" at bounding box center [339, 213] width 382 height 17
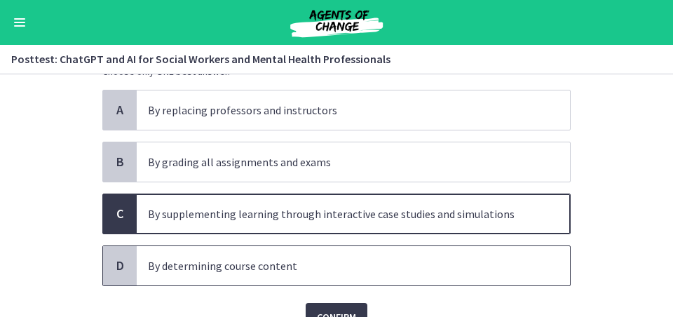
scroll to position [147, 0]
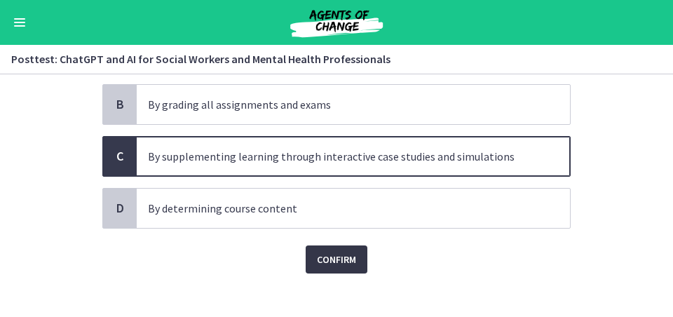
click at [343, 264] on span "Confirm" at bounding box center [336, 259] width 39 height 17
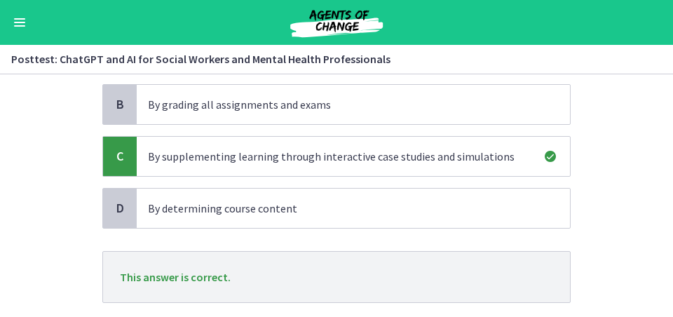
scroll to position [212, 0]
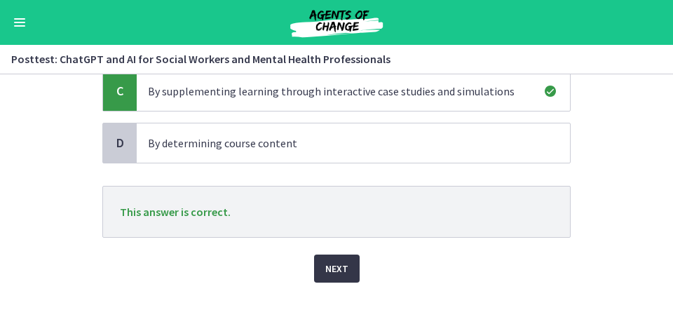
click at [341, 275] on span "Next" at bounding box center [336, 268] width 23 height 17
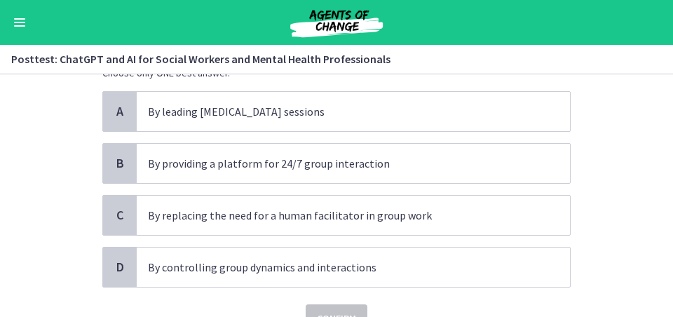
scroll to position [90, 0]
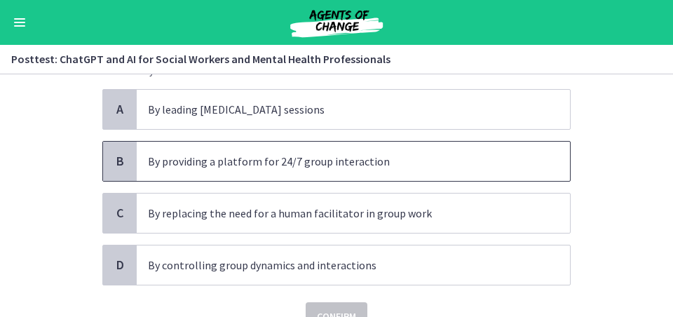
click at [242, 142] on span "By providing a platform for 24/7 group interaction" at bounding box center [353, 161] width 433 height 39
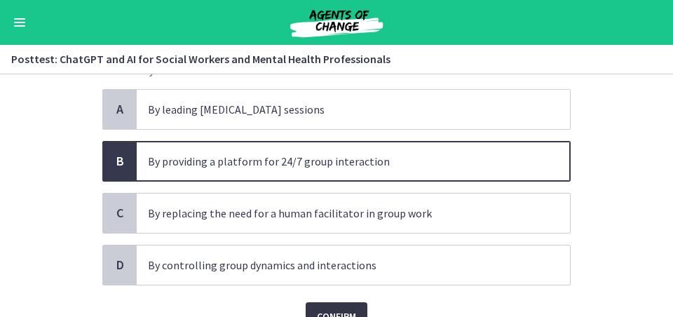
click at [333, 276] on button "Confirm" at bounding box center [336, 316] width 62 height 28
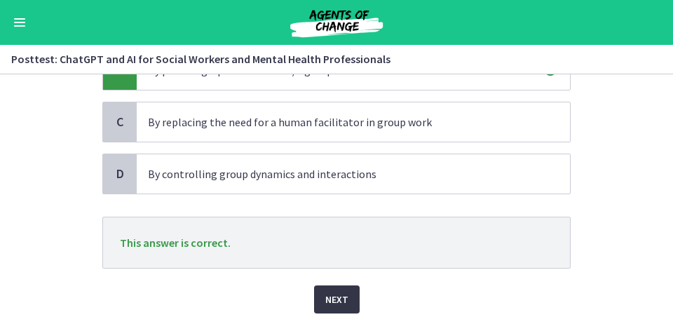
scroll to position [186, 0]
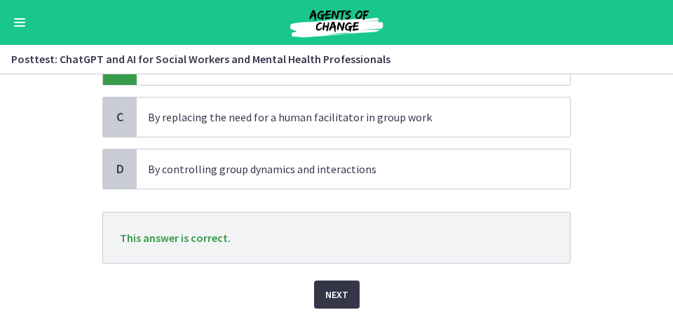
click at [343, 276] on button "Next" at bounding box center [337, 294] width 46 height 28
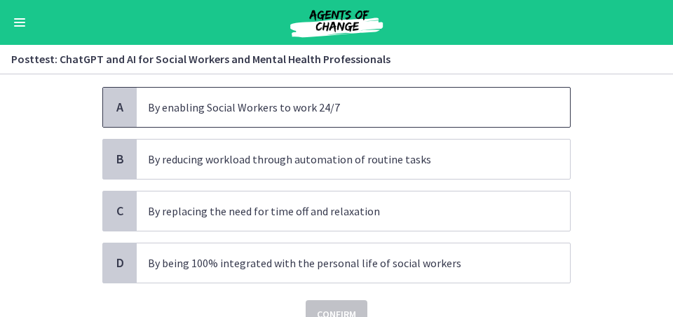
scroll to position [94, 0]
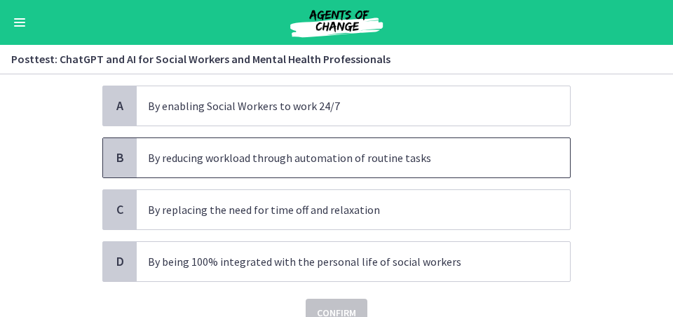
click at [333, 160] on p "By reducing workload through automation of routine tasks" at bounding box center [339, 157] width 382 height 17
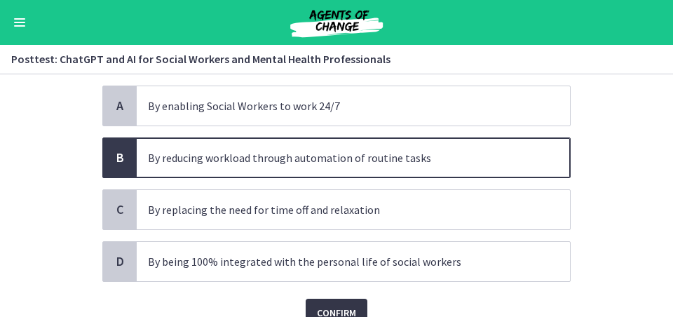
click at [357, 276] on button "Confirm" at bounding box center [336, 312] width 62 height 28
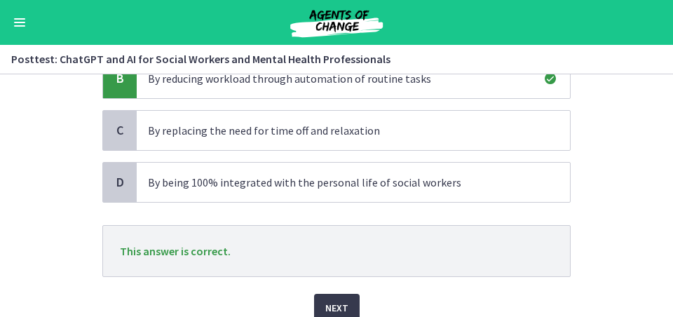
scroll to position [190, 0]
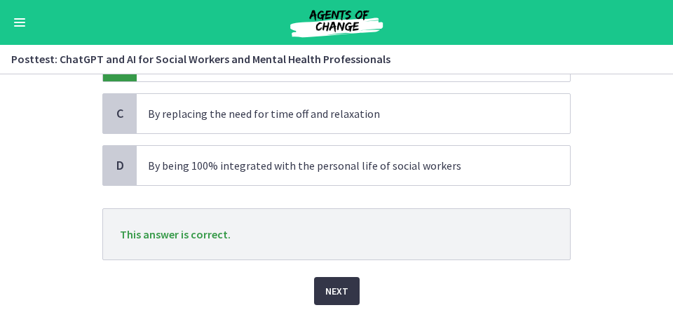
click at [343, 276] on span "Next" at bounding box center [336, 290] width 23 height 17
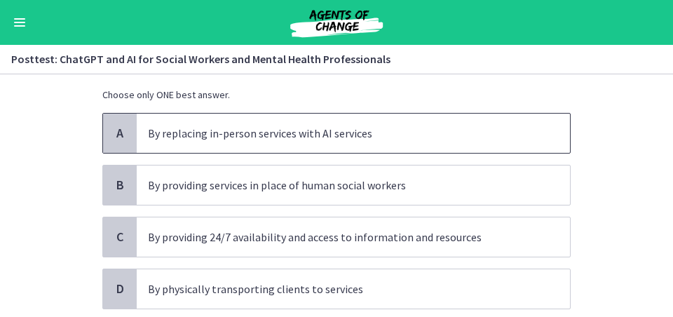
scroll to position [93, 0]
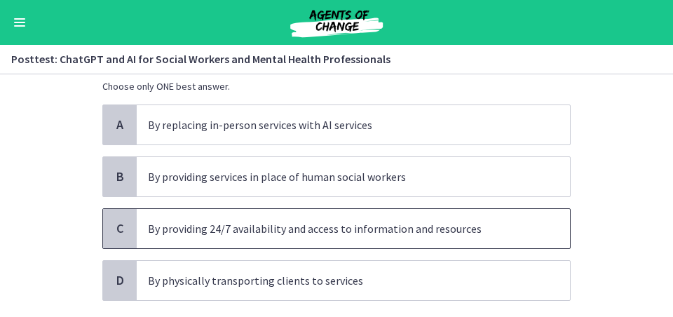
click at [254, 235] on p "By providing 24/7 availability and access to information and resources" at bounding box center [339, 228] width 382 height 17
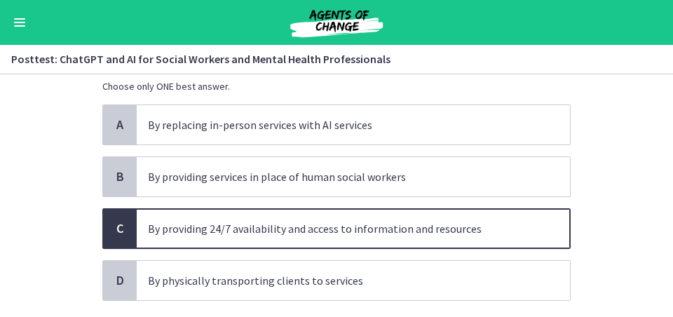
scroll to position [178, 0]
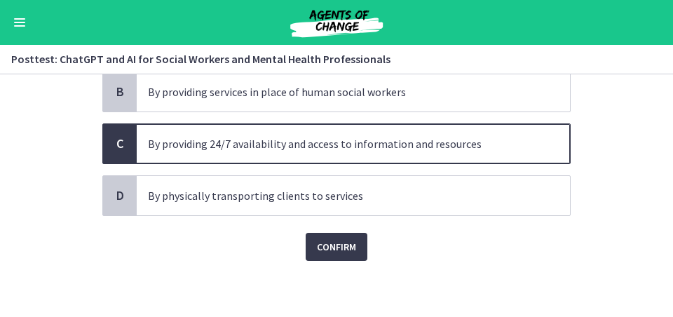
click at [326, 139] on div "Question 30 of 30 How can AI and ChatGPT be used to enhance the accessibility o…" at bounding box center [336, 31] width 490 height 214
click at [322, 252] on span "Confirm" at bounding box center [336, 246] width 39 height 17
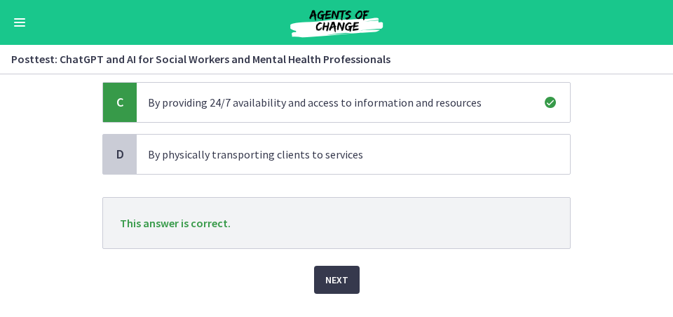
scroll to position [225, 0]
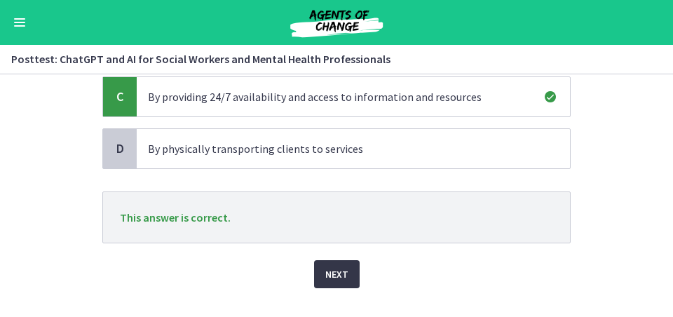
click at [328, 268] on span "Next" at bounding box center [336, 274] width 23 height 17
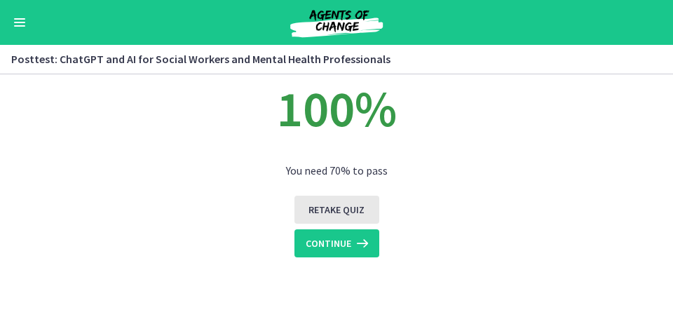
scroll to position [64, 0]
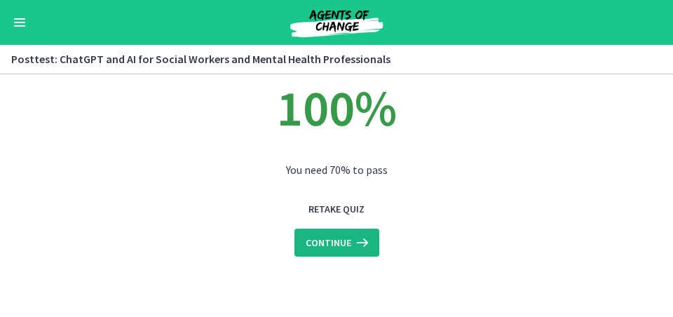
click at [339, 249] on span "Continue" at bounding box center [328, 242] width 46 height 17
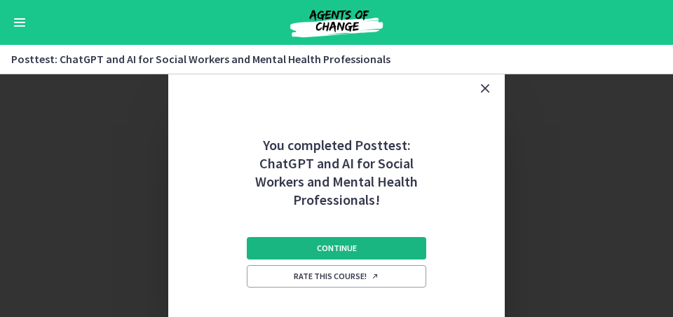
click at [342, 243] on span "Continue" at bounding box center [337, 247] width 40 height 11
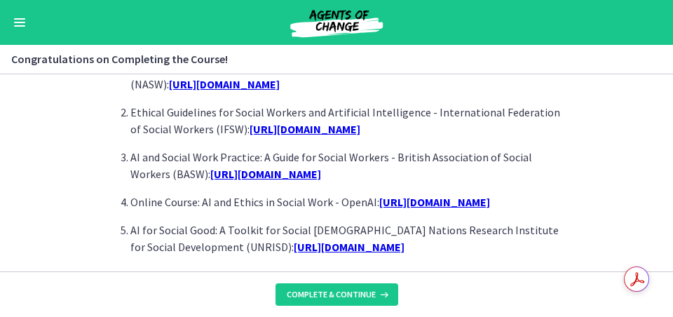
scroll to position [1437, 0]
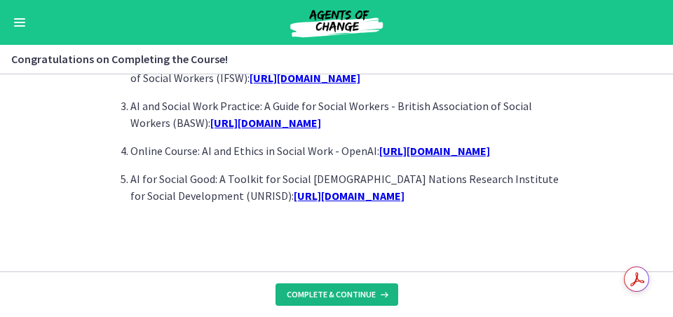
click at [345, 276] on span "Complete & continue" at bounding box center [331, 294] width 89 height 11
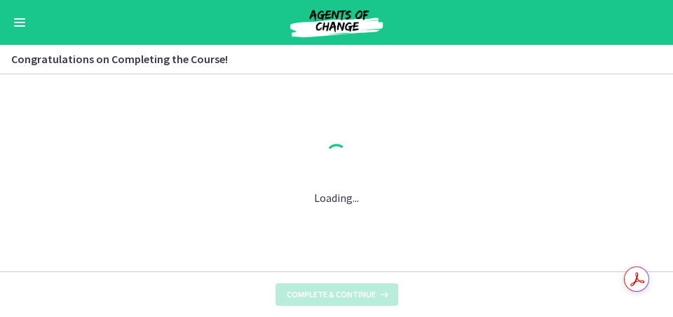
scroll to position [0, 0]
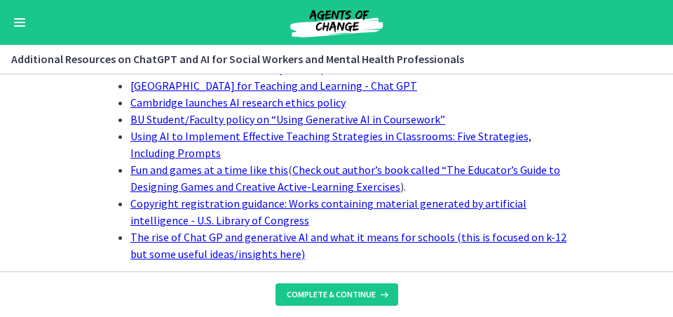
scroll to position [1594, 0]
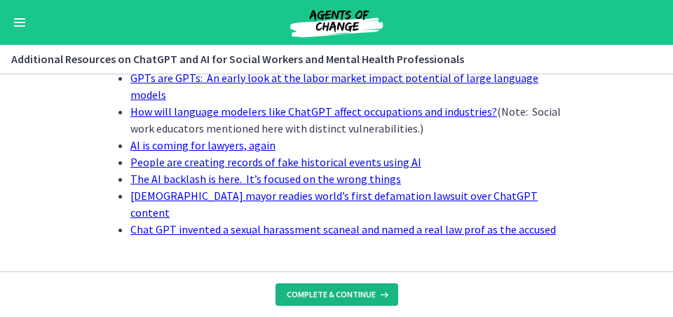
click at [340, 276] on button "Complete & continue" at bounding box center [336, 294] width 123 height 22
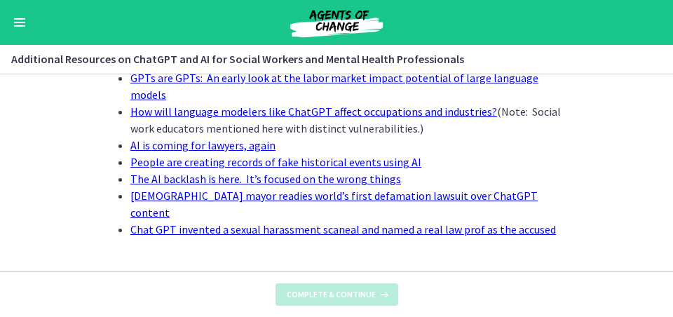
scroll to position [0, 0]
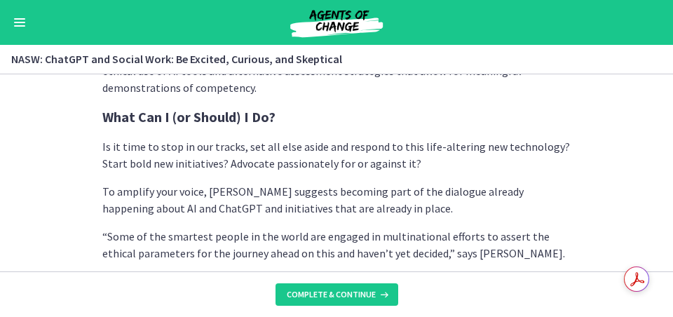
scroll to position [3974, 0]
click at [326, 276] on button "Complete & continue" at bounding box center [336, 294] width 123 height 22
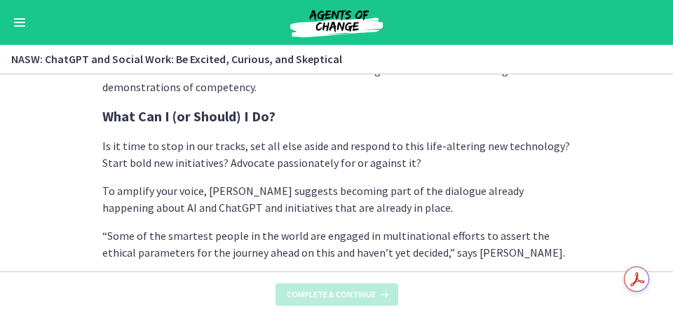
scroll to position [0, 0]
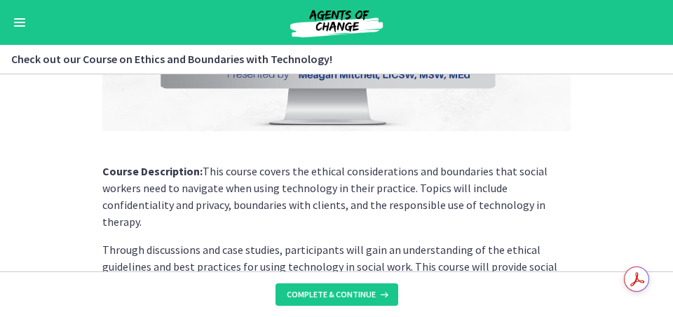
scroll to position [313, 0]
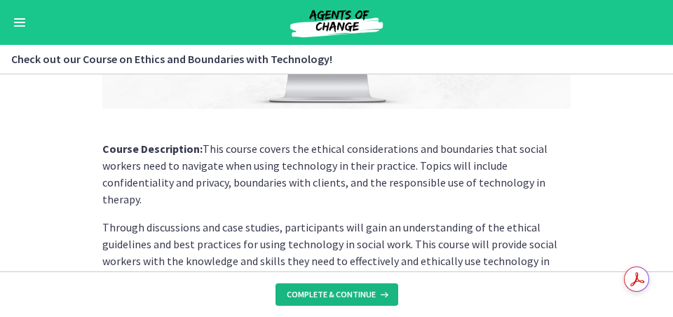
click at [345, 276] on span "Complete & continue" at bounding box center [331, 294] width 89 height 11
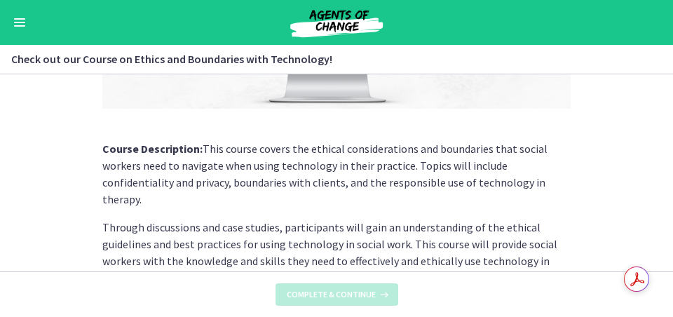
scroll to position [0, 0]
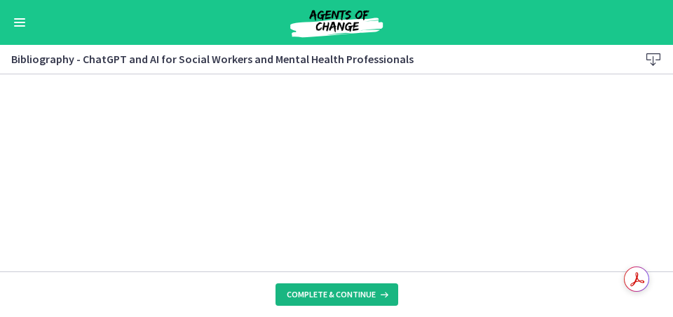
click at [348, 276] on button "Complete & continue" at bounding box center [336, 294] width 123 height 22
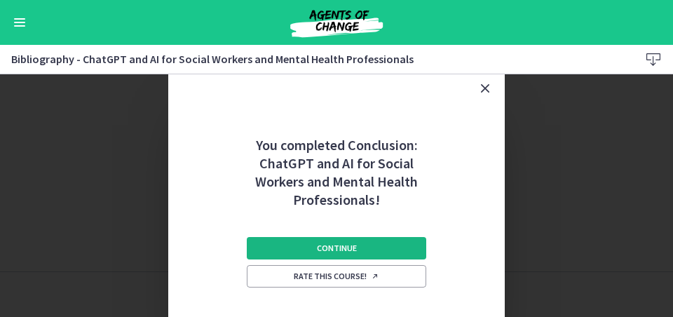
click at [370, 252] on button "Continue" at bounding box center [336, 248] width 179 height 22
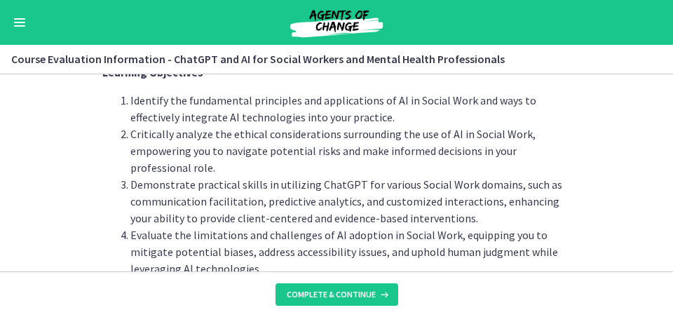
scroll to position [201, 0]
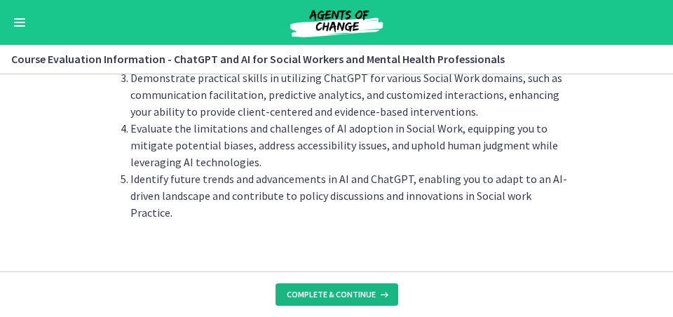
click at [329, 276] on span "Complete & continue" at bounding box center [331, 294] width 89 height 11
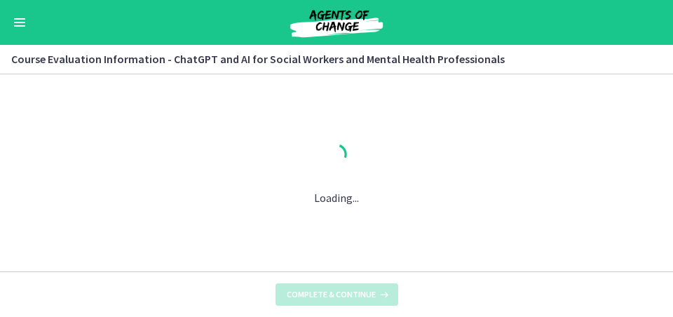
scroll to position [0, 0]
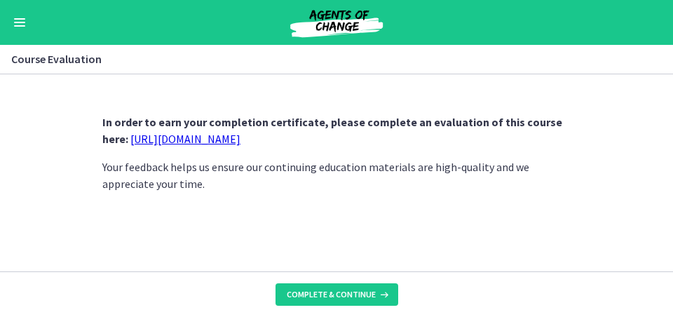
click at [240, 143] on link "https://forms.gle/jm1zbfhChZ2exBv78" at bounding box center [185, 139] width 110 height 14
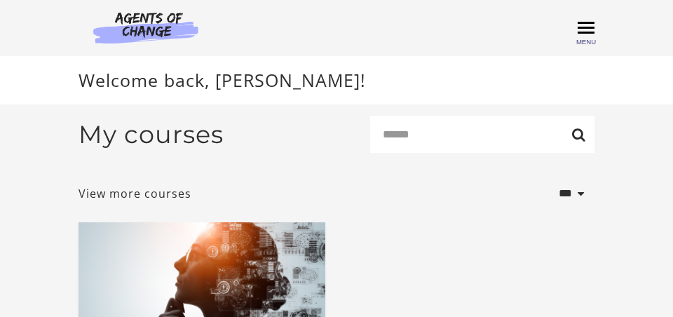
click at [585, 29] on span "Toggle menu" at bounding box center [585, 28] width 17 height 17
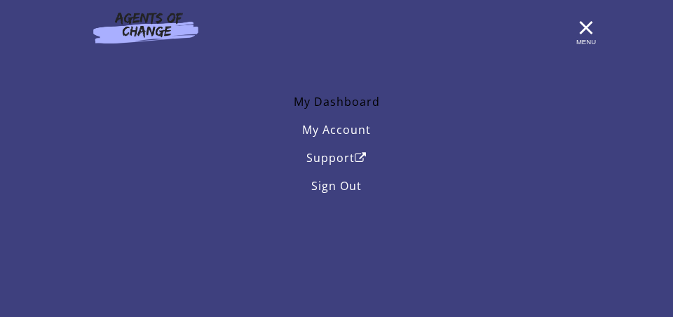
click at [341, 100] on link "My Dashboard" at bounding box center [336, 102] width 516 height 28
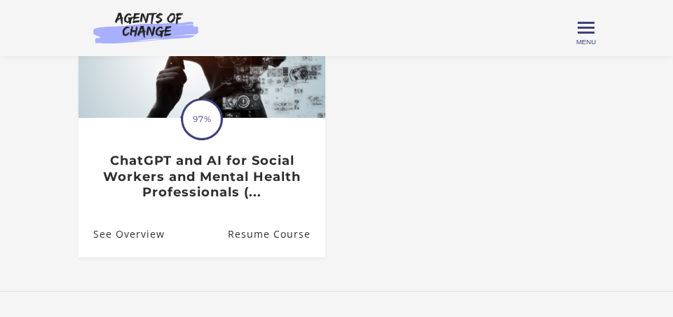
scroll to position [193, 0]
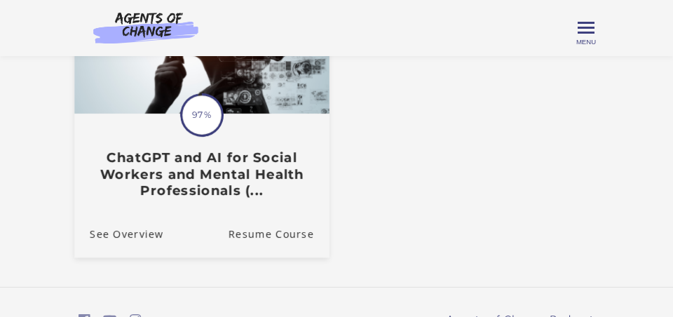
click at [230, 167] on h3 "ChatGPT and AI for Social Workers and Mental Health Professionals (..." at bounding box center [202, 174] width 224 height 49
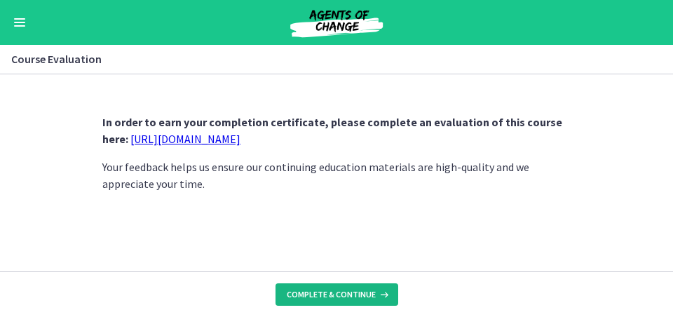
click at [337, 292] on span "Complete & continue" at bounding box center [331, 294] width 89 height 11
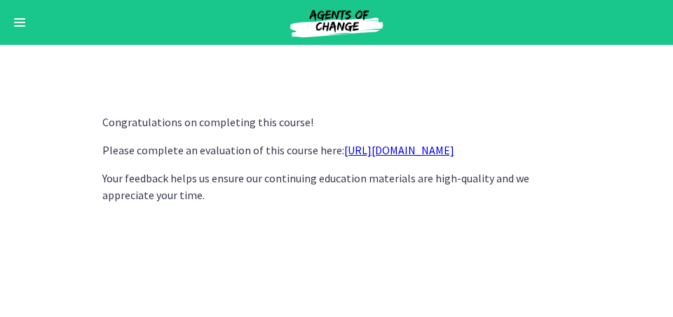
click at [382, 149] on link "https://forms.gle/jm1zbfhChZ2exBv78" at bounding box center [399, 150] width 110 height 14
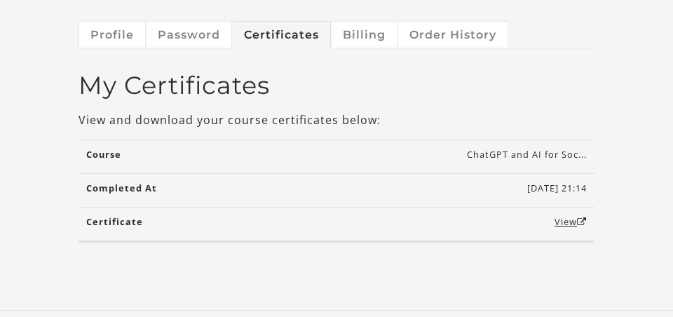
scroll to position [86, 0]
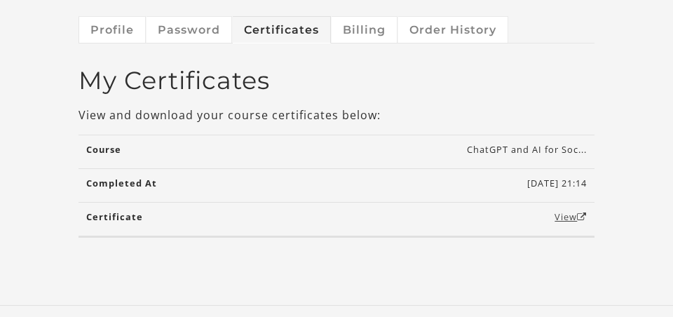
click at [559, 216] on link "View" at bounding box center [570, 216] width 32 height 13
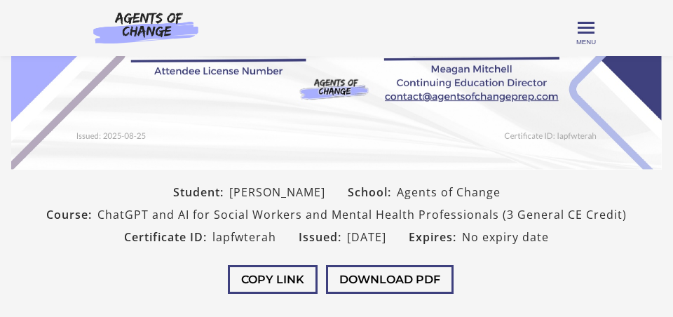
scroll to position [335, 0]
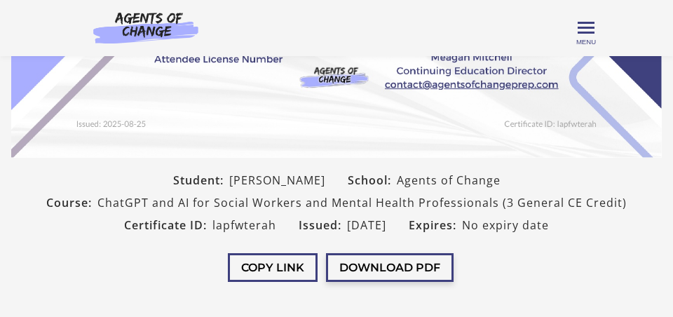
click at [380, 270] on button "Download PDF" at bounding box center [389, 267] width 127 height 29
